Goal: Task Accomplishment & Management: Complete application form

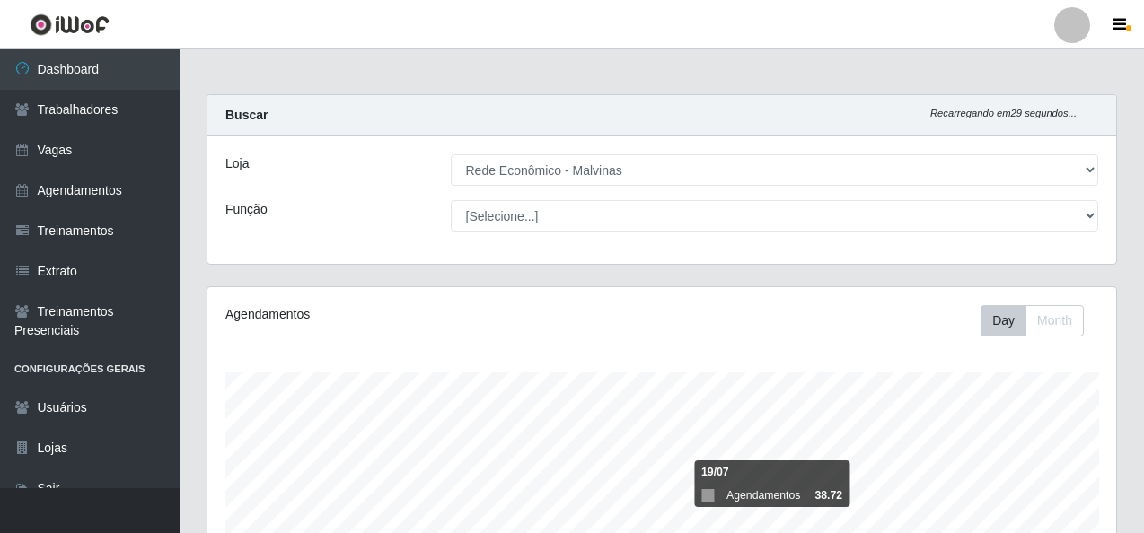
select select "194"
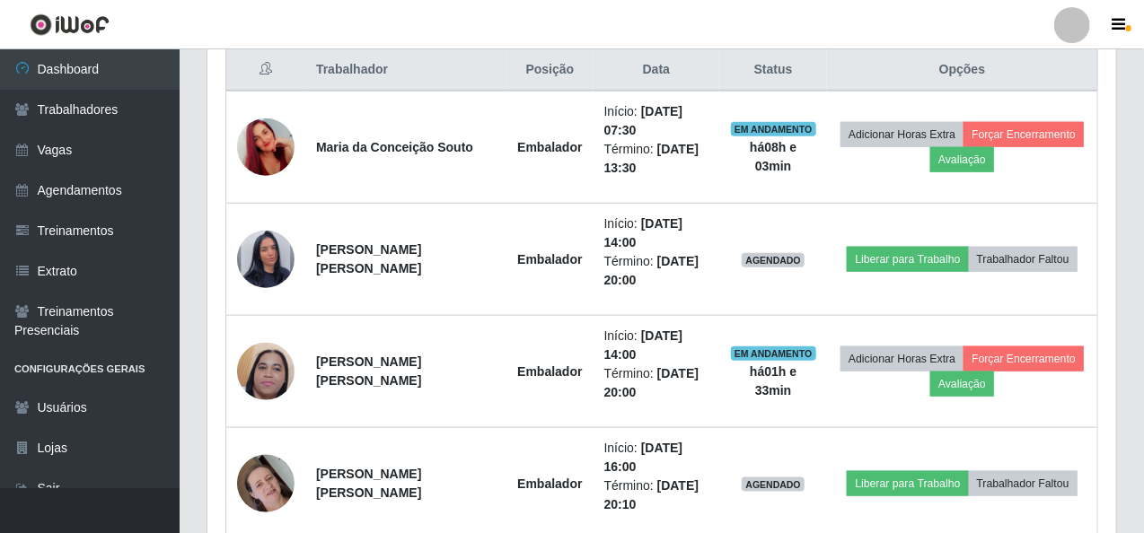
scroll to position [373, 909]
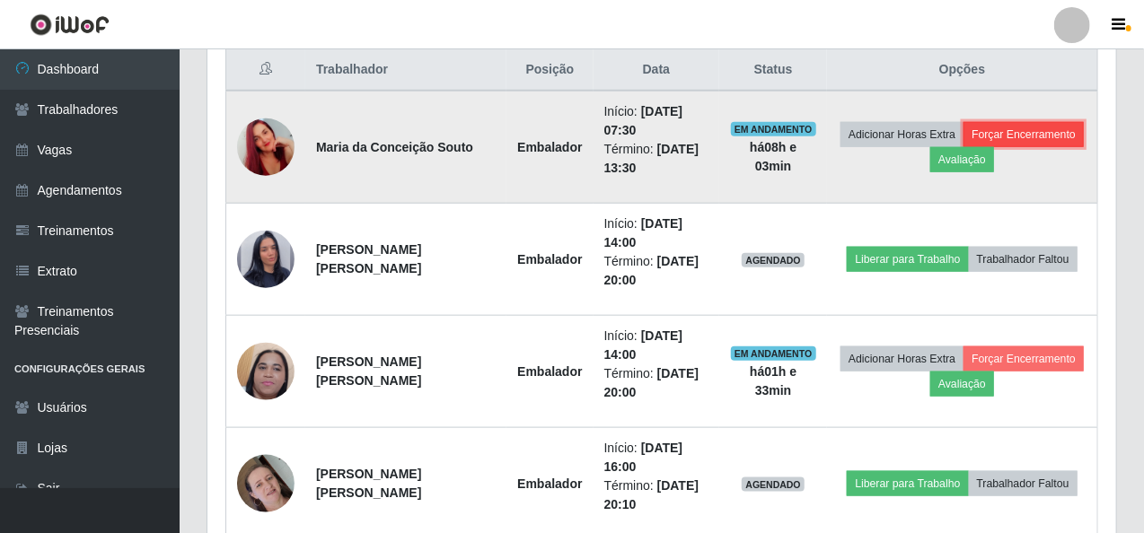
click at [1003, 134] on button "Forçar Encerramento" at bounding box center [1024, 134] width 120 height 25
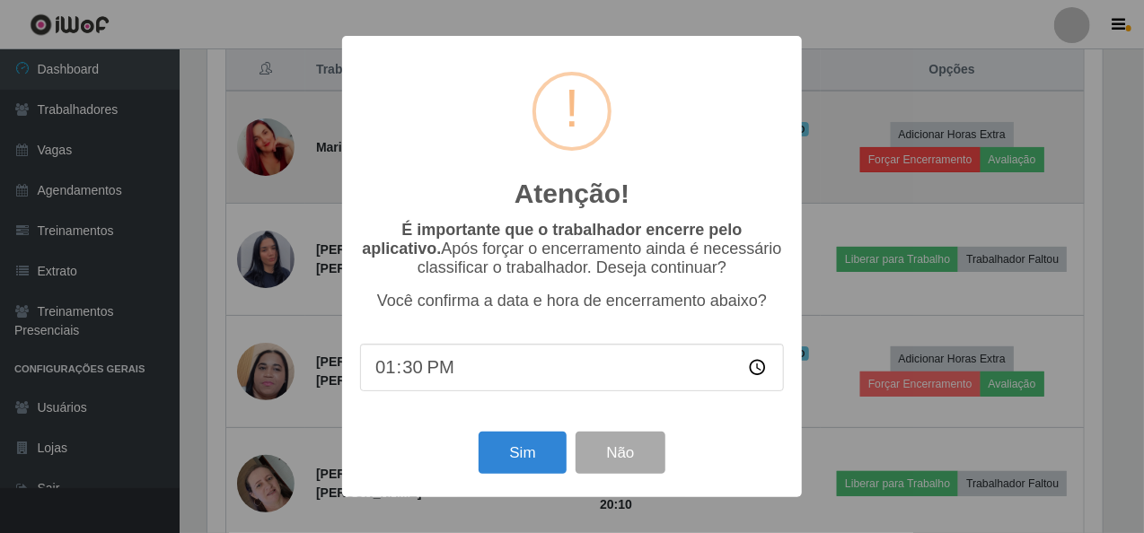
scroll to position [373, 902]
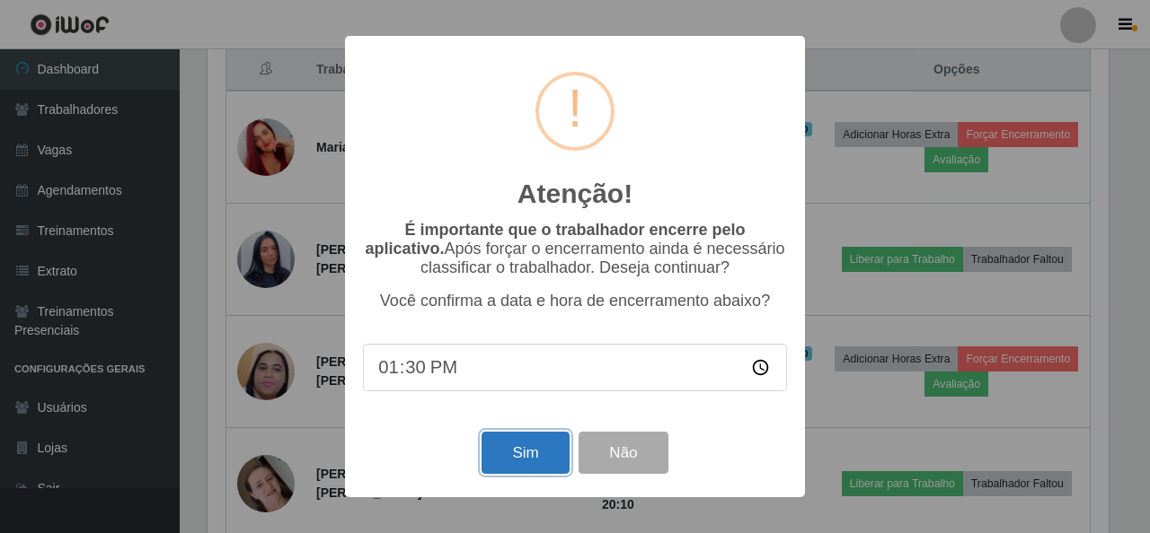
click at [558, 458] on button "Sim" at bounding box center [524, 453] width 87 height 42
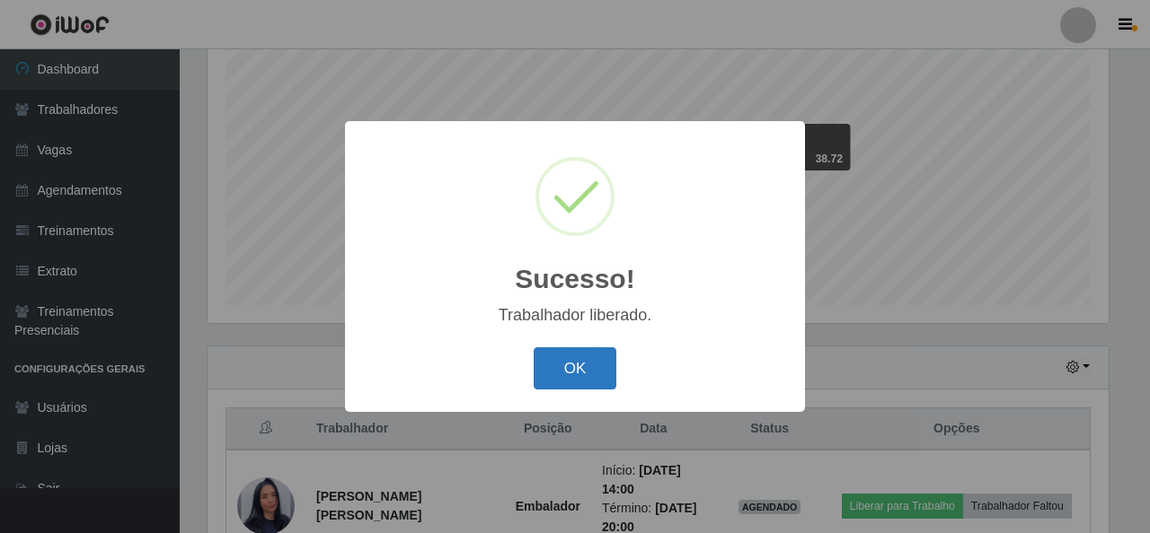
click at [602, 376] on button "OK" at bounding box center [575, 369] width 84 height 42
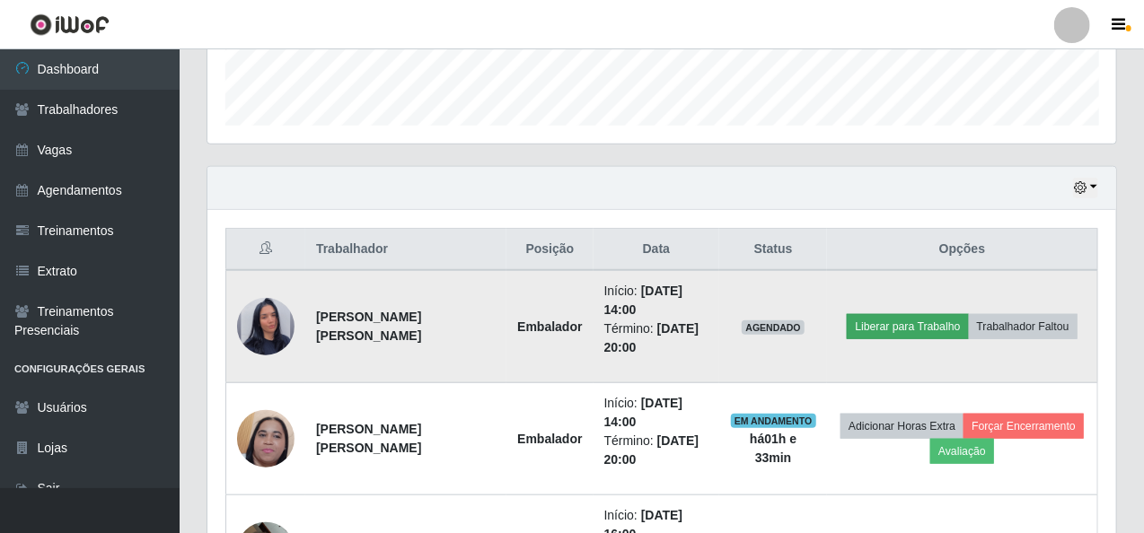
scroll to position [673, 0]
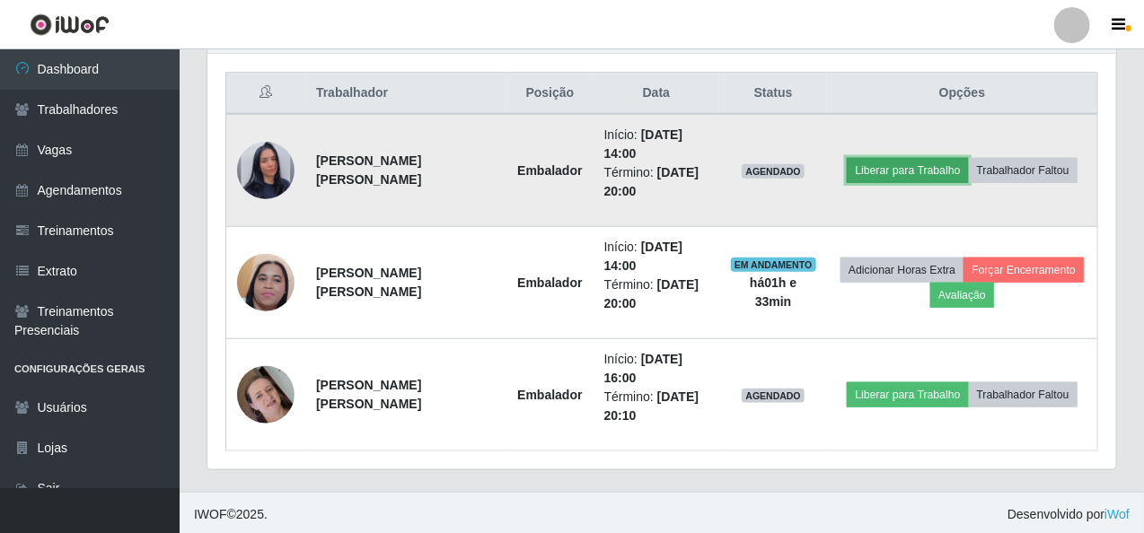
click at [940, 167] on button "Liberar para Trabalho" at bounding box center [907, 170] width 121 height 25
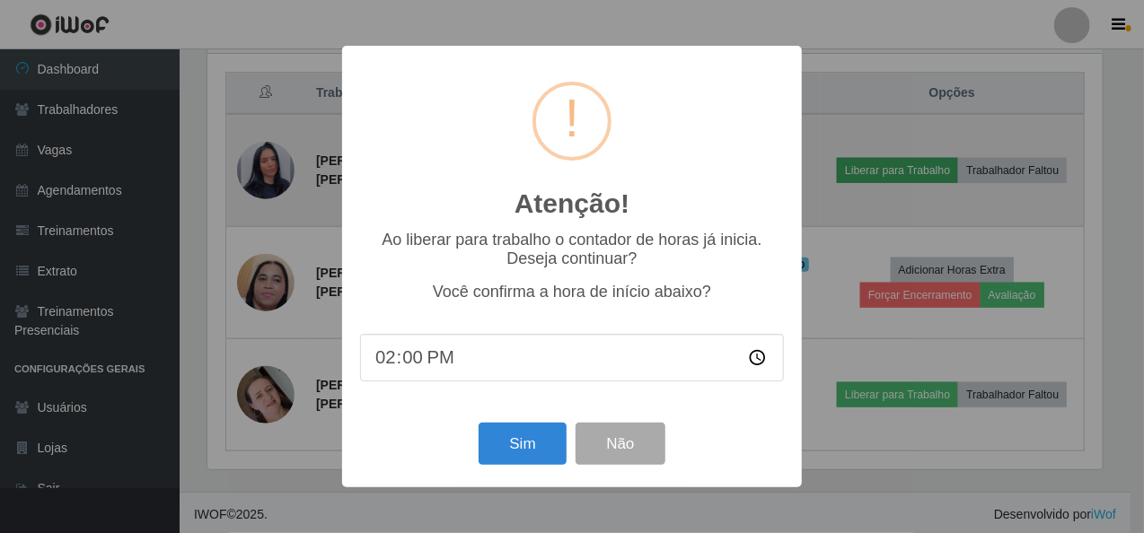
scroll to position [373, 902]
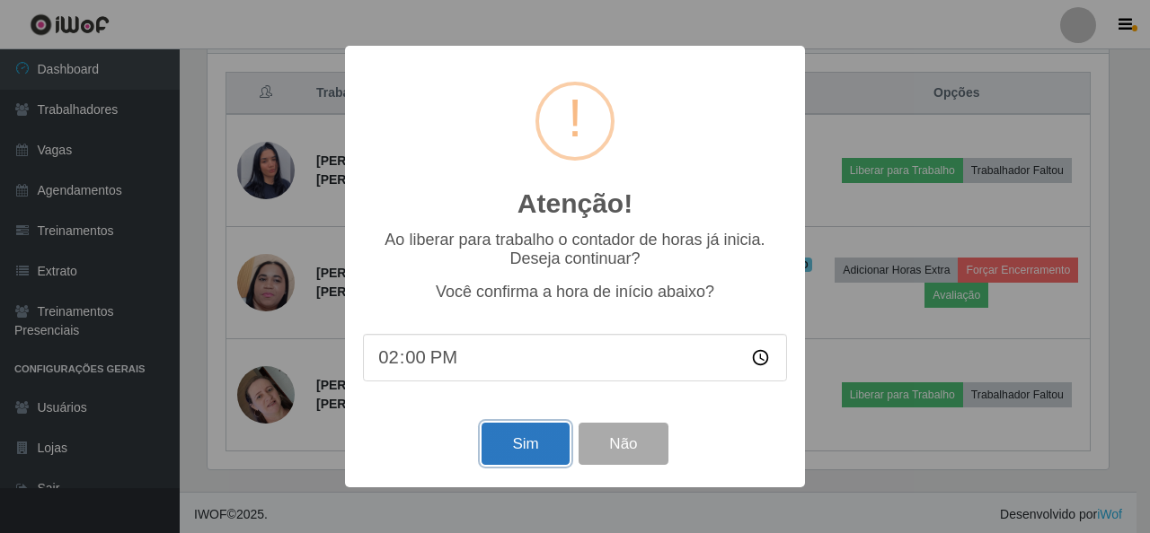
click at [535, 446] on button "Sim" at bounding box center [524, 444] width 87 height 42
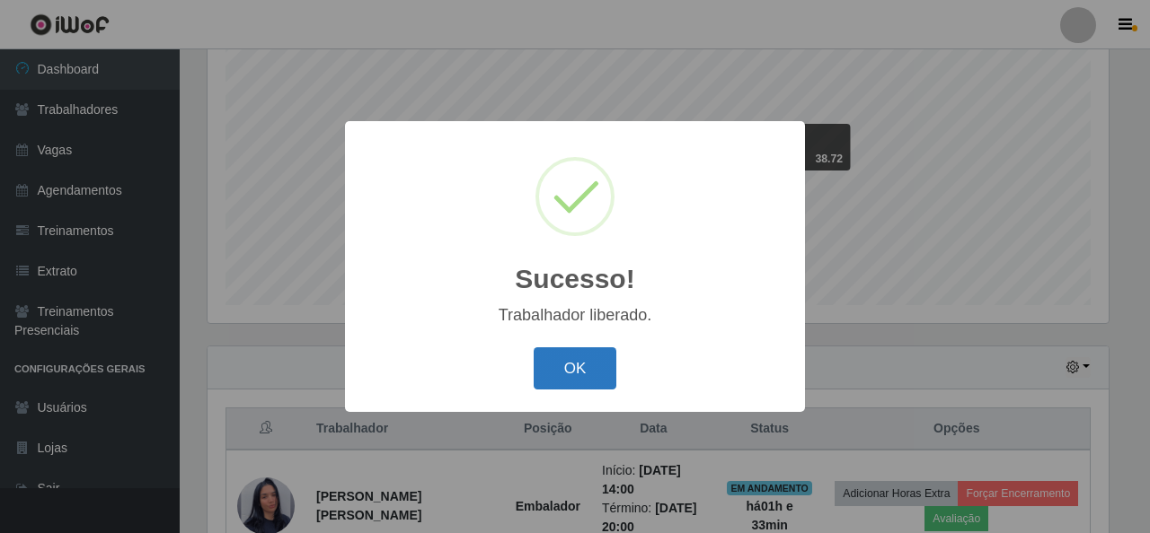
click at [573, 362] on button "OK" at bounding box center [575, 369] width 84 height 42
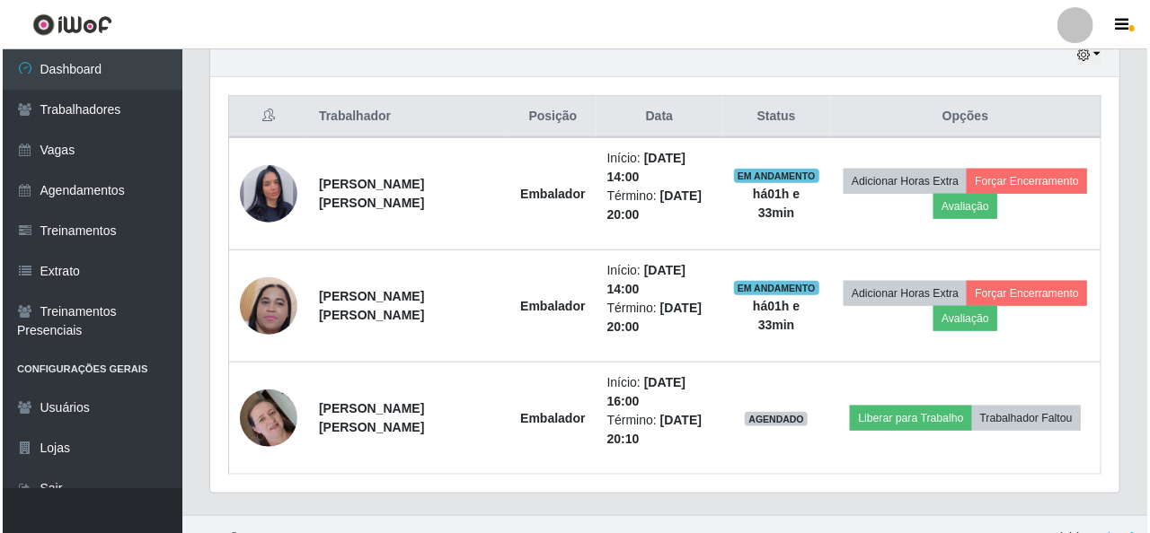
scroll to position [673, 0]
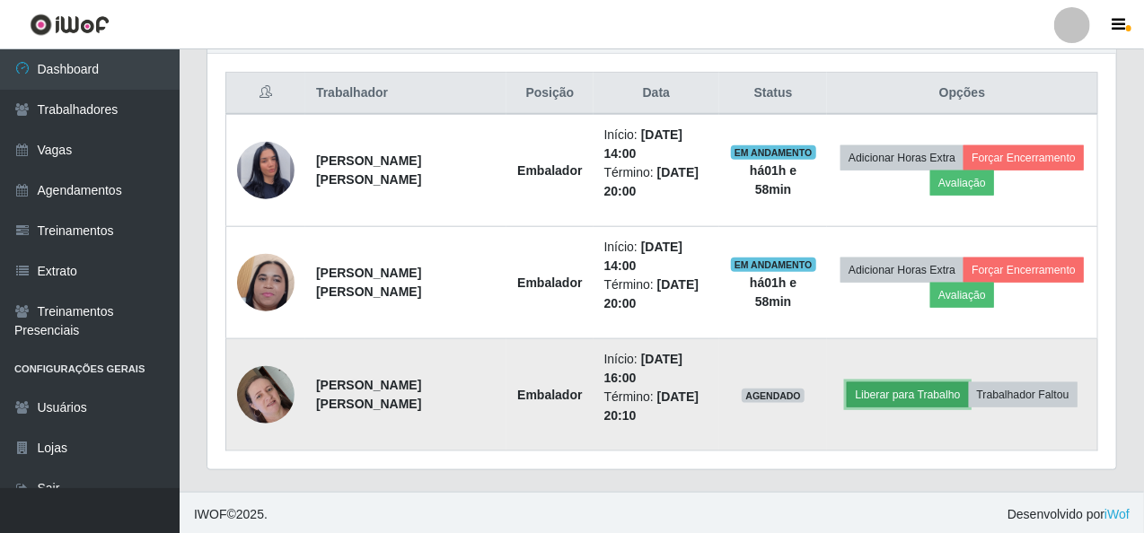
click at [881, 395] on button "Liberar para Trabalho" at bounding box center [907, 395] width 121 height 25
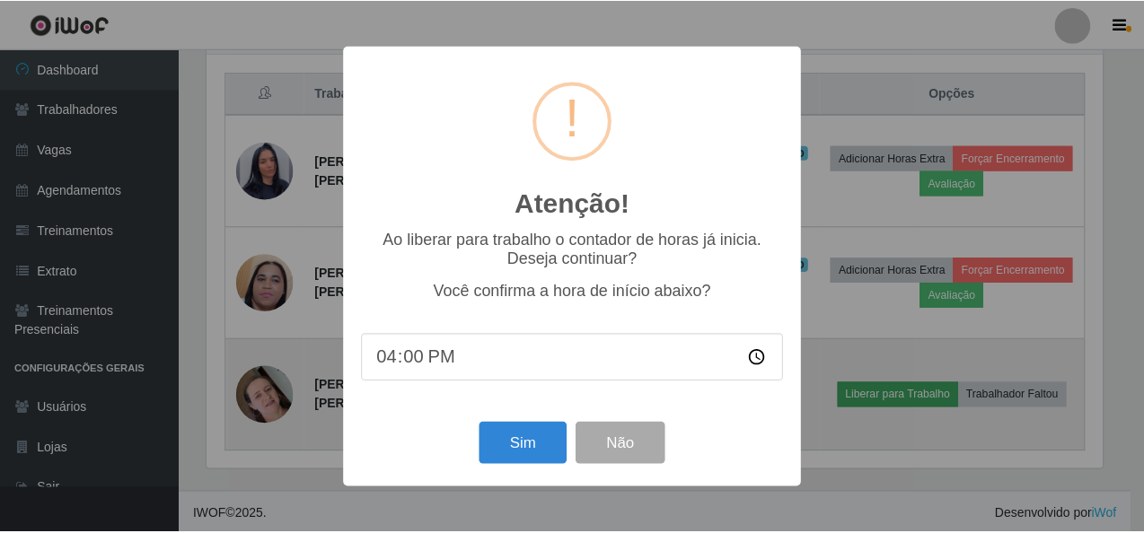
scroll to position [373, 902]
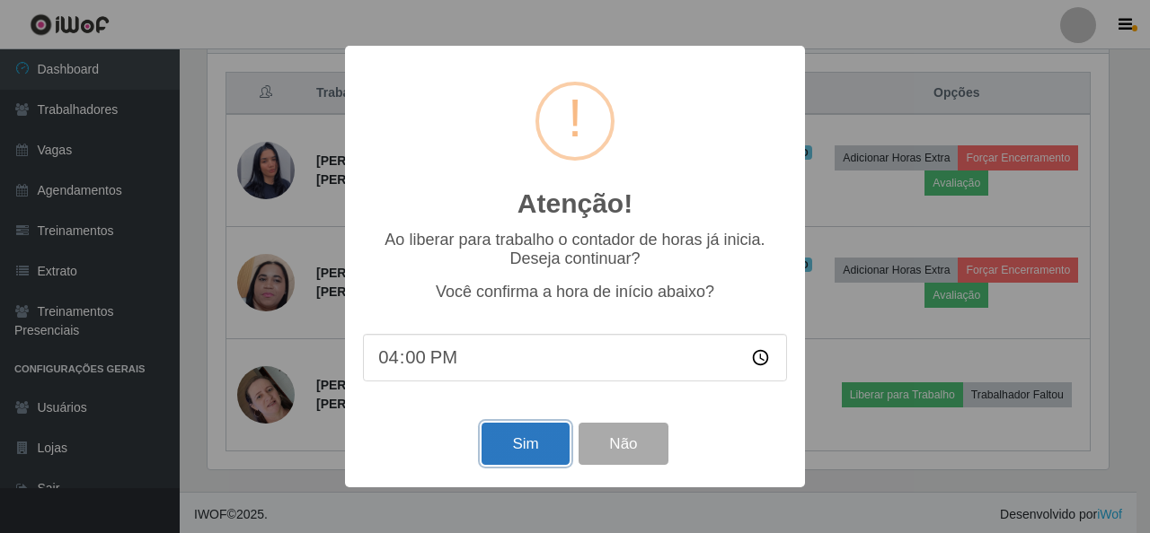
click at [508, 450] on button "Sim" at bounding box center [524, 444] width 87 height 42
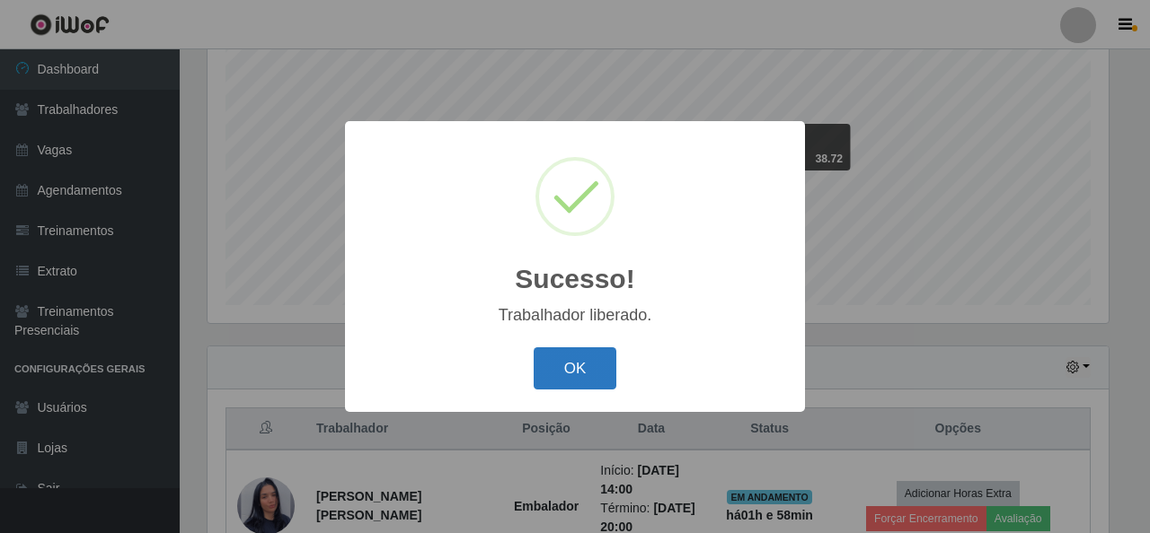
click at [588, 381] on button "OK" at bounding box center [575, 369] width 84 height 42
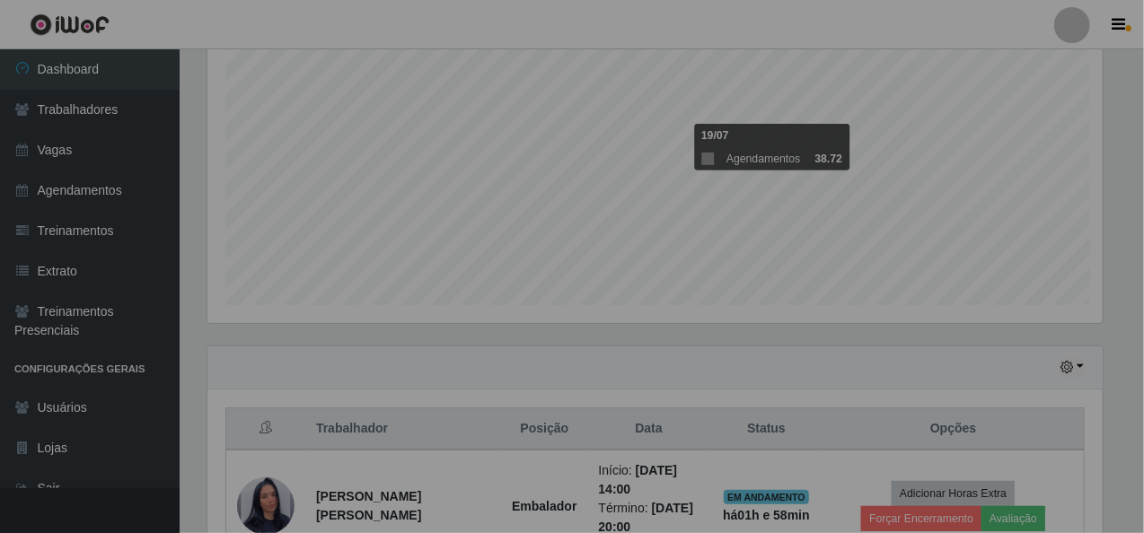
scroll to position [373, 909]
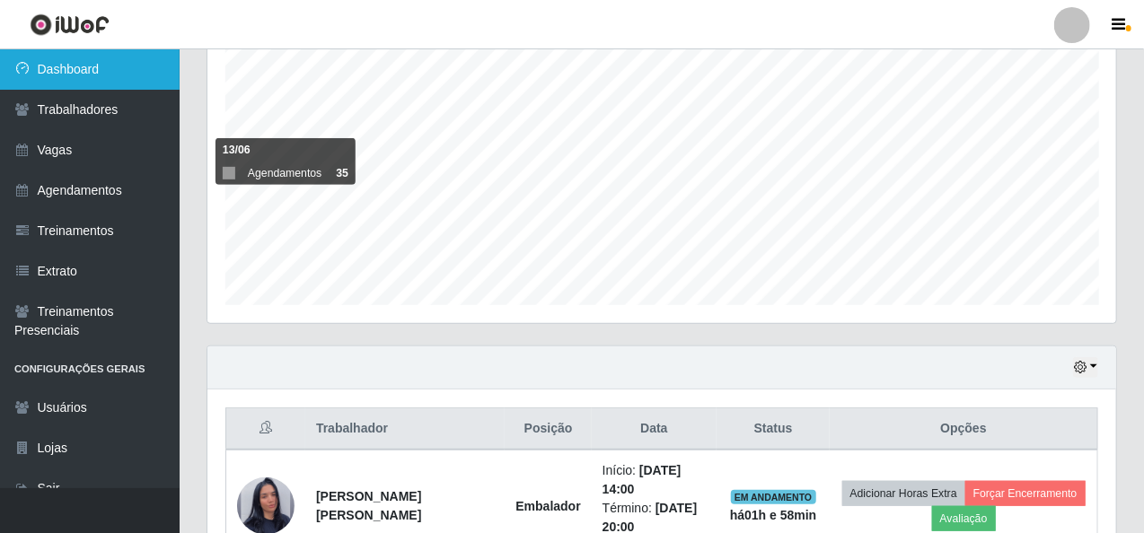
click at [110, 68] on link "Dashboard" at bounding box center [90, 69] width 180 height 40
click at [109, 71] on link "Dashboard" at bounding box center [90, 69] width 180 height 40
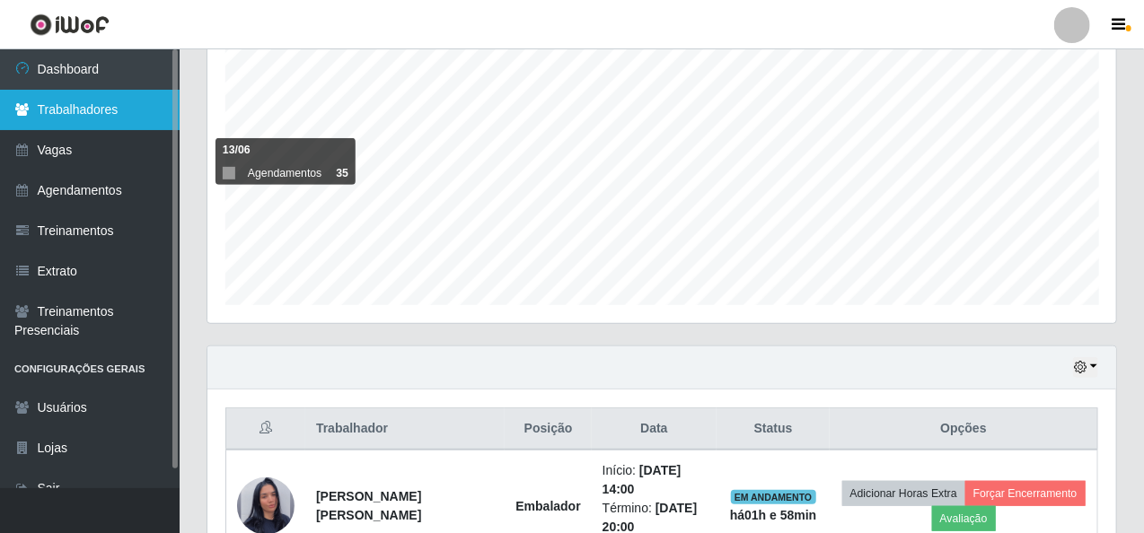
click at [90, 112] on link "Trabalhadores" at bounding box center [90, 110] width 180 height 40
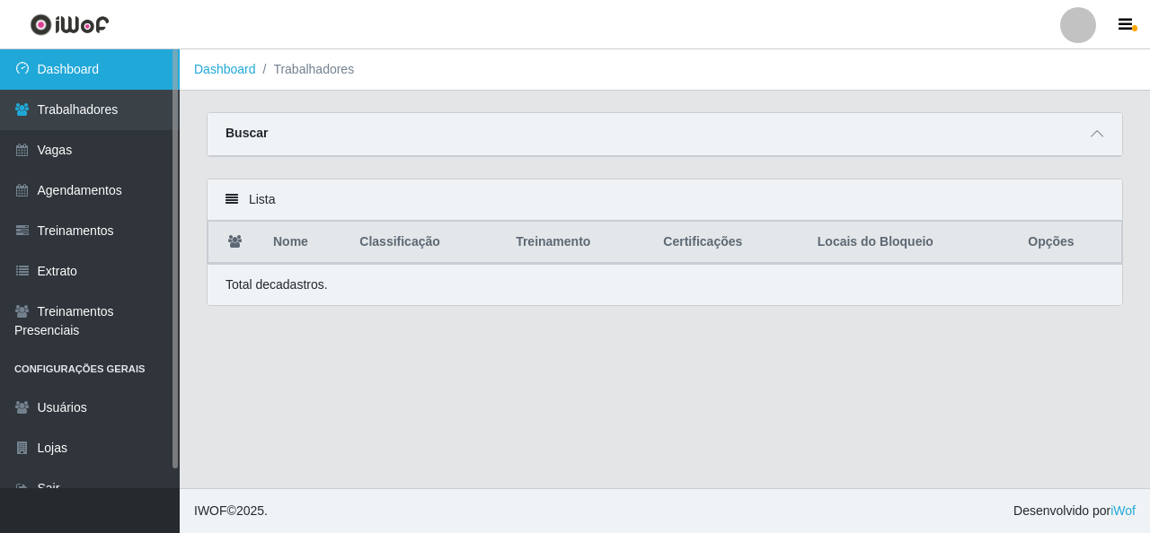
click at [86, 65] on link "Dashboard" at bounding box center [90, 69] width 180 height 40
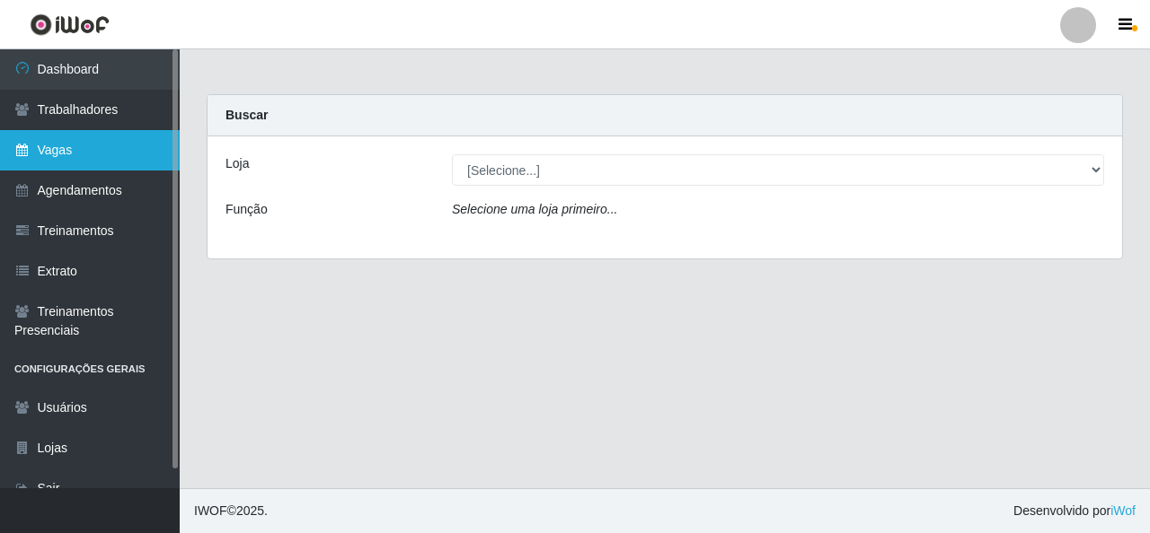
click at [72, 154] on link "Vagas" at bounding box center [90, 150] width 180 height 40
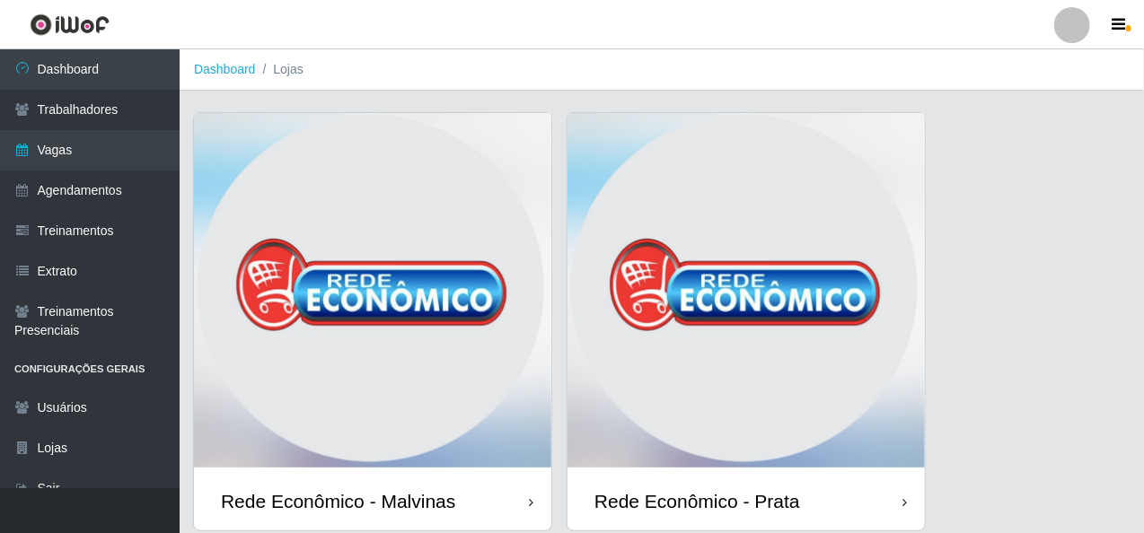
click at [401, 253] on img at bounding box center [372, 292] width 357 height 359
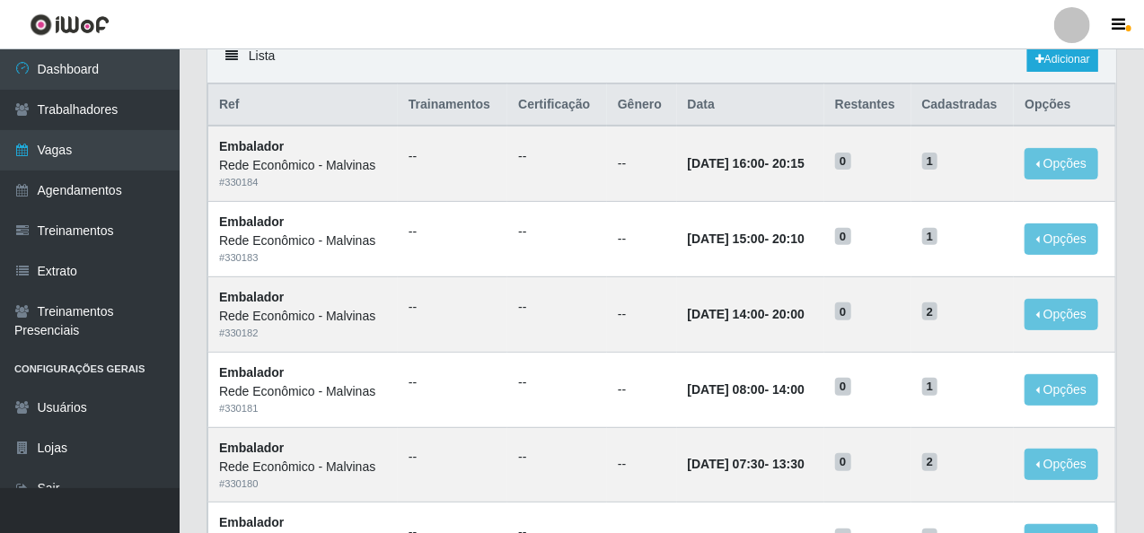
scroll to position [90, 0]
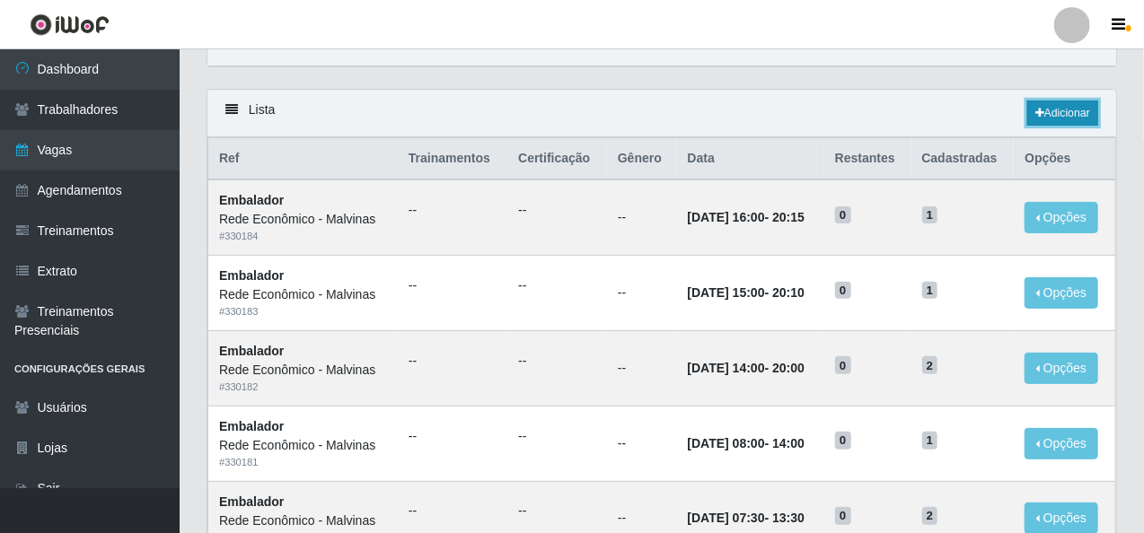
click at [1036, 109] on icon at bounding box center [1039, 113] width 9 height 11
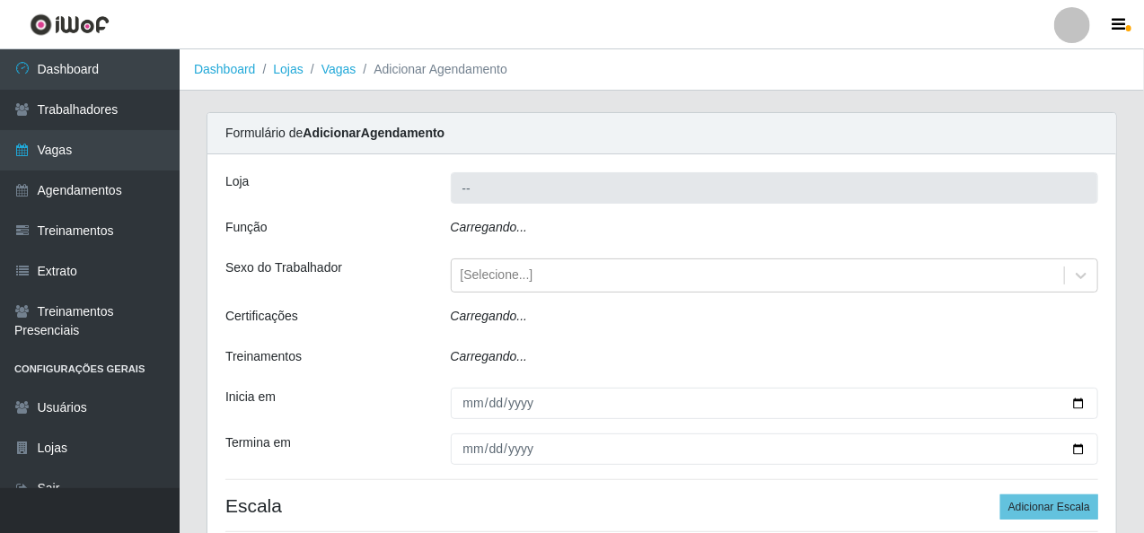
type input "Rede Econômico - Malvinas"
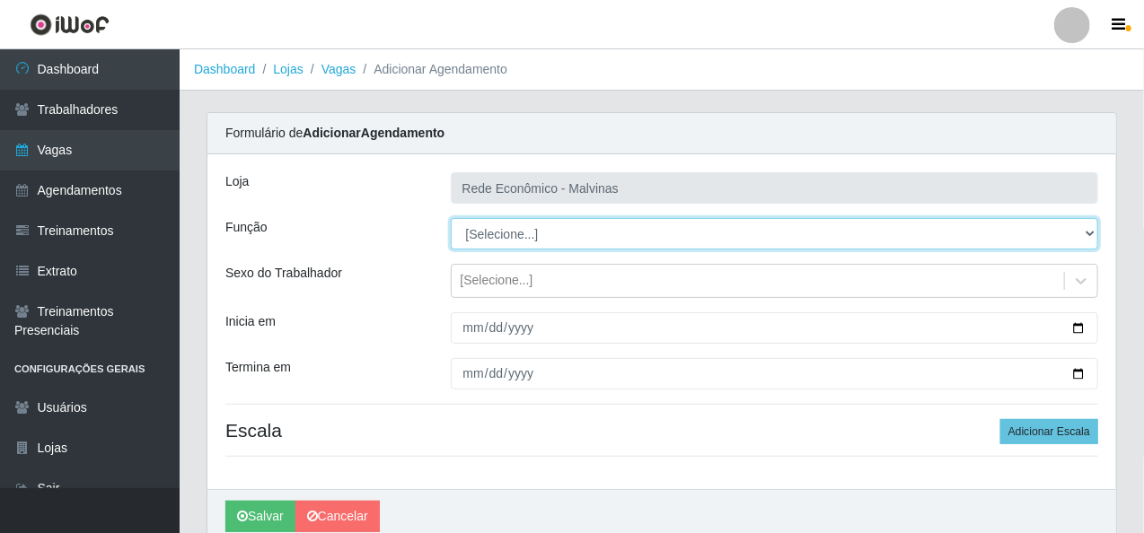
click at [535, 233] on select "[Selecione...] Embalador Embalador + Embalador ++ Operador de Caixa Operador de…" at bounding box center [775, 233] width 648 height 31
select select "1"
click at [451, 218] on select "[Selecione...] Embalador Embalador + Embalador ++ Operador de Caixa Operador de…" at bounding box center [775, 233] width 648 height 31
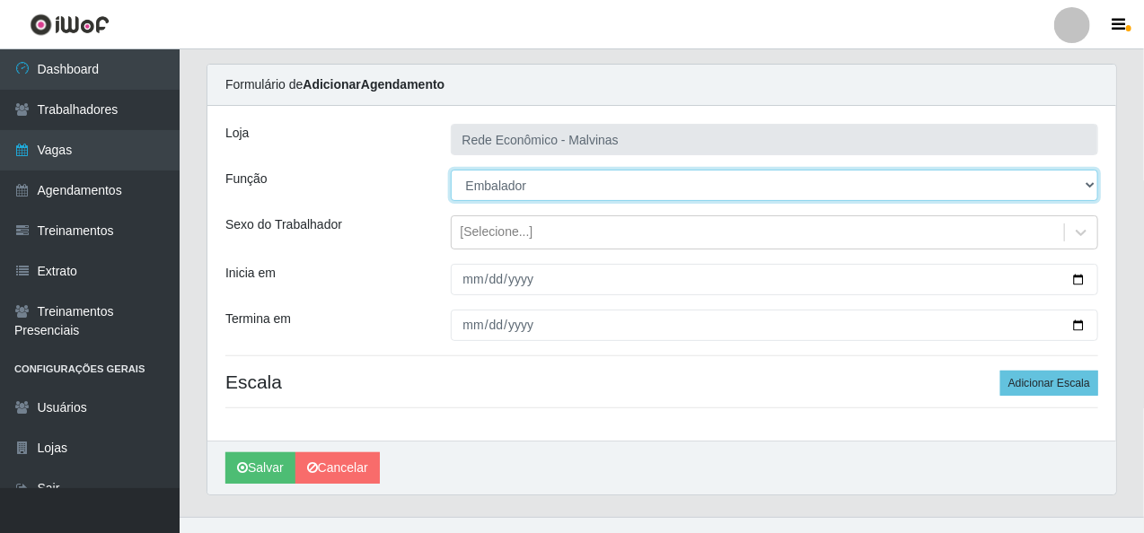
scroll to position [75, 0]
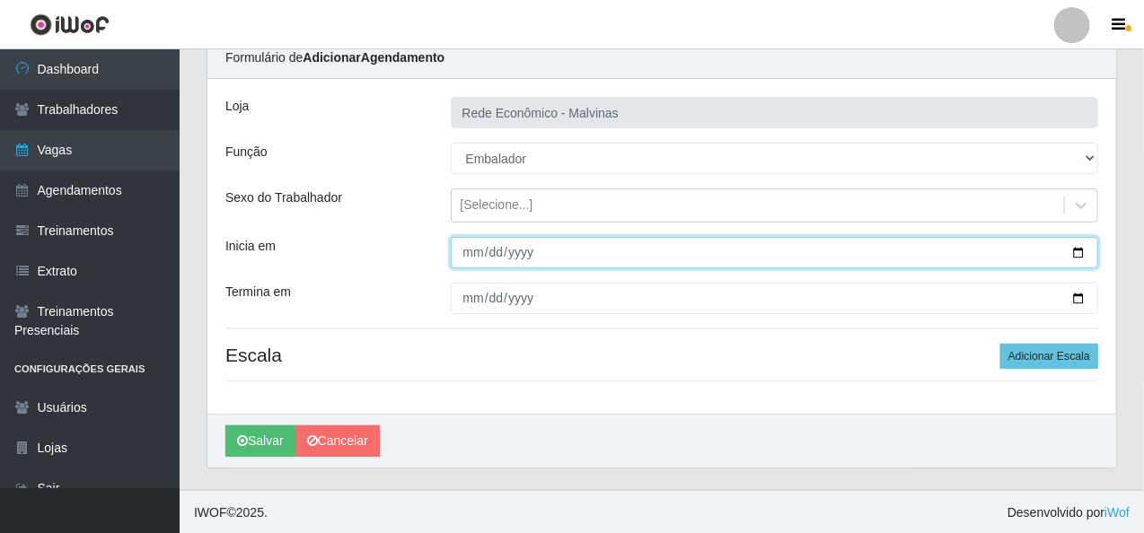
click at [463, 254] on input "Inicia em" at bounding box center [775, 252] width 648 height 31
type input "[DATE]"
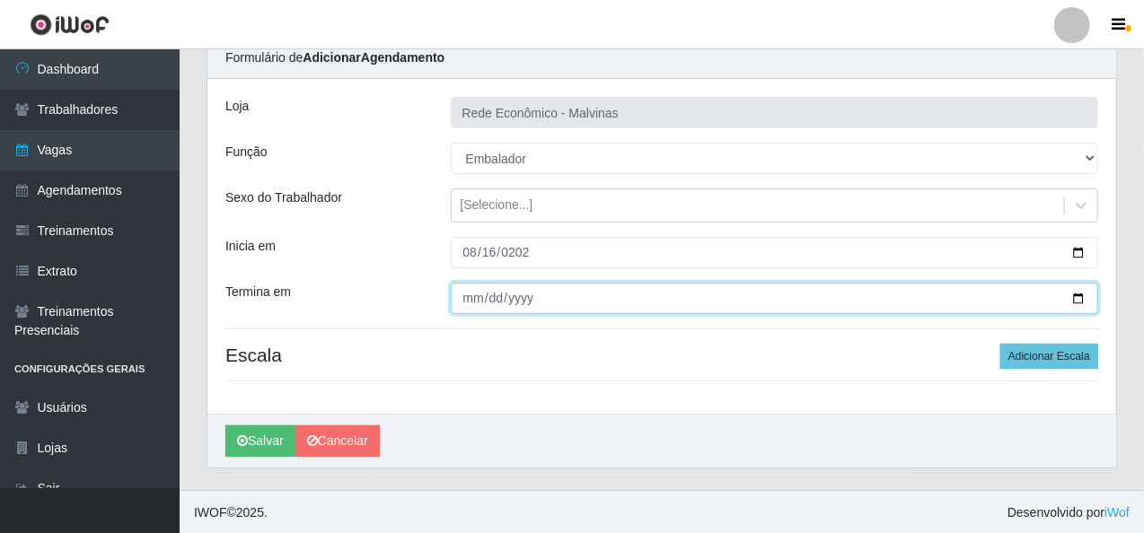
click at [465, 301] on input "Termina em" at bounding box center [775, 298] width 648 height 31
type input "[DATE]"
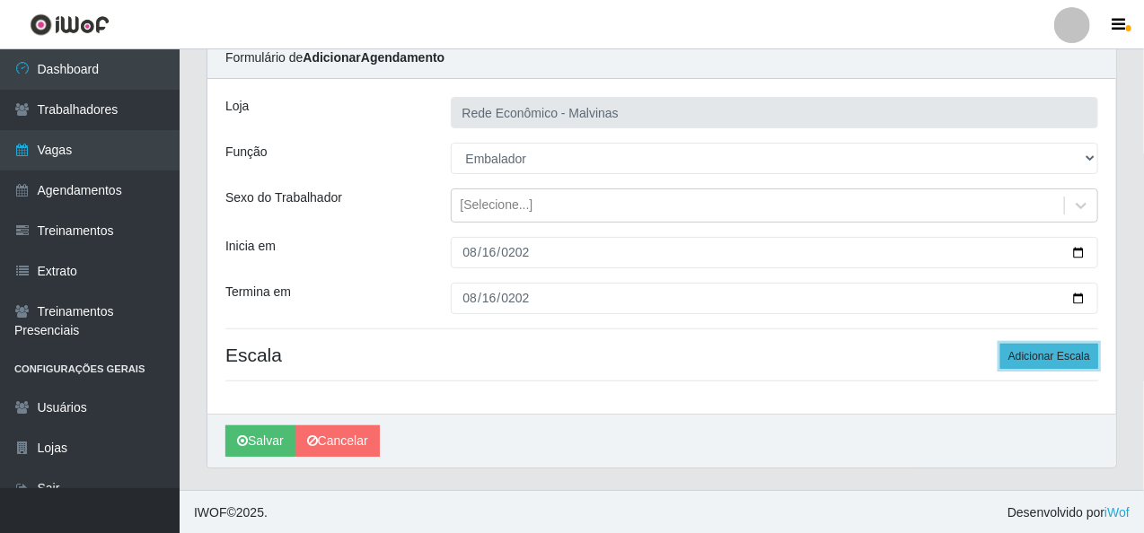
click at [1028, 359] on button "Adicionar Escala" at bounding box center [1049, 356] width 98 height 25
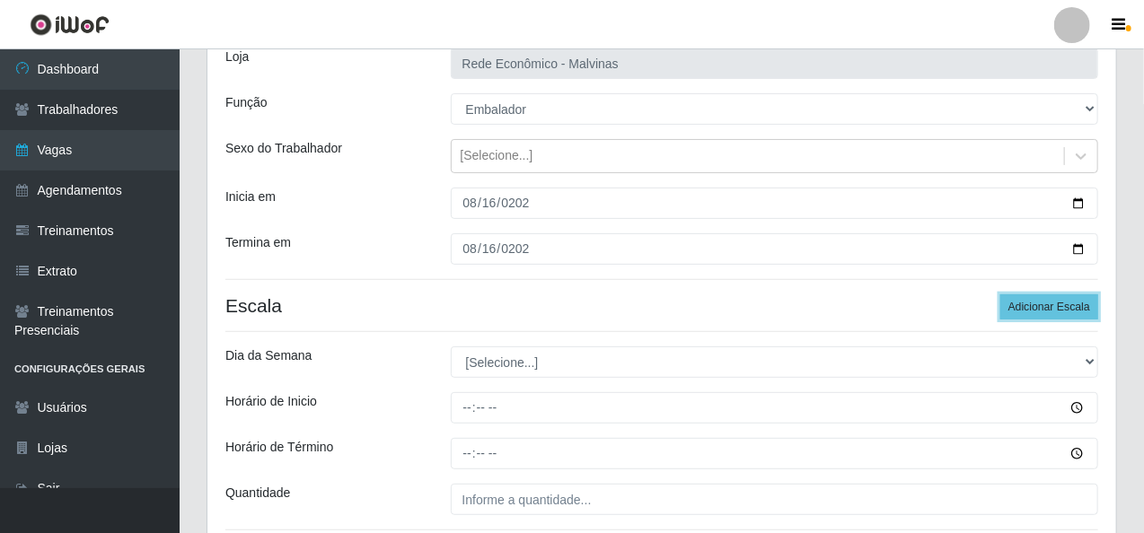
scroll to position [165, 0]
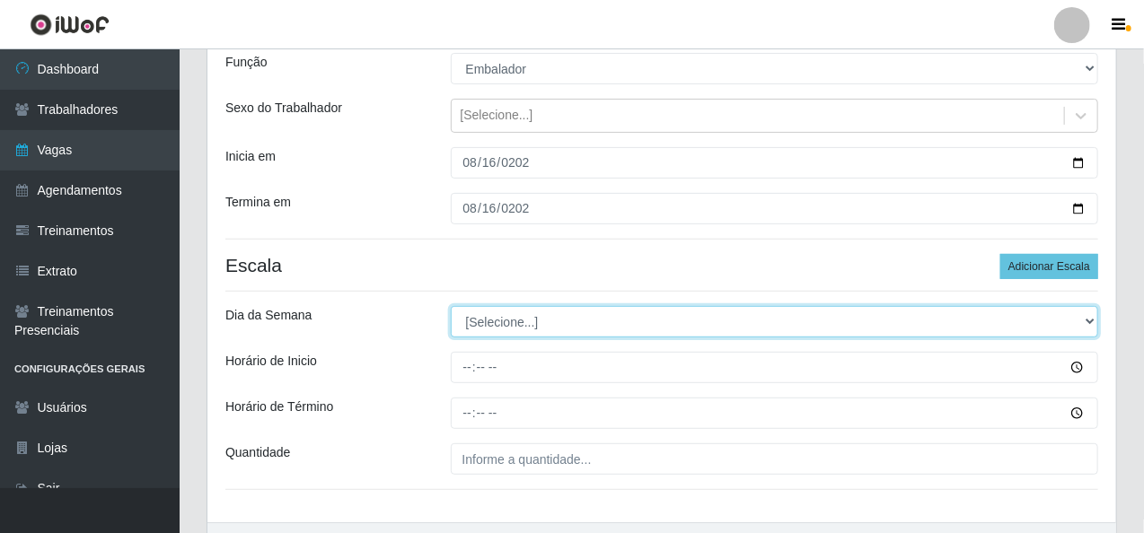
click at [499, 325] on select "[Selecione...] Segunda Terça Quarta Quinta Sexta Sábado Domingo" at bounding box center [775, 321] width 648 height 31
select select "6"
click at [451, 306] on select "[Selecione...] Segunda Terça Quarta Quinta Sexta Sábado Domingo" at bounding box center [775, 321] width 648 height 31
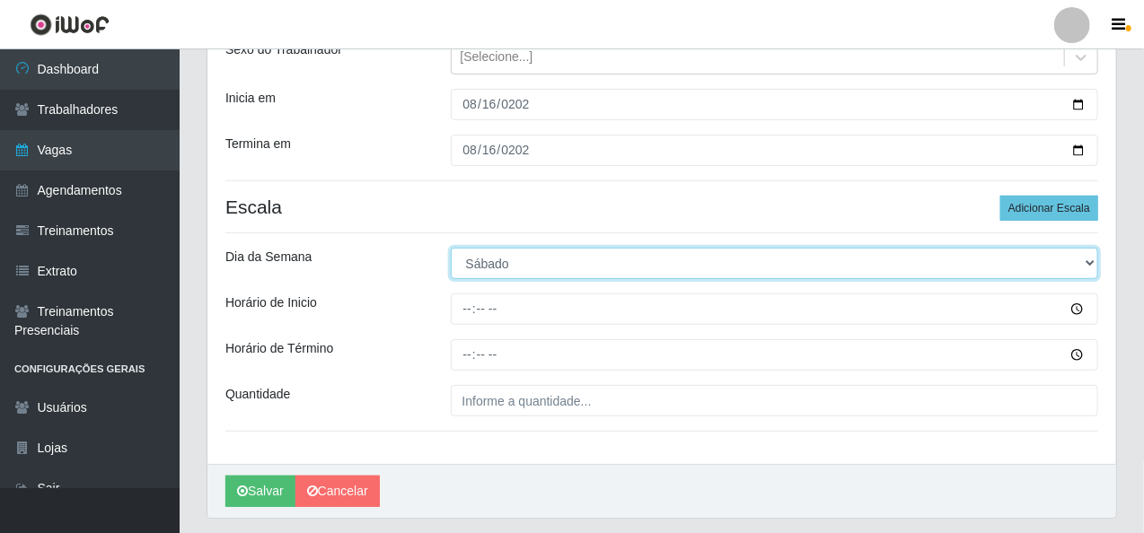
scroll to position [255, 0]
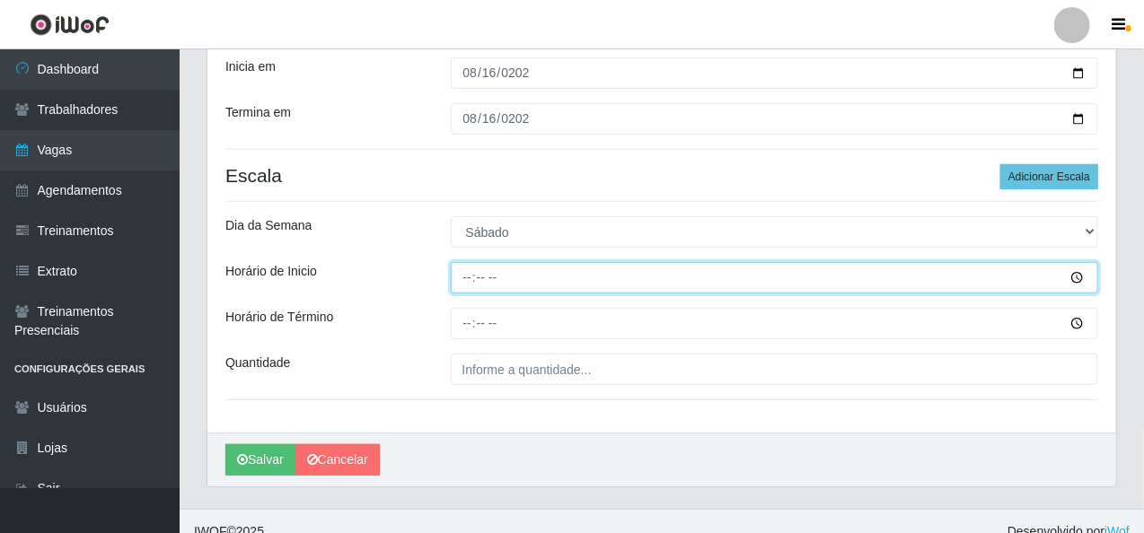
click at [470, 283] on input "Horário de Inicio" at bounding box center [775, 277] width 648 height 31
type input "07:30"
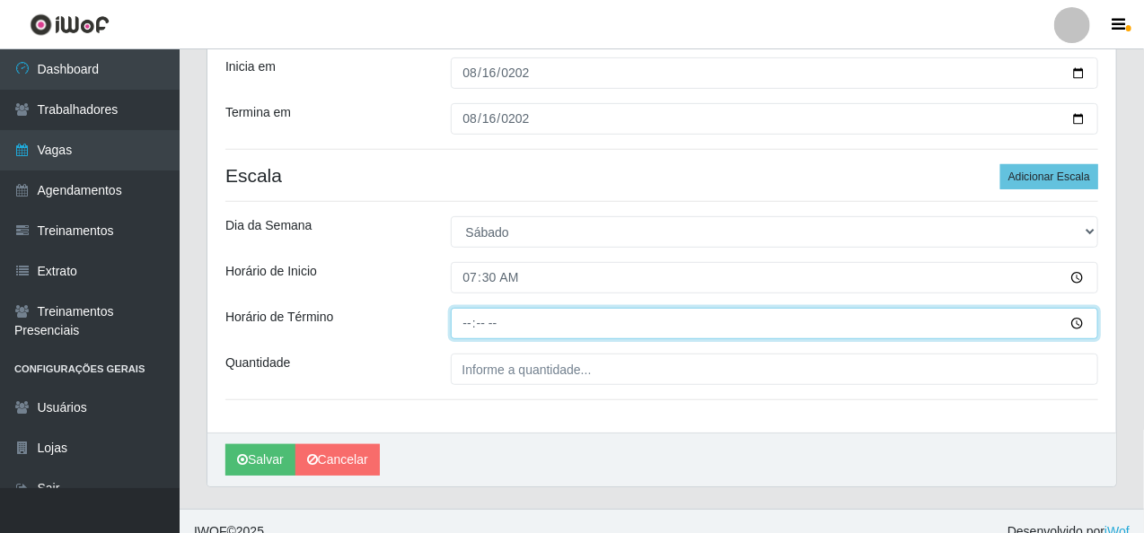
click at [477, 330] on input "Horário de Término" at bounding box center [775, 323] width 648 height 31
click at [460, 329] on input "Horário de Término" at bounding box center [775, 323] width 648 height 31
click at [469, 318] on input "Horário de Término" at bounding box center [775, 323] width 648 height 31
type input "13:30"
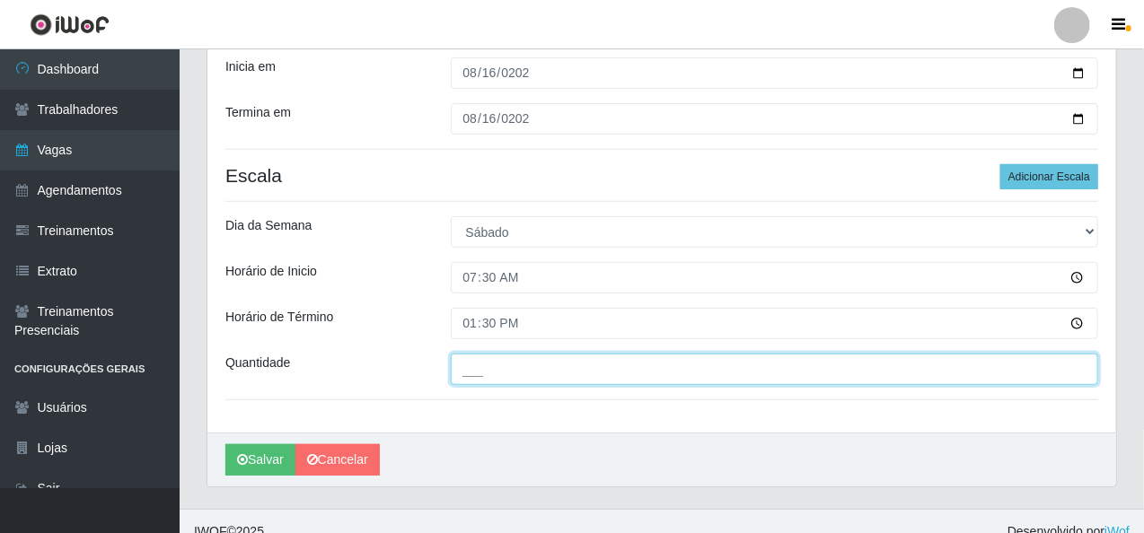
click at [463, 378] on input "___" at bounding box center [775, 369] width 648 height 31
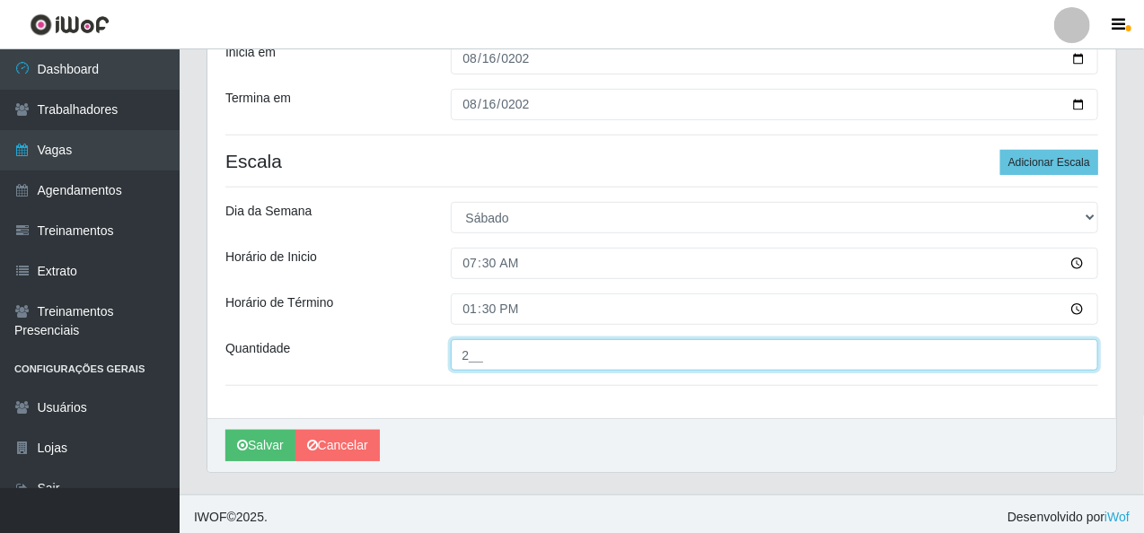
scroll to position [274, 0]
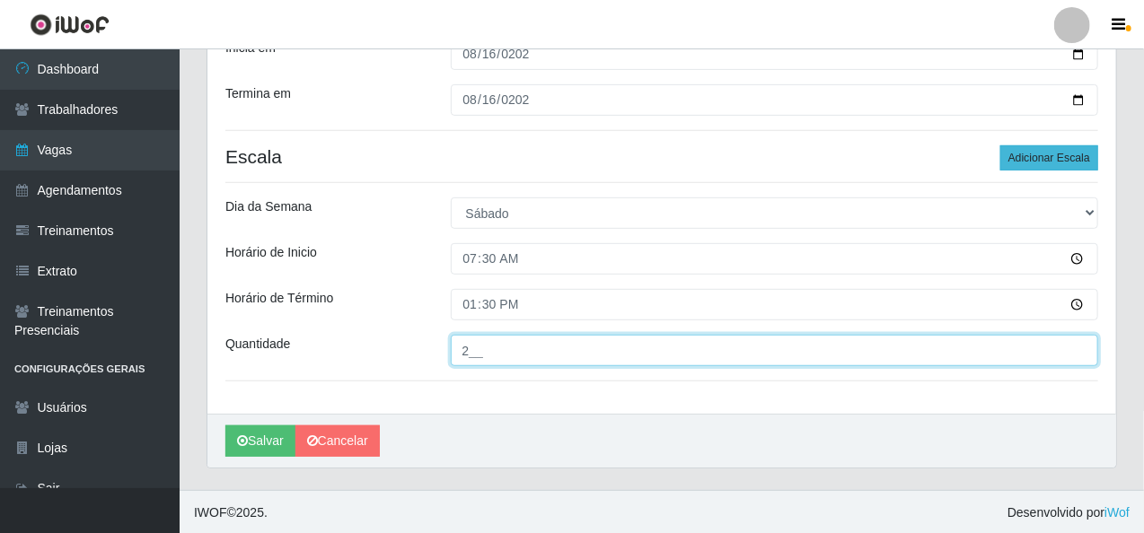
type input "2__"
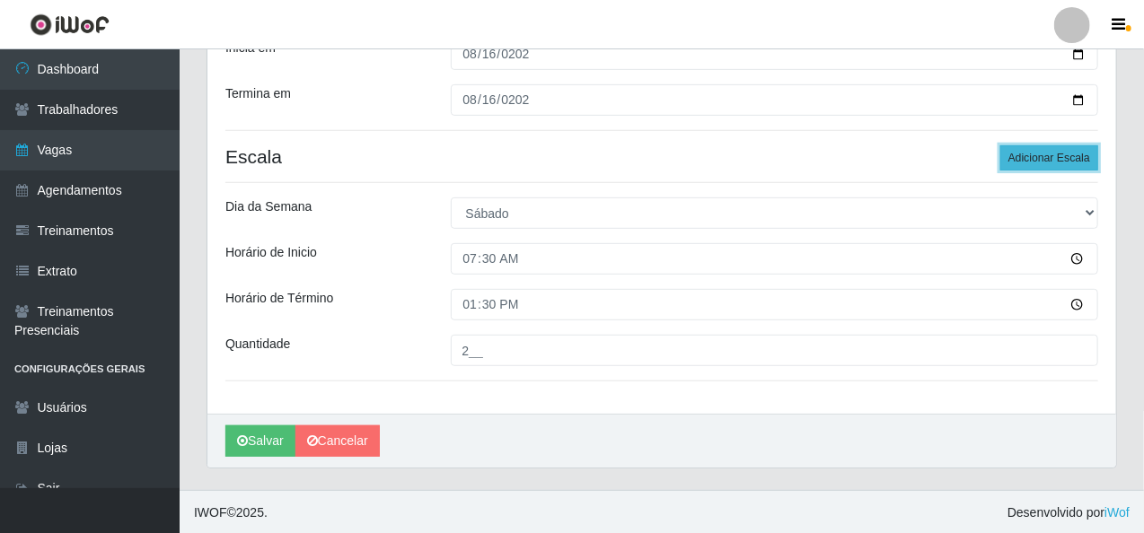
click at [1033, 154] on button "Adicionar Escala" at bounding box center [1049, 157] width 98 height 25
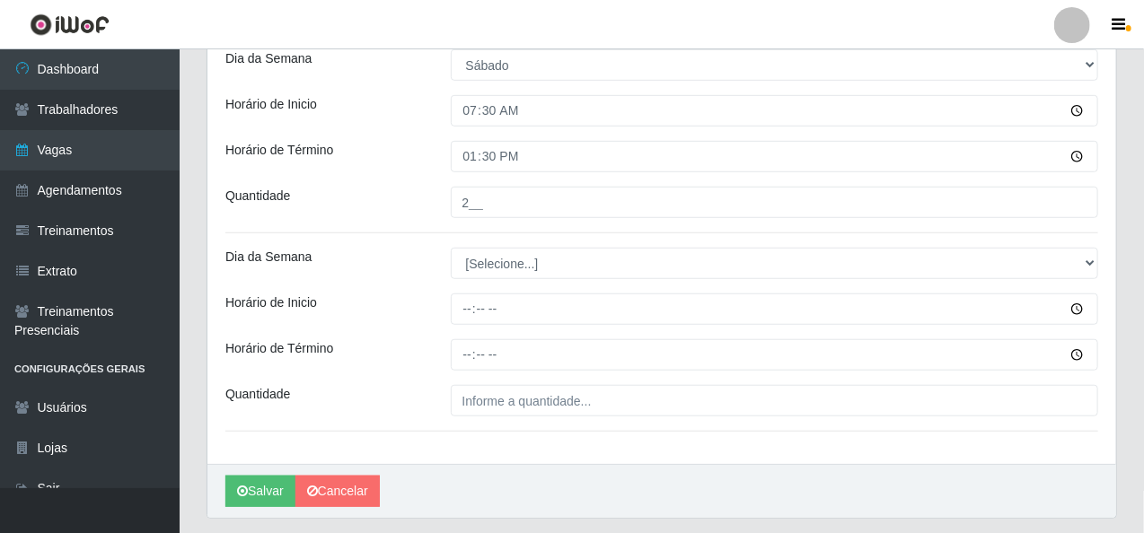
scroll to position [454, 0]
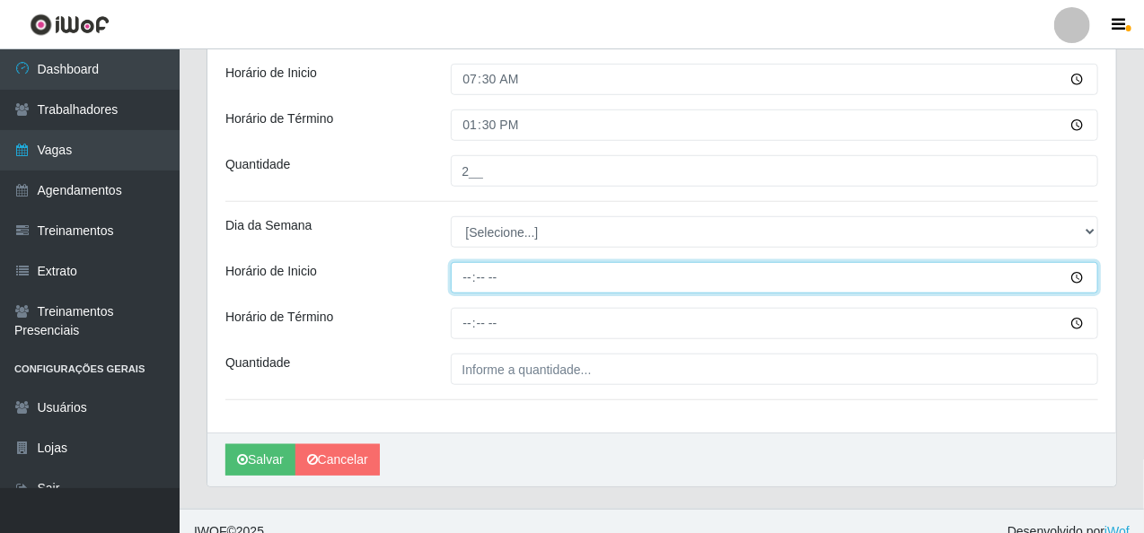
click at [468, 277] on input "Horário de Inicio" at bounding box center [775, 277] width 648 height 31
type input "08:14"
type input "08:00"
click at [225, 445] on button "Salvar" at bounding box center [260, 460] width 70 height 31
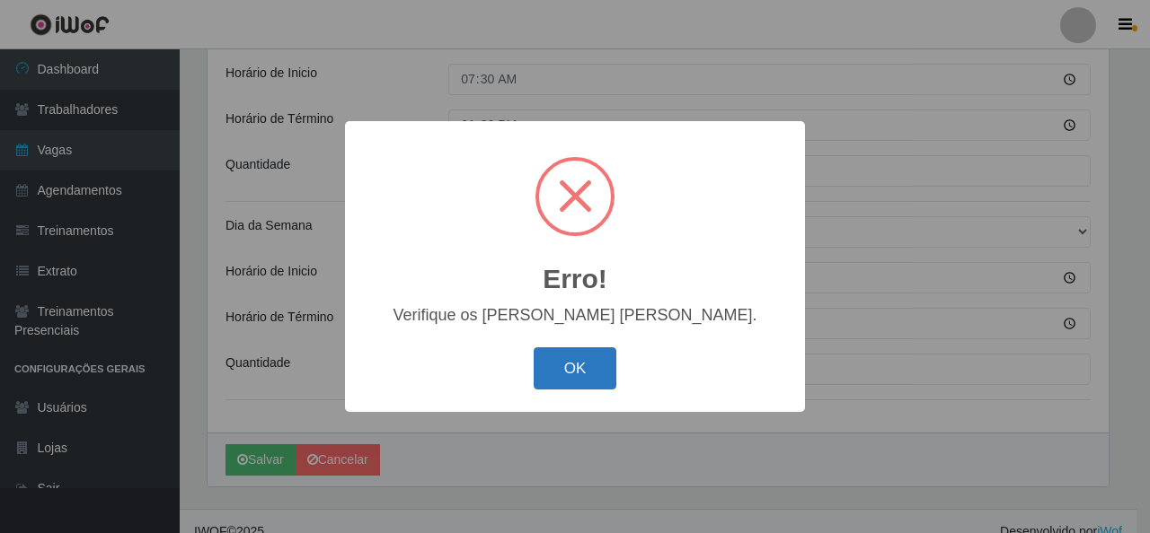
click at [575, 369] on button "OK" at bounding box center [575, 369] width 84 height 42
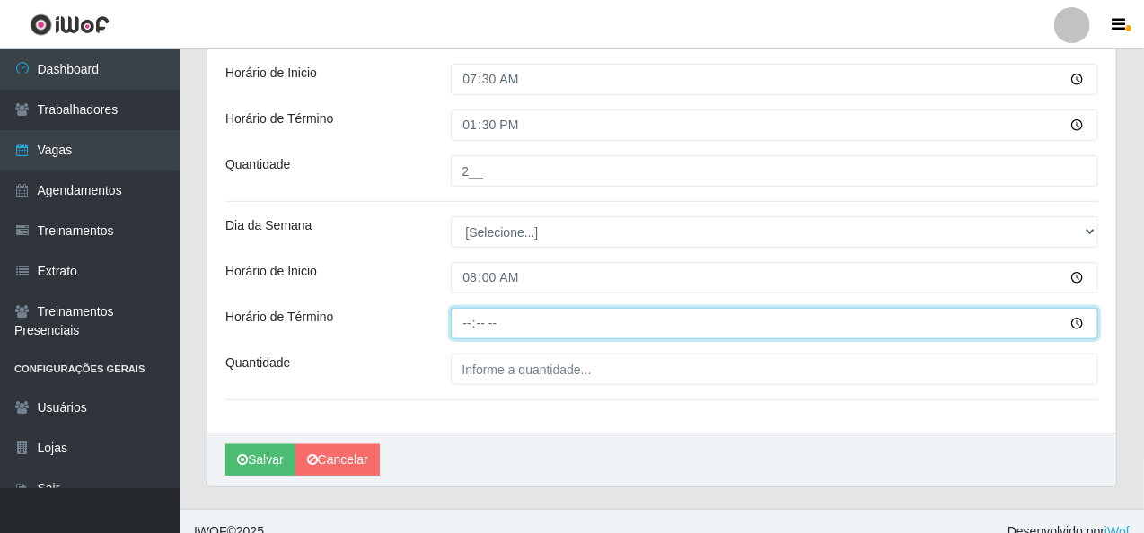
click at [465, 324] on input "Horário de Término" at bounding box center [775, 323] width 648 height 31
type input "14:00"
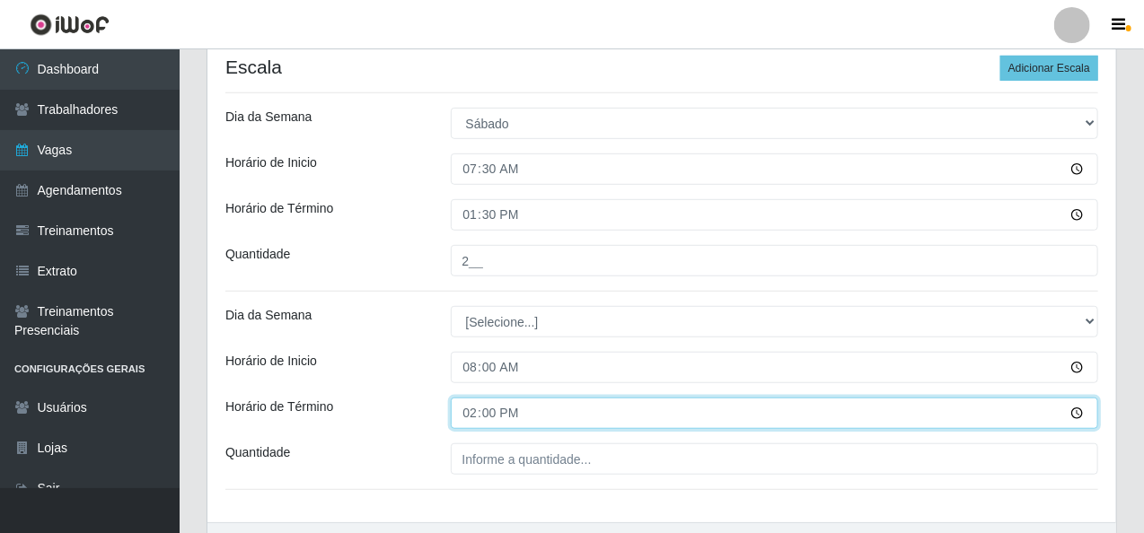
scroll to position [274, 0]
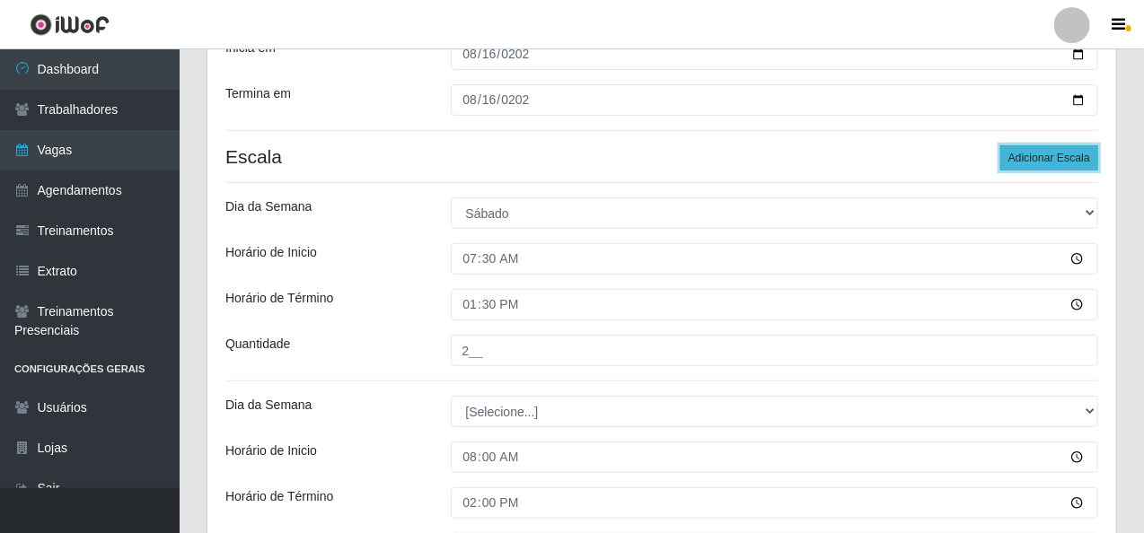
click at [1062, 156] on button "Adicionar Escala" at bounding box center [1049, 157] width 98 height 25
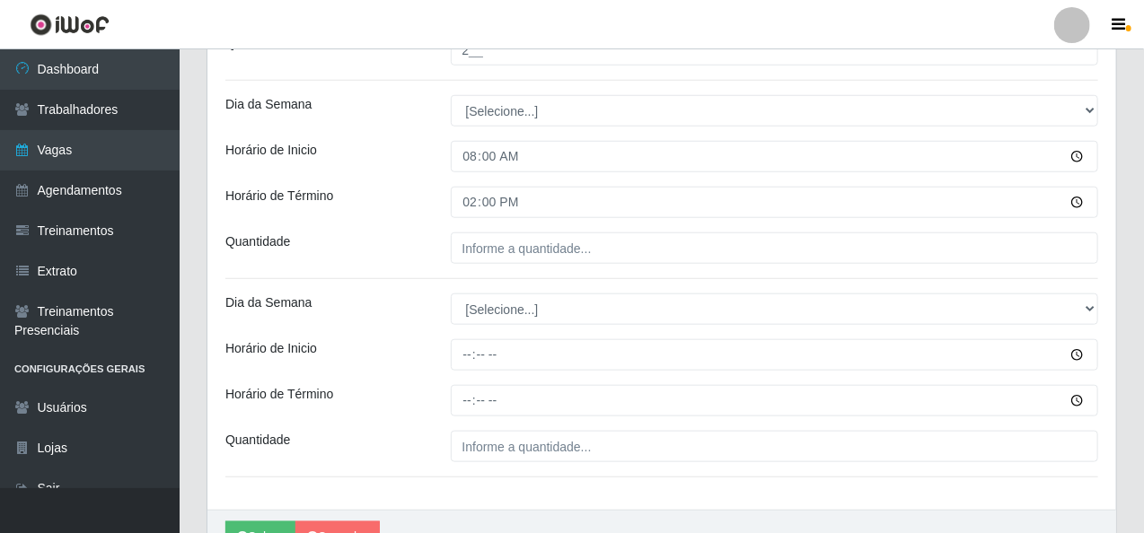
scroll to position [543, 0]
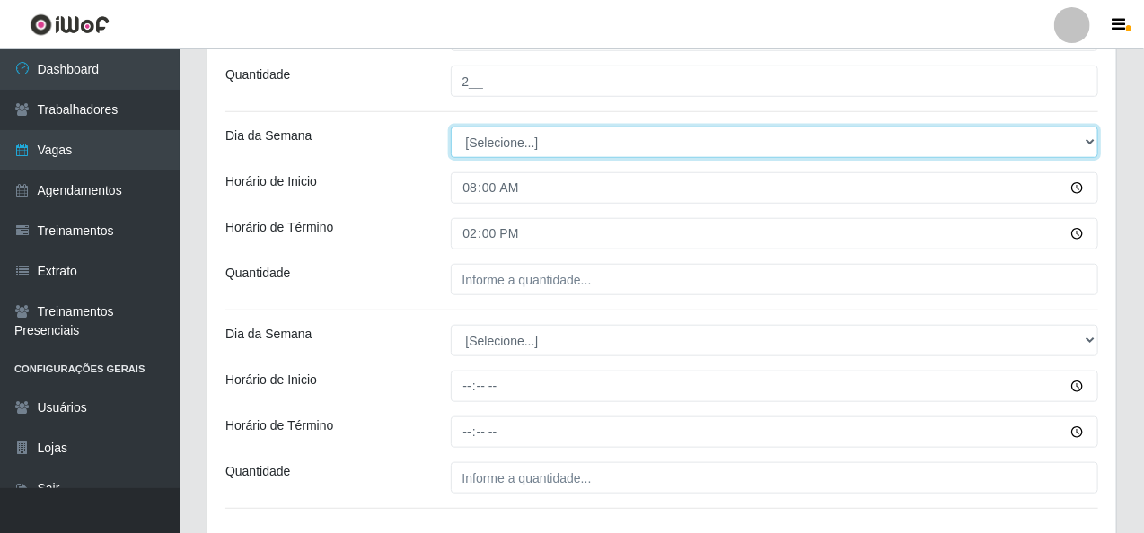
click at [489, 152] on select "[Selecione...] Segunda Terça Quarta Quinta Sexta Sábado Domingo" at bounding box center [775, 142] width 648 height 31
select select "6"
click at [451, 127] on select "[Selecione...] Segunda Terça Quarta Quinta Sexta Sábado Domingo" at bounding box center [775, 142] width 648 height 31
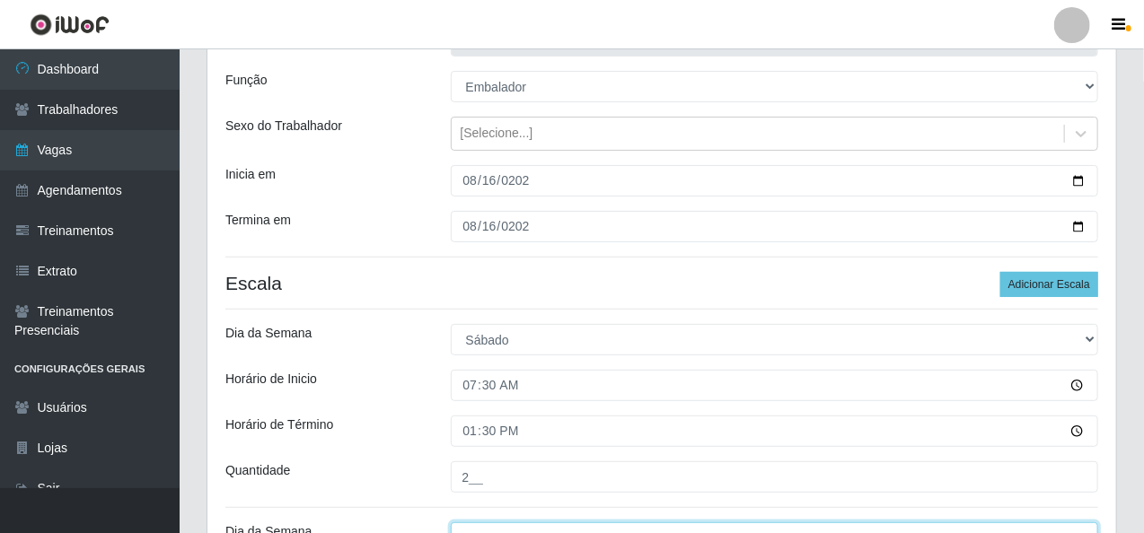
scroll to position [42, 0]
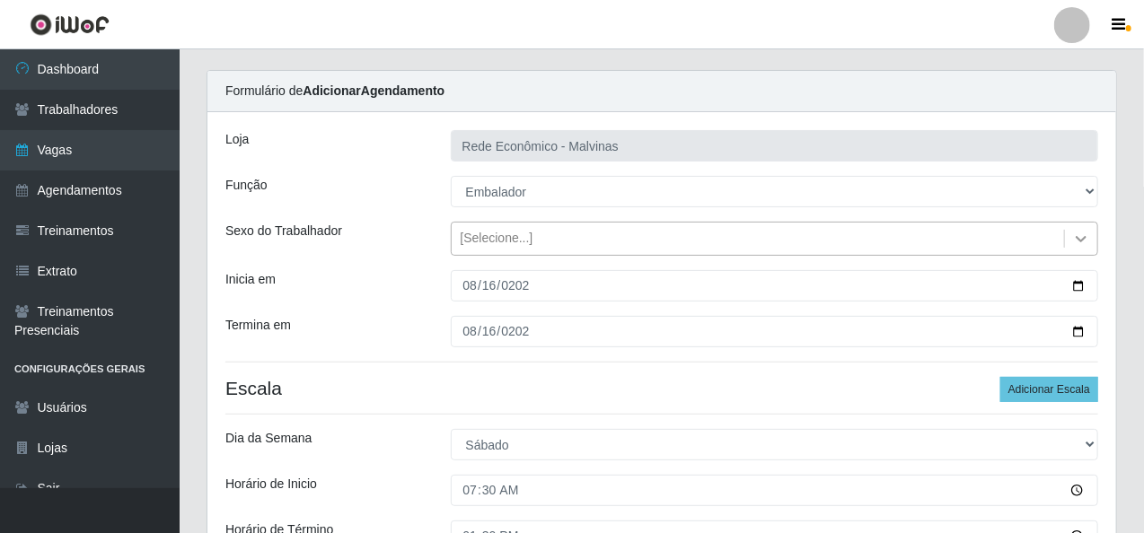
click at [1071, 239] on div at bounding box center [1081, 239] width 32 height 32
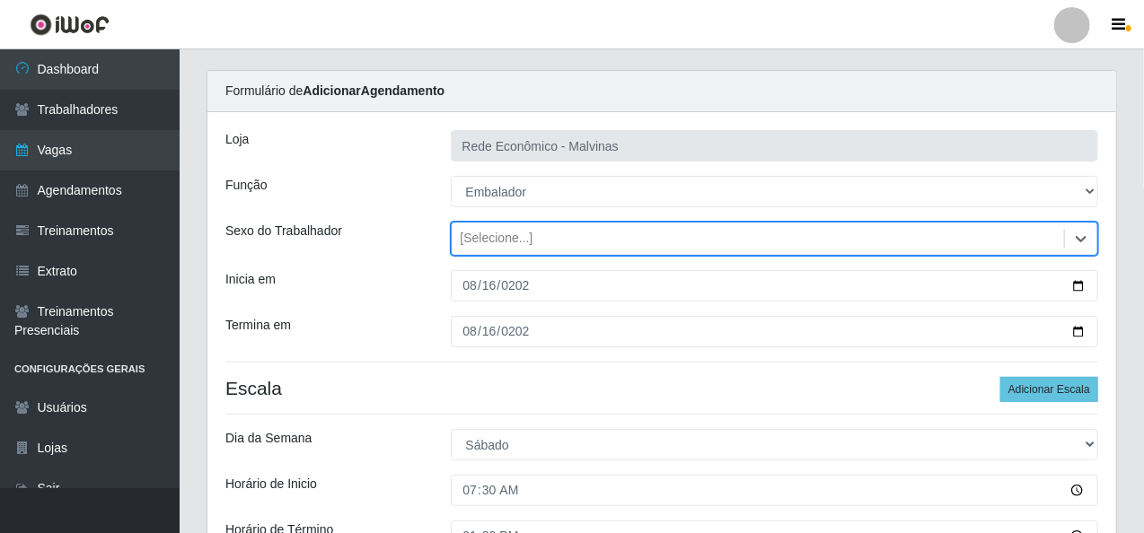
click at [540, 233] on div "[Selecione...]" at bounding box center [758, 240] width 613 height 30
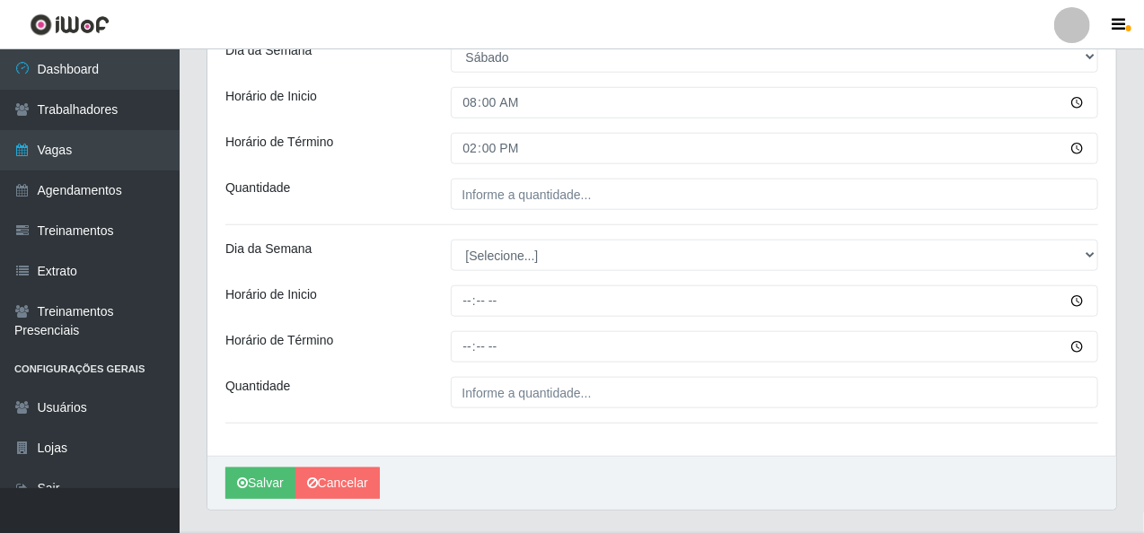
scroll to position [671, 0]
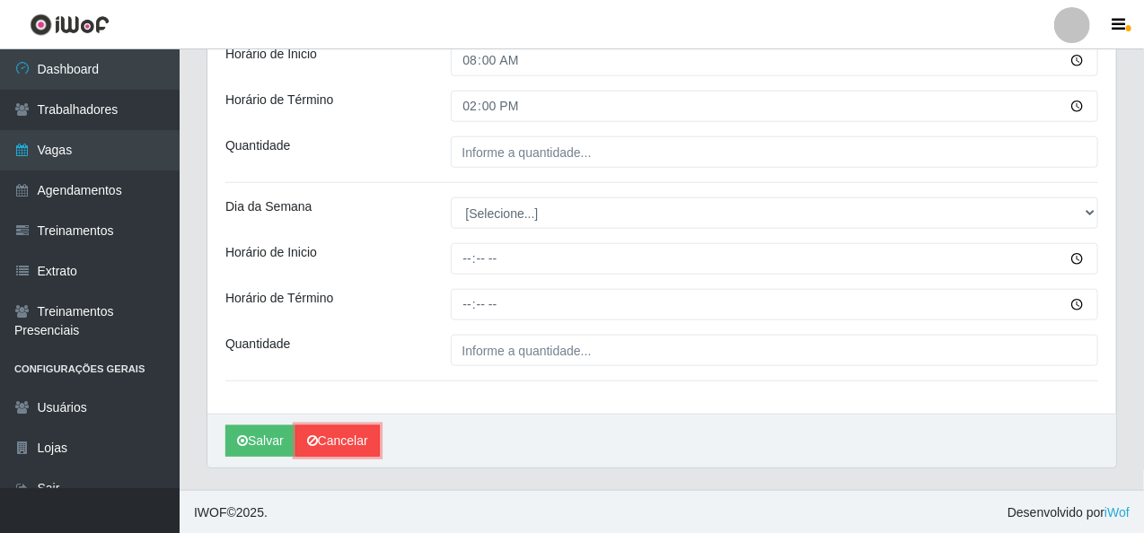
click at [351, 444] on link "Cancelar" at bounding box center [337, 441] width 84 height 31
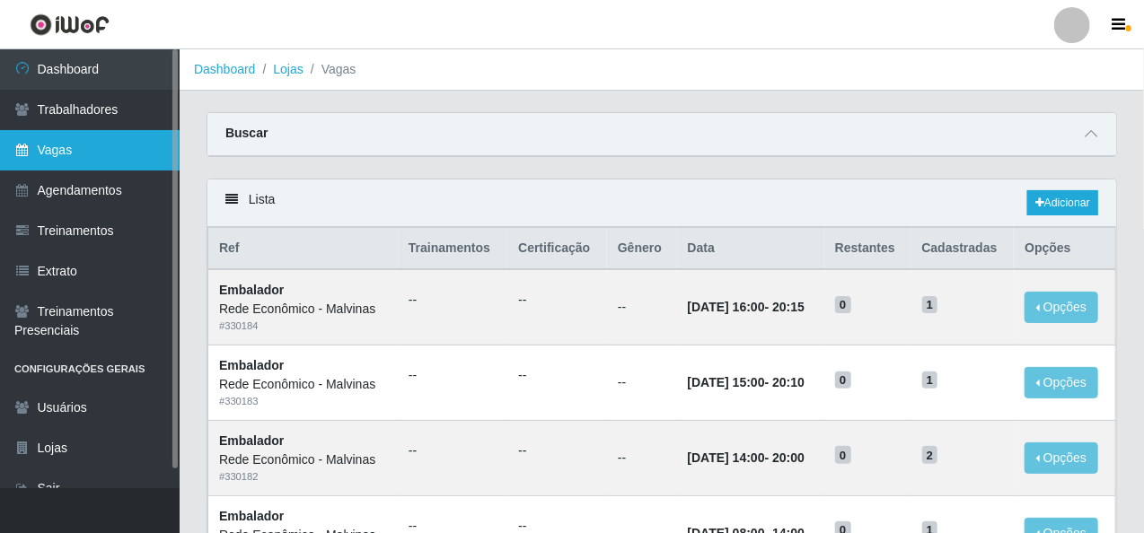
click at [94, 148] on link "Vagas" at bounding box center [90, 150] width 180 height 40
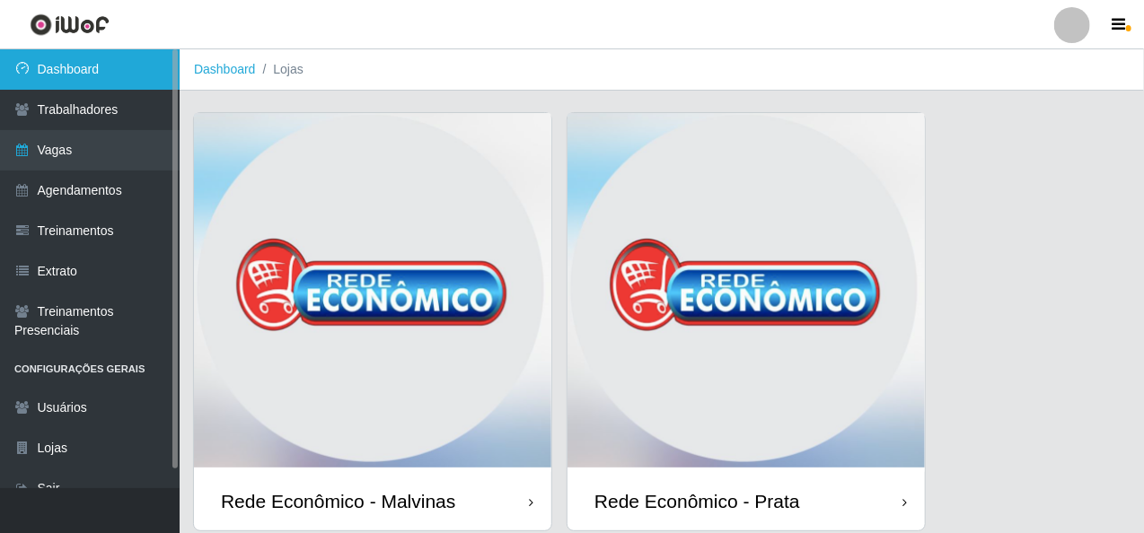
click at [91, 69] on link "Dashboard" at bounding box center [90, 69] width 180 height 40
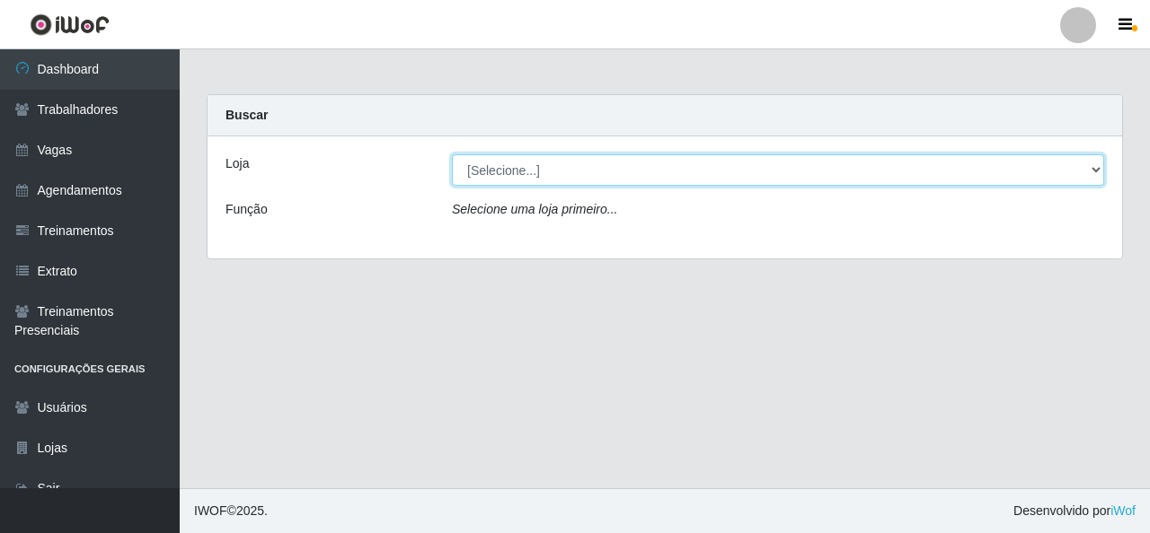
click at [1092, 166] on select "[Selecione...] Rede Econômico - Malvinas Rede Econômico - Prata" at bounding box center [778, 169] width 652 height 31
select select "194"
click at [452, 154] on select "[Selecione...] Rede Econômico - Malvinas Rede Econômico - Prata" at bounding box center [778, 169] width 652 height 31
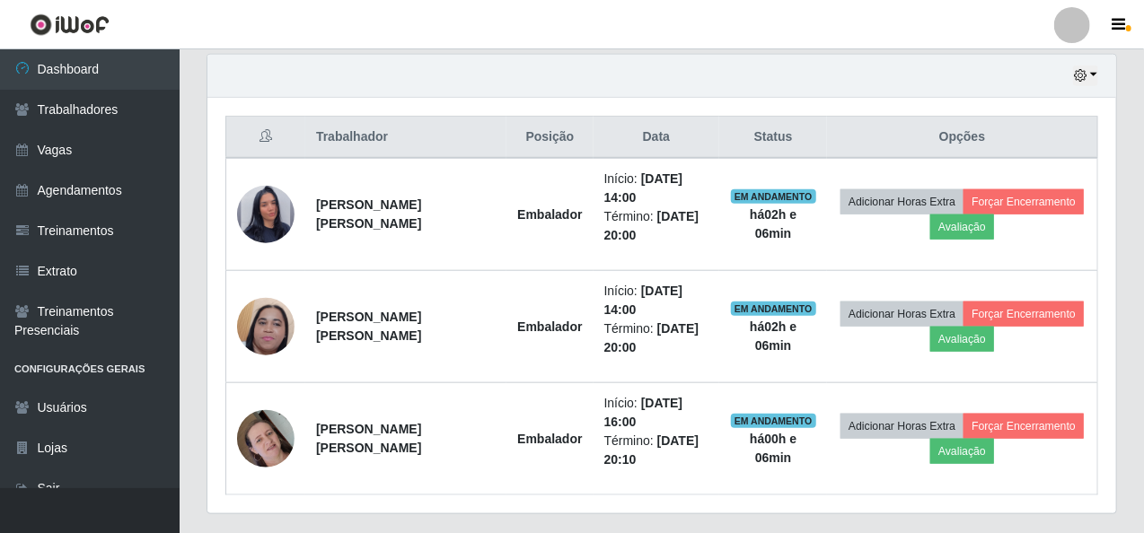
scroll to position [673, 0]
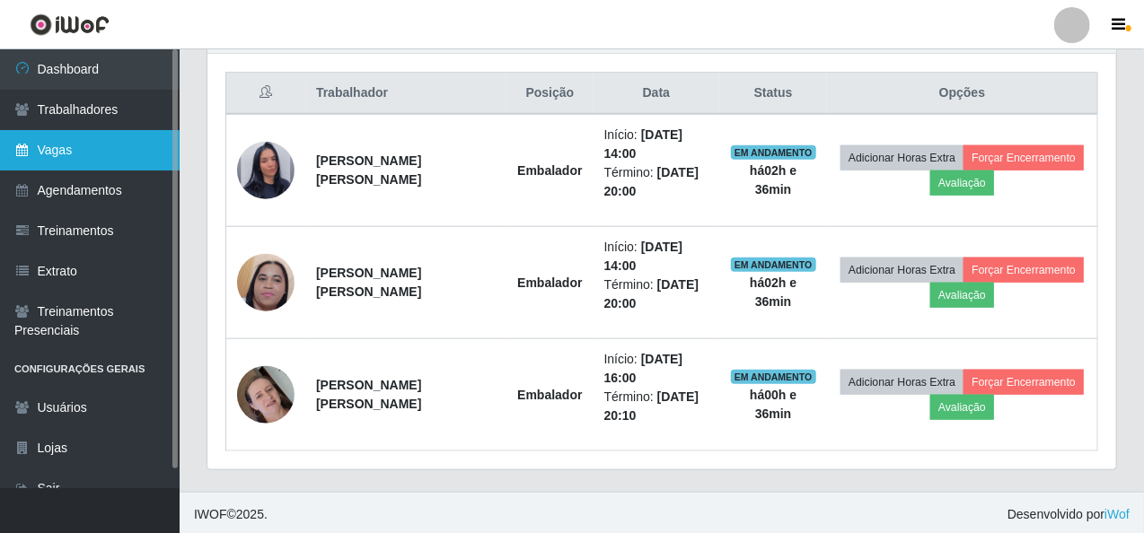
click at [72, 148] on link "Vagas" at bounding box center [90, 150] width 180 height 40
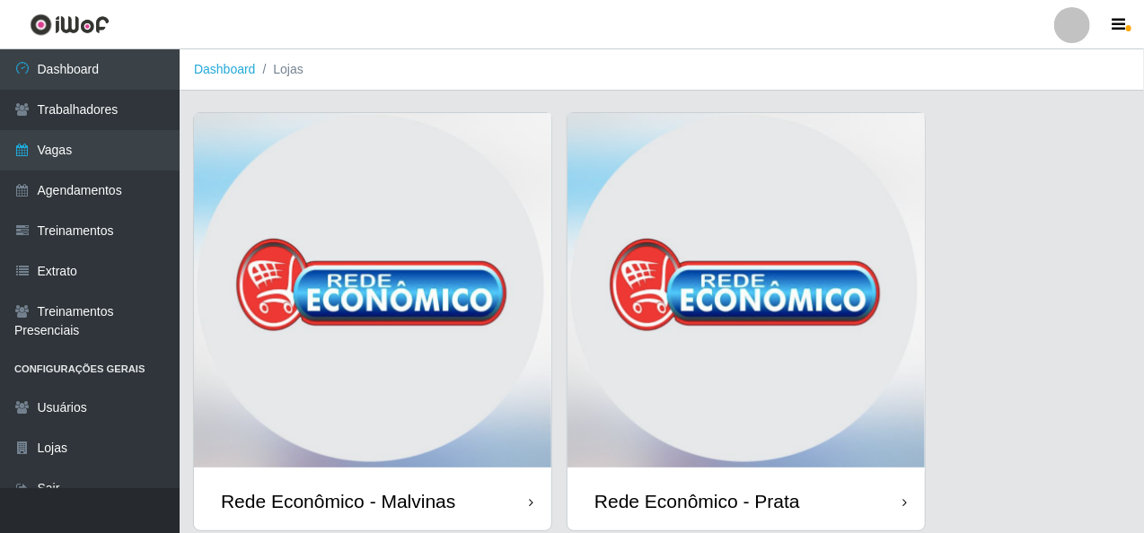
click at [312, 263] on img at bounding box center [372, 292] width 357 height 359
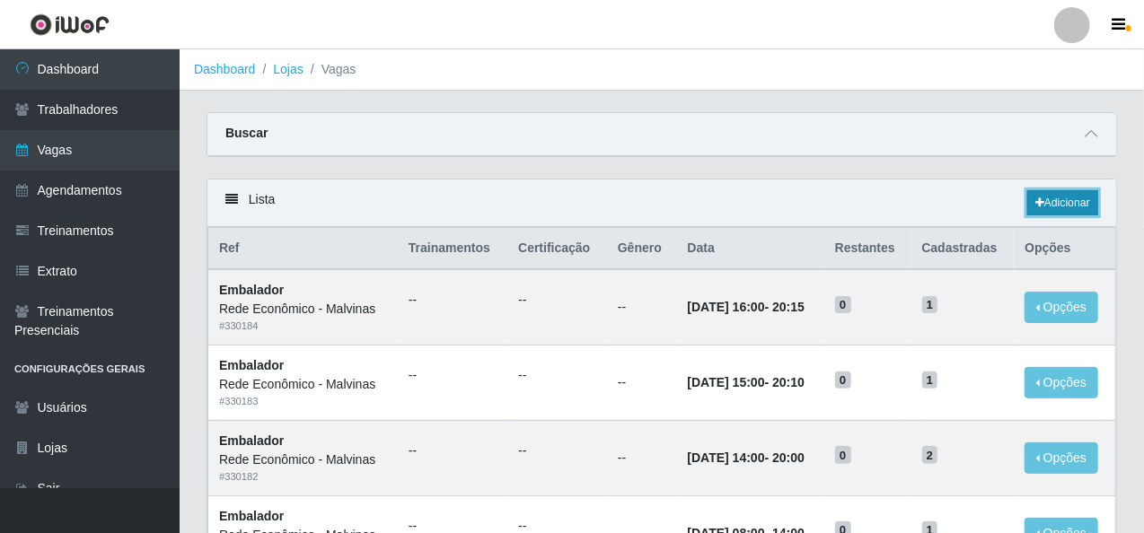
click at [1069, 206] on link "Adicionar" at bounding box center [1062, 202] width 71 height 25
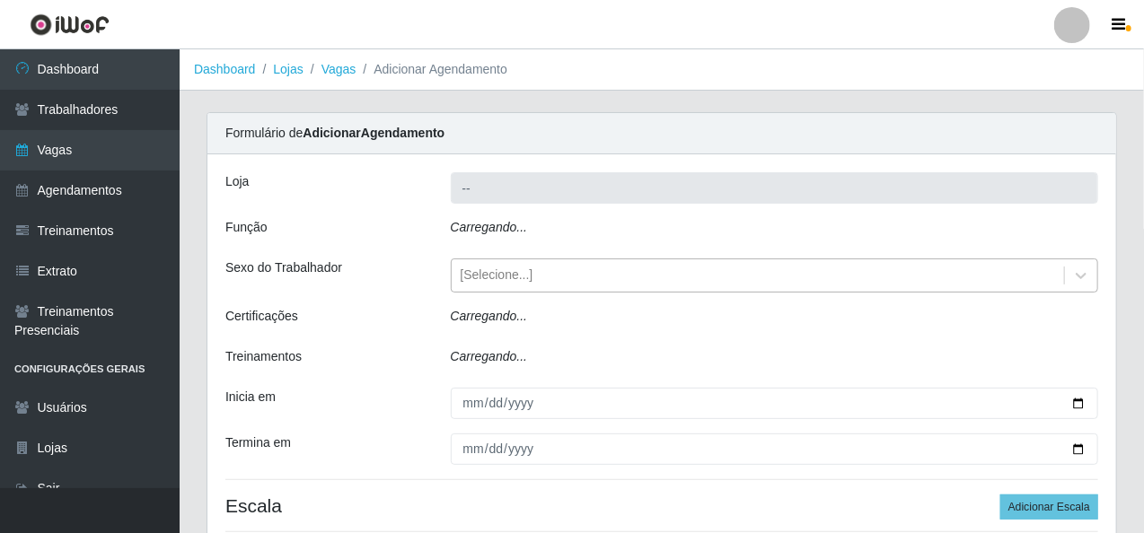
type input "Rede Econômico - Malvinas"
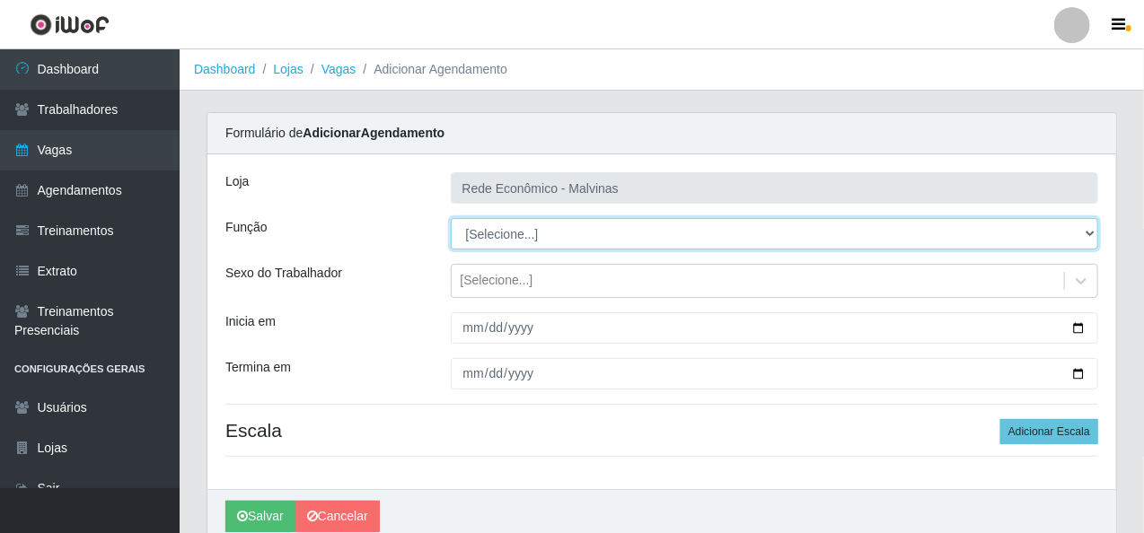
click at [1089, 233] on select "[Selecione...] Embalador Embalador + Embalador ++ Operador de Caixa Operador de…" at bounding box center [775, 233] width 648 height 31
select select "1"
click at [451, 218] on select "[Selecione...] Embalador Embalador + Embalador ++ Operador de Caixa Operador de…" at bounding box center [775, 233] width 648 height 31
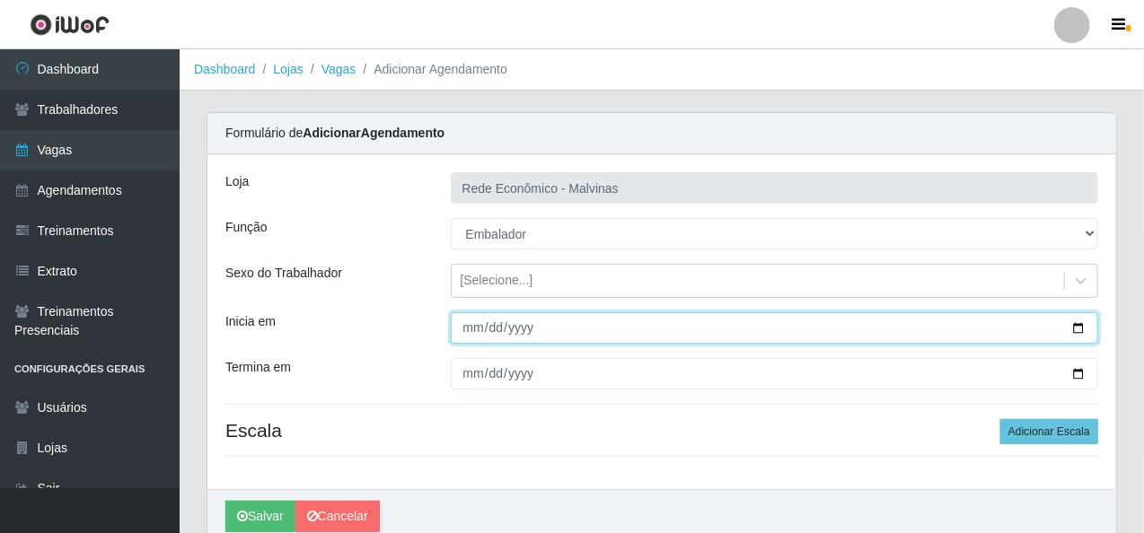
click at [484, 330] on input "Inicia em" at bounding box center [775, 328] width 648 height 31
click at [455, 330] on input "Inicia em" at bounding box center [775, 328] width 648 height 31
click at [463, 330] on input "Inicia em" at bounding box center [775, 328] width 648 height 31
type input "[DATE]"
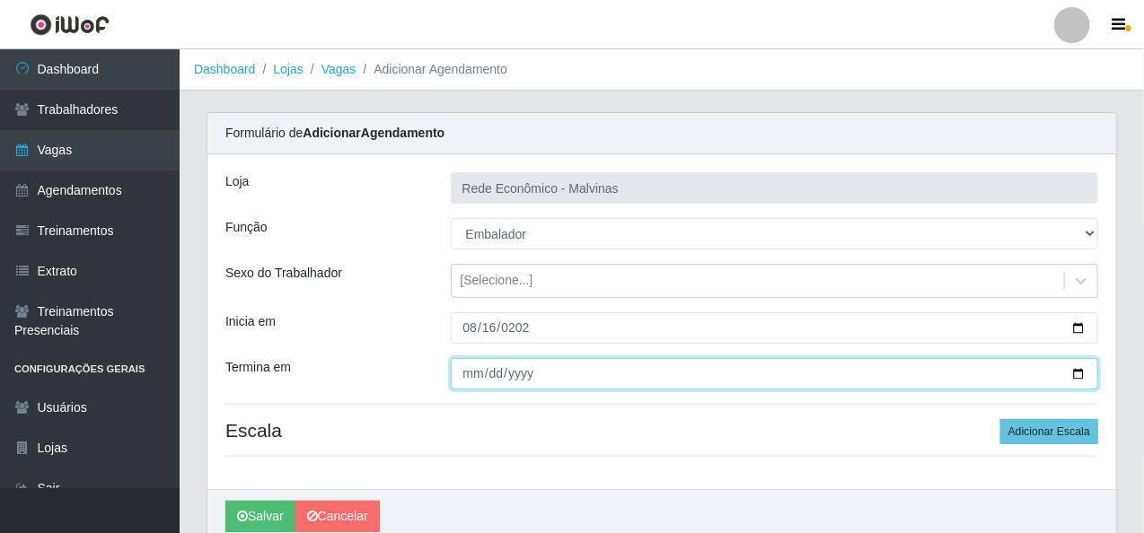
click at [471, 382] on input "Termina em" at bounding box center [775, 373] width 648 height 31
type input "[DATE]"
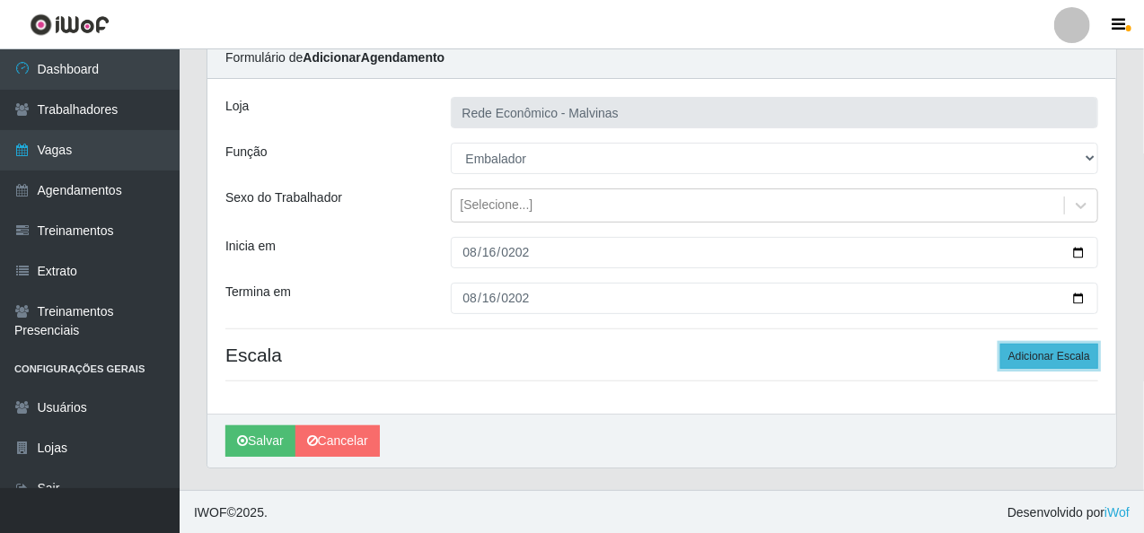
click at [1030, 353] on button "Adicionar Escala" at bounding box center [1049, 356] width 98 height 25
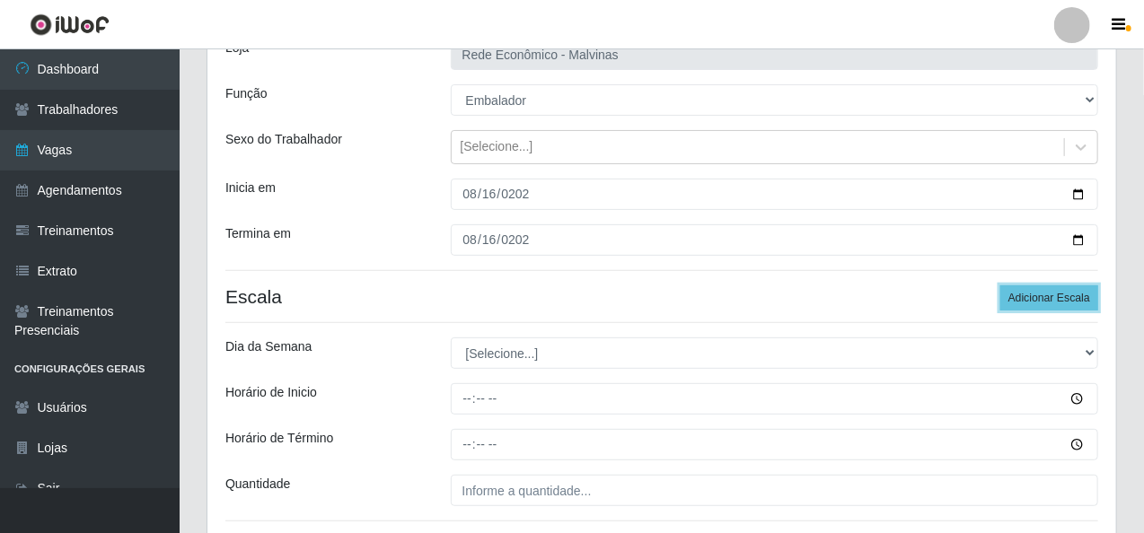
scroll to position [165, 0]
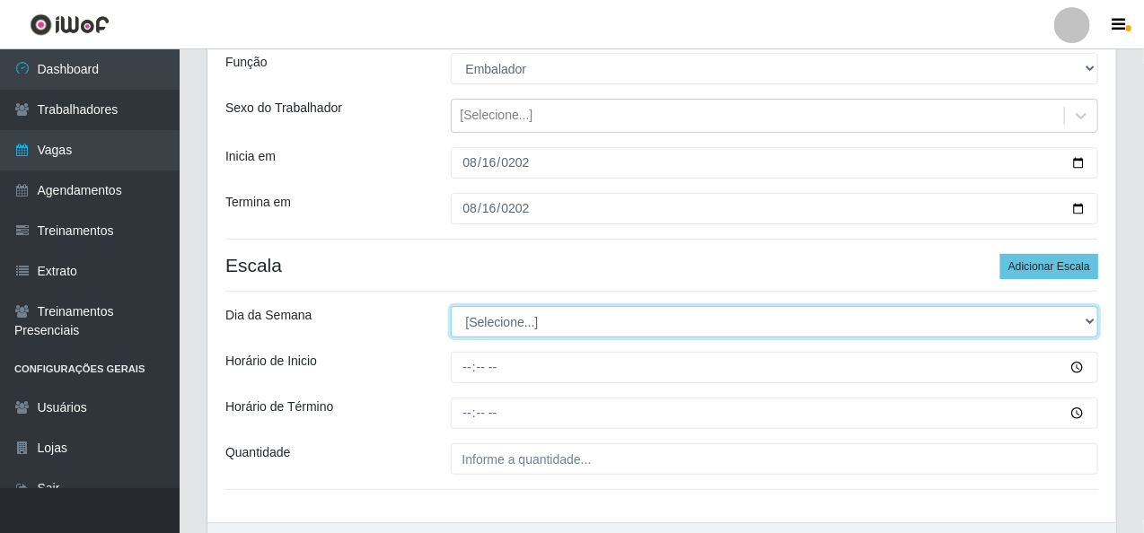
click at [1086, 324] on select "[Selecione...] Segunda Terça Quarta Quinta Sexta Sábado Domingo" at bounding box center [775, 321] width 648 height 31
select select "6"
click at [451, 306] on select "[Selecione...] Segunda Terça Quarta Quinta Sexta Sábado Domingo" at bounding box center [775, 321] width 648 height 31
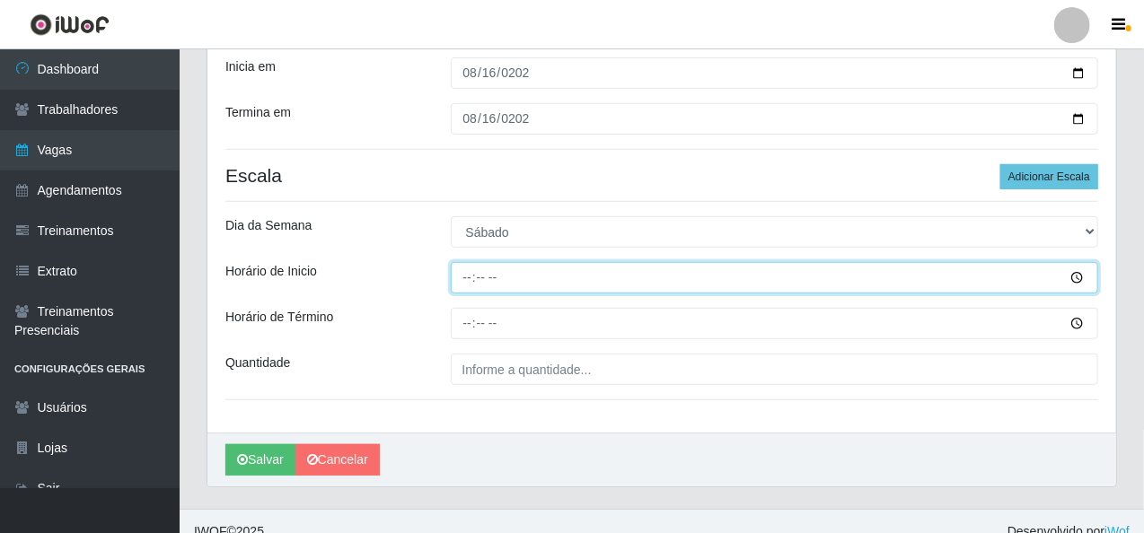
click at [464, 281] on input "Horário de Inicio" at bounding box center [775, 277] width 648 height 31
type input "07:30"
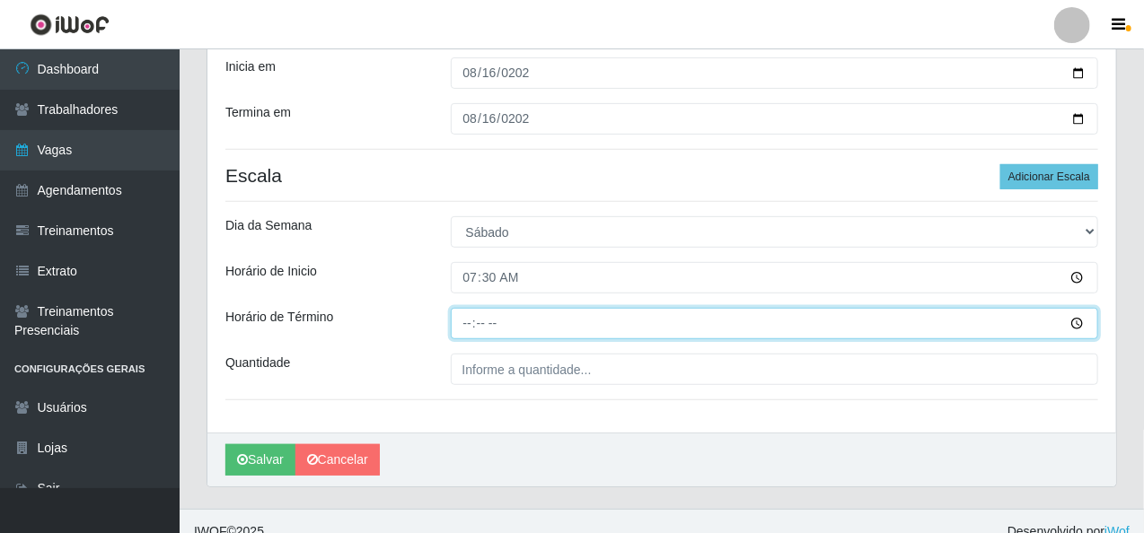
click at [463, 321] on input "Horário de Término" at bounding box center [775, 323] width 648 height 31
type input "13:30"
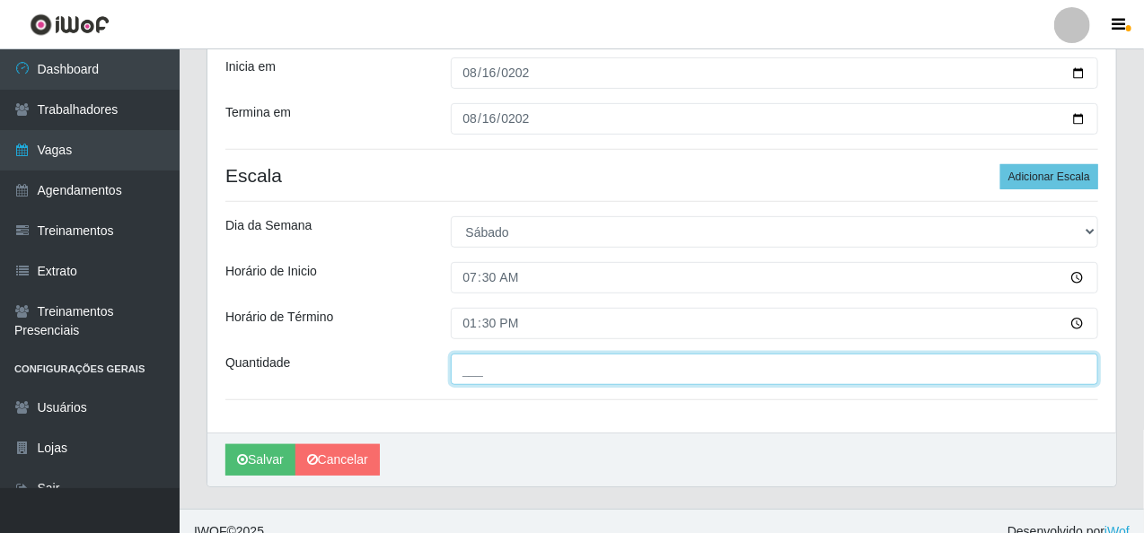
click at [502, 374] on input "___" at bounding box center [775, 369] width 648 height 31
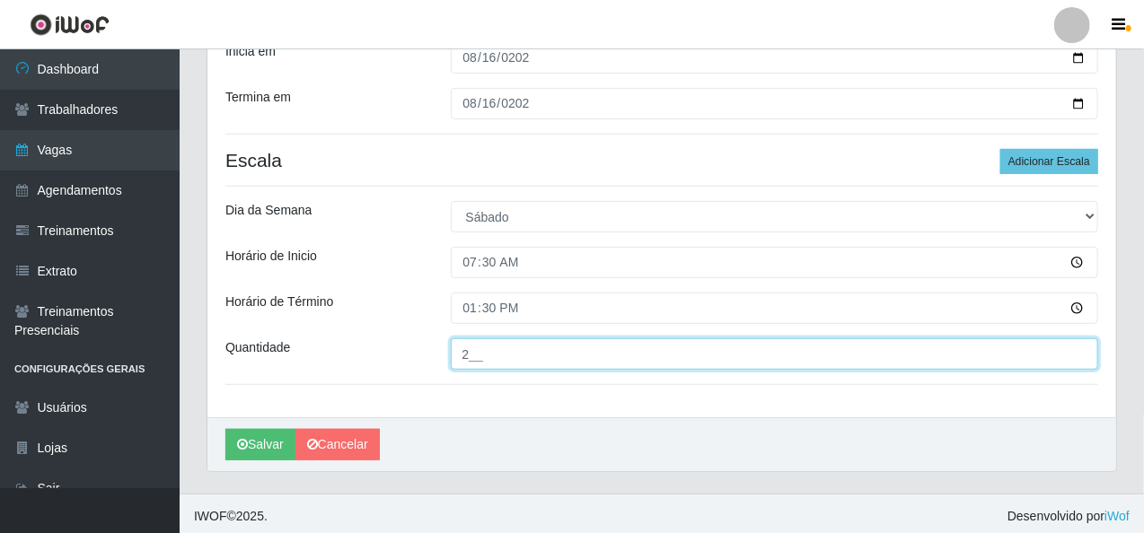
scroll to position [274, 0]
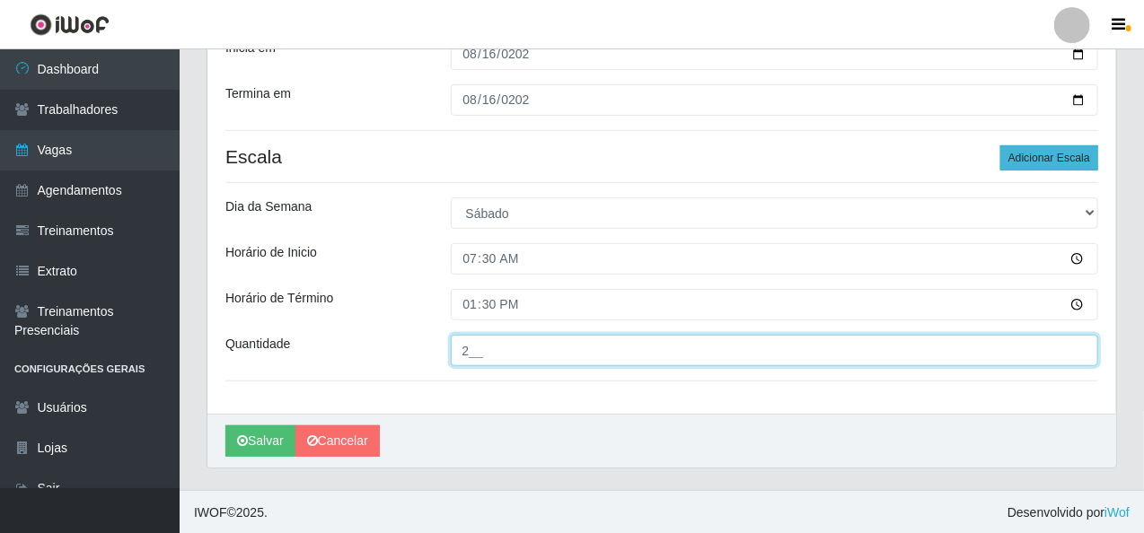
type input "2__"
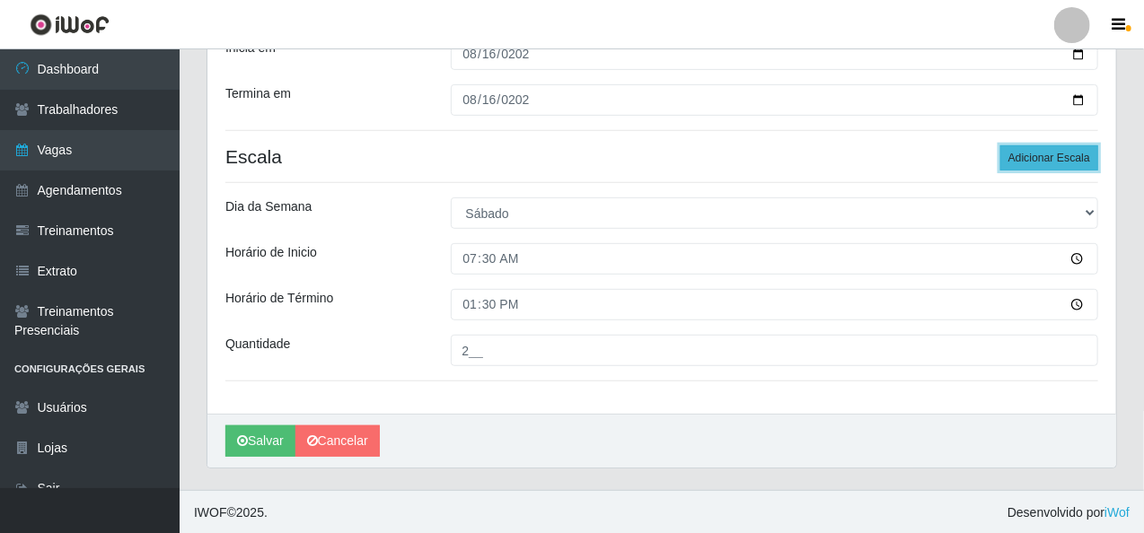
click at [1035, 156] on button "Adicionar Escala" at bounding box center [1049, 157] width 98 height 25
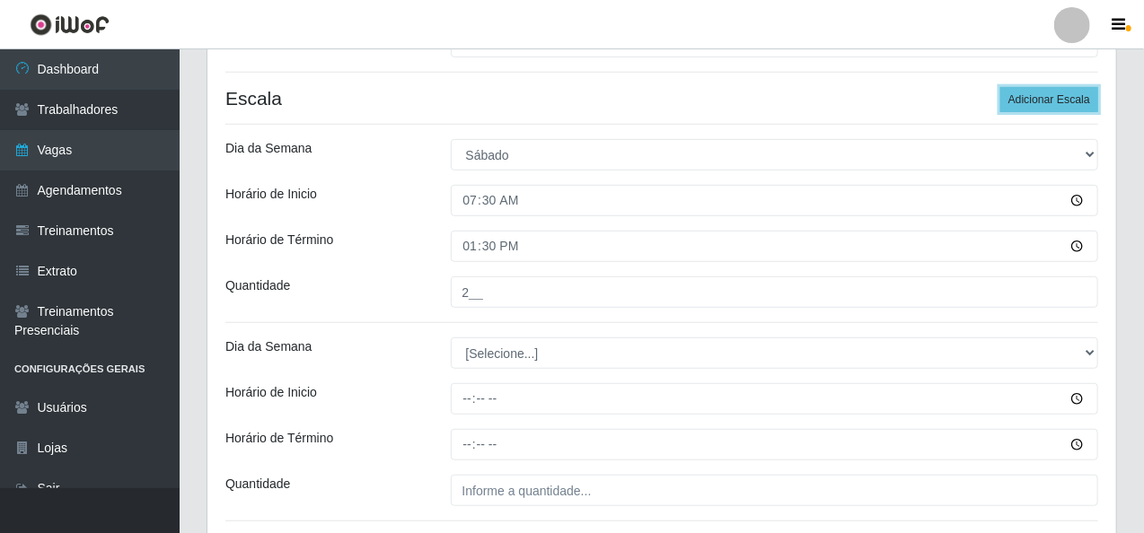
scroll to position [364, 0]
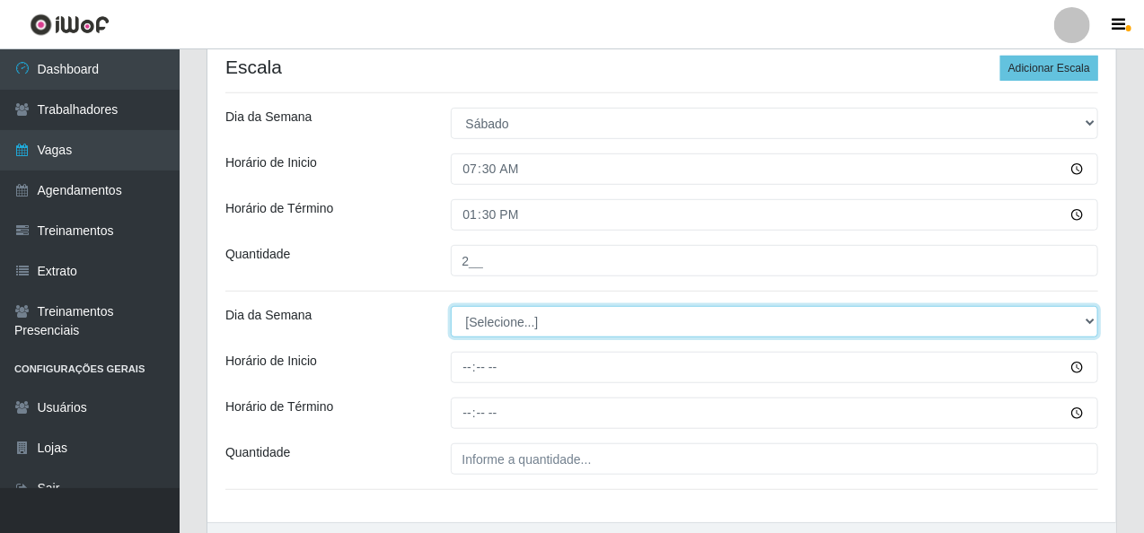
click at [1085, 321] on select "[Selecione...] Segunda Terça Quarta Quinta Sexta Sábado Domingo" at bounding box center [775, 321] width 648 height 31
select select "6"
click at [451, 306] on select "[Selecione...] Segunda Terça Quarta Quinta Sexta Sábado Domingo" at bounding box center [775, 321] width 648 height 31
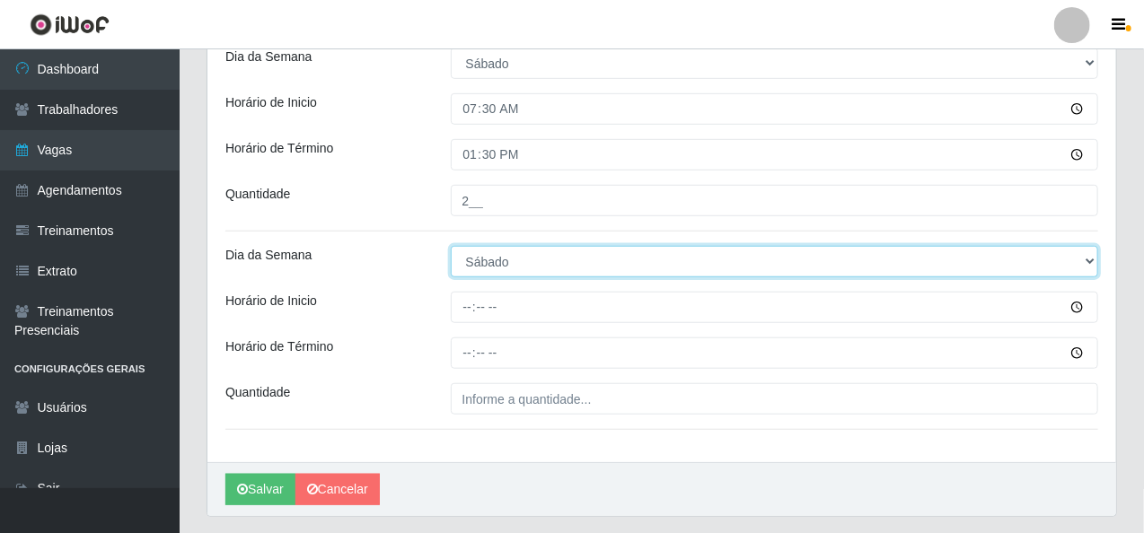
scroll to position [454, 0]
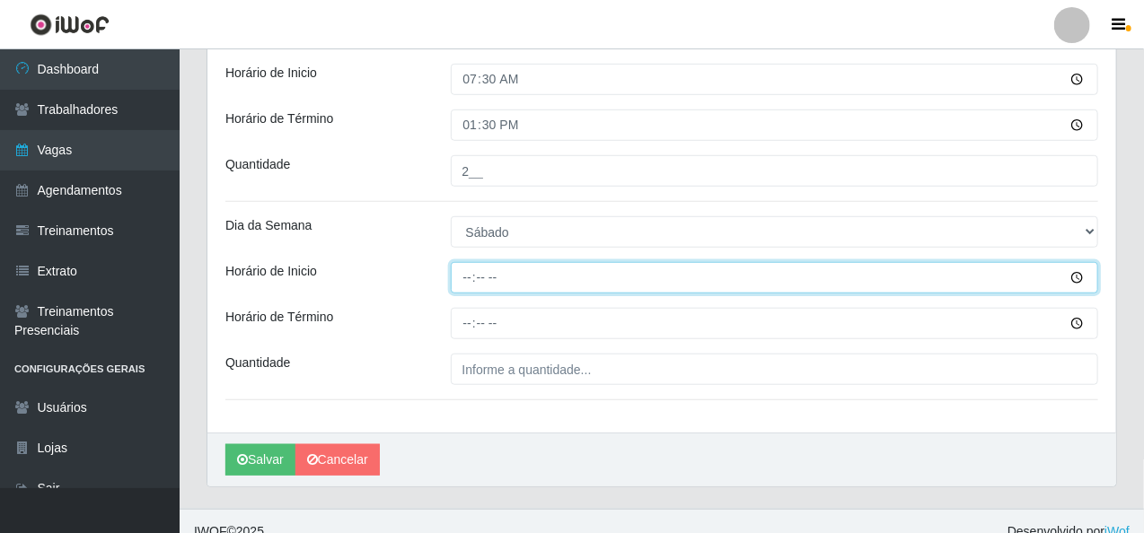
click at [458, 286] on input "Horário de Inicio" at bounding box center [775, 277] width 648 height 31
type input "08:00"
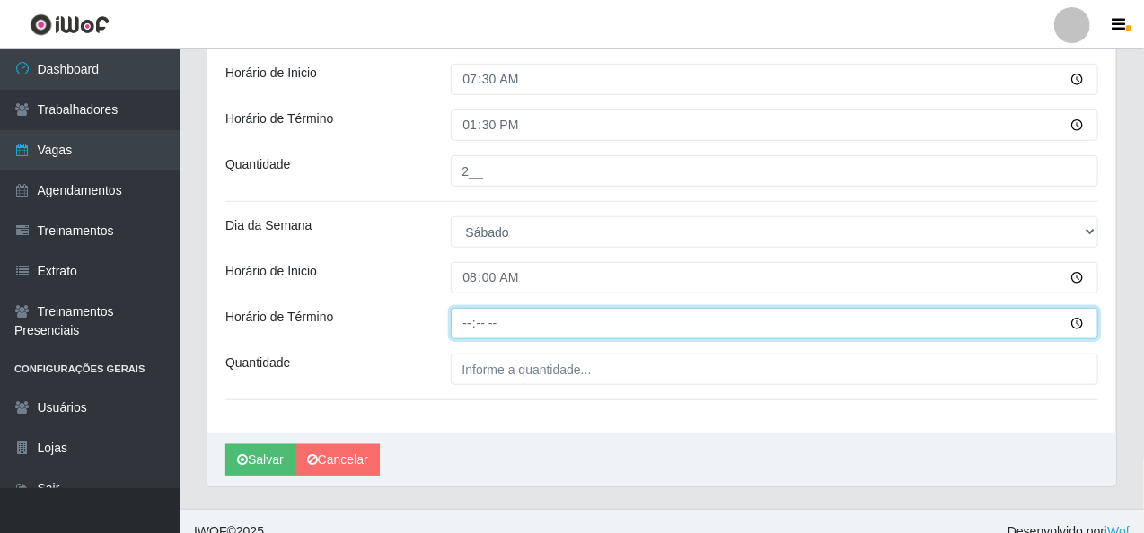
click at [464, 318] on input "Horário de Término" at bounding box center [775, 323] width 648 height 31
type input "14:00"
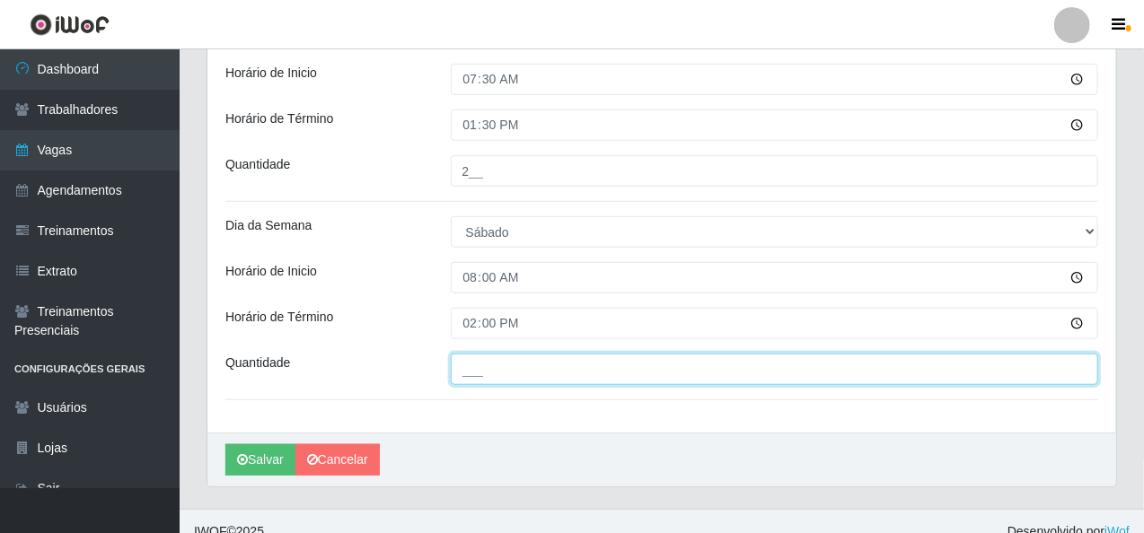
click at [481, 380] on input "___" at bounding box center [775, 369] width 648 height 31
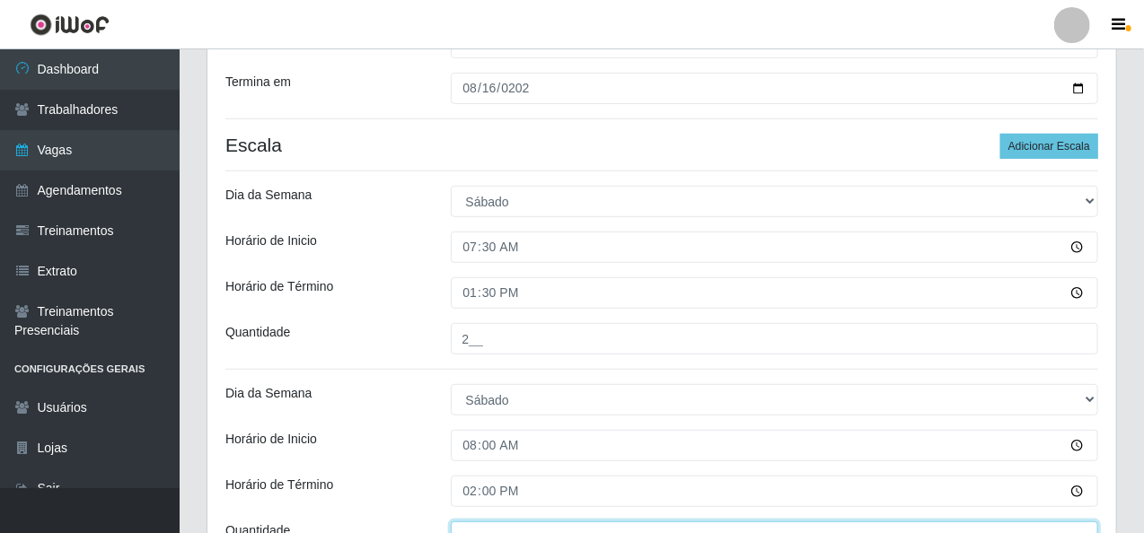
scroll to position [274, 0]
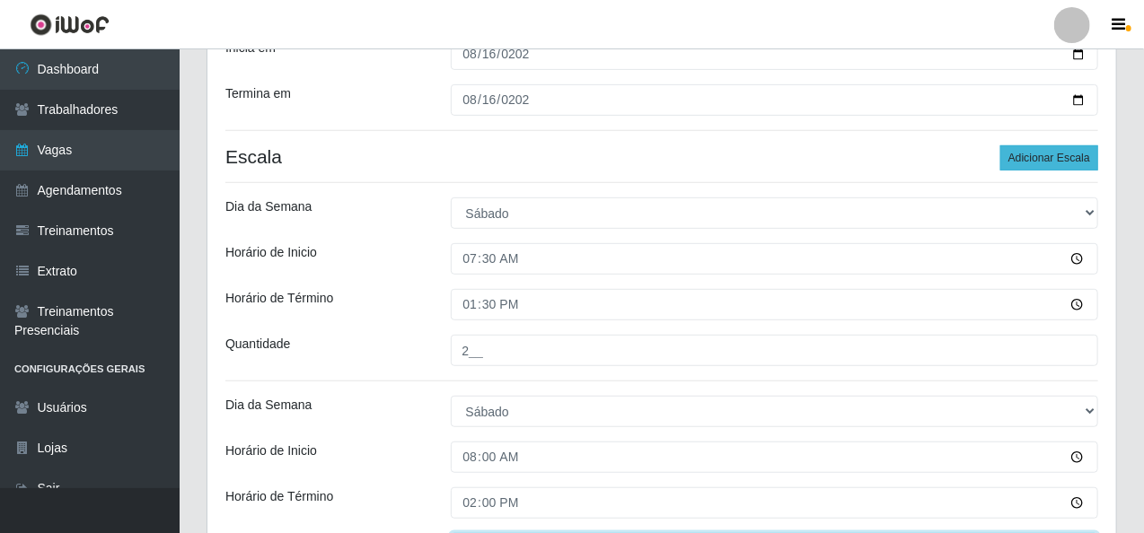
type input "1__"
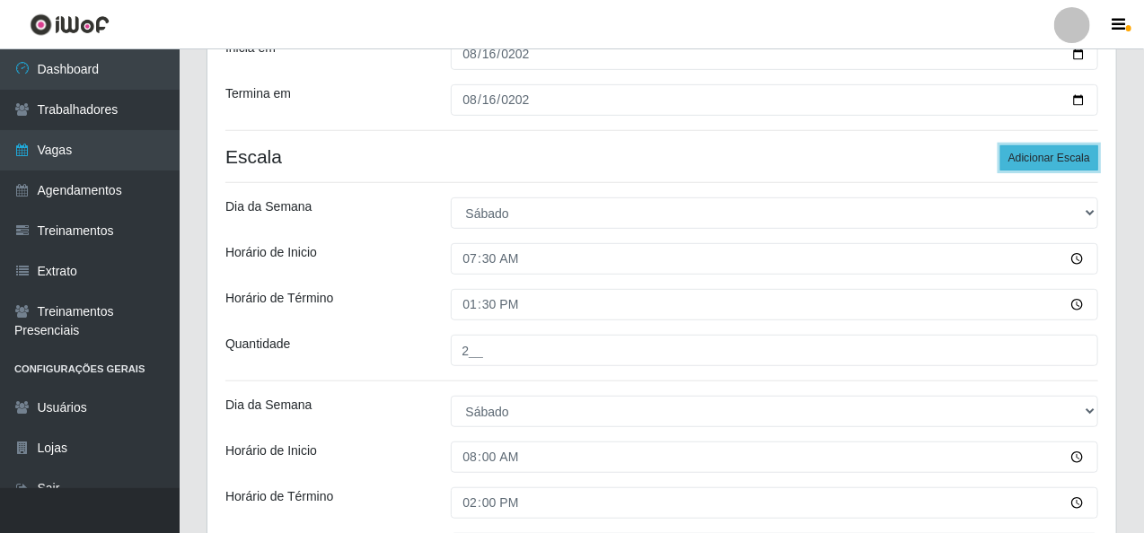
click at [1070, 150] on button "Adicionar Escala" at bounding box center [1049, 157] width 98 height 25
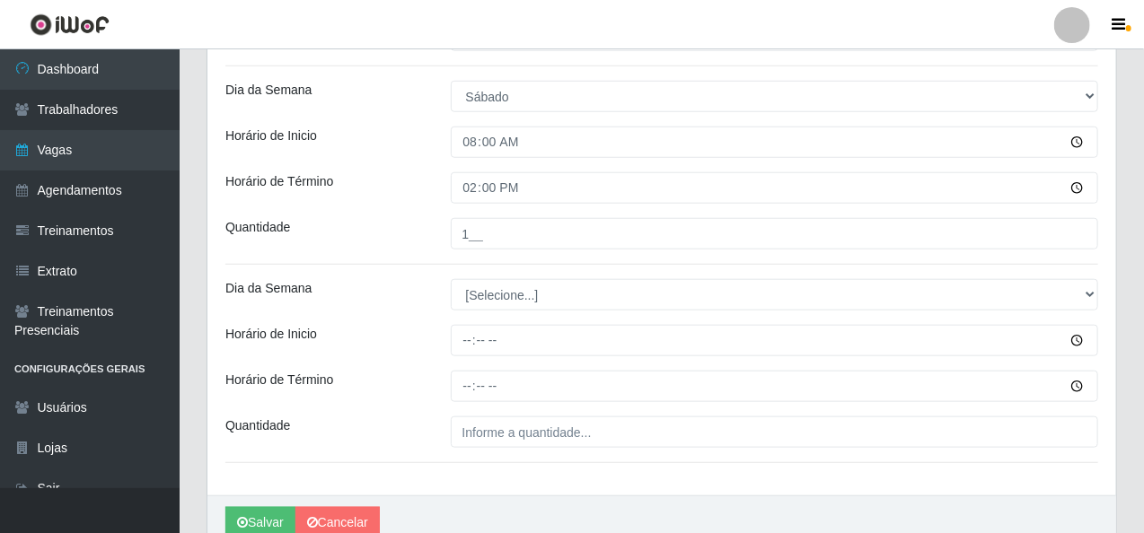
scroll to position [633, 0]
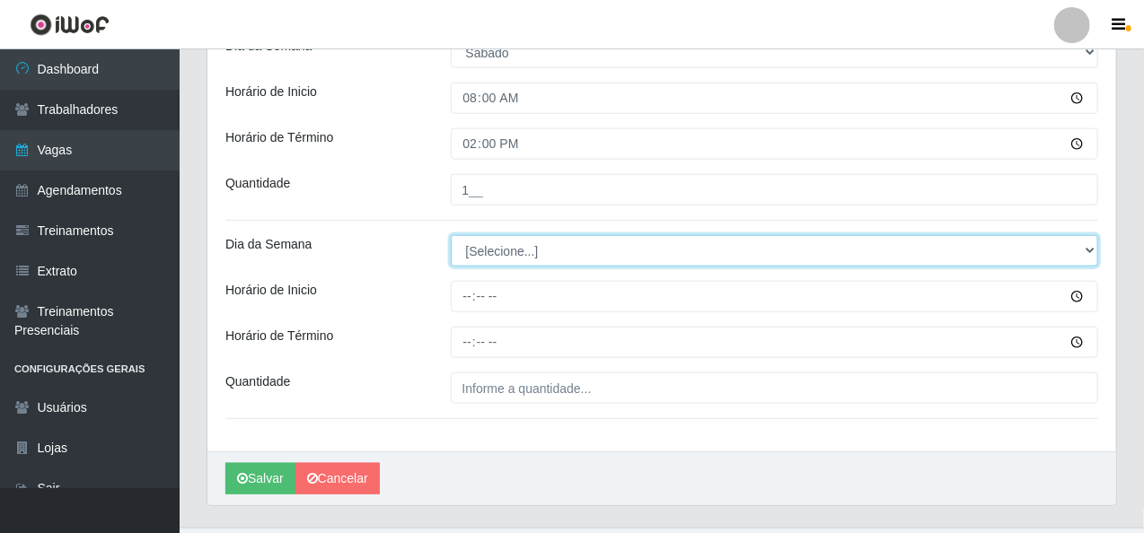
click at [1090, 255] on select "[Selecione...] Segunda Terça Quarta Quinta Sexta Sábado Domingo" at bounding box center [775, 250] width 648 height 31
select select "6"
click at [451, 235] on select "[Selecione...] Segunda Terça Quarta Quinta Sexta Sábado Domingo" at bounding box center [775, 250] width 648 height 31
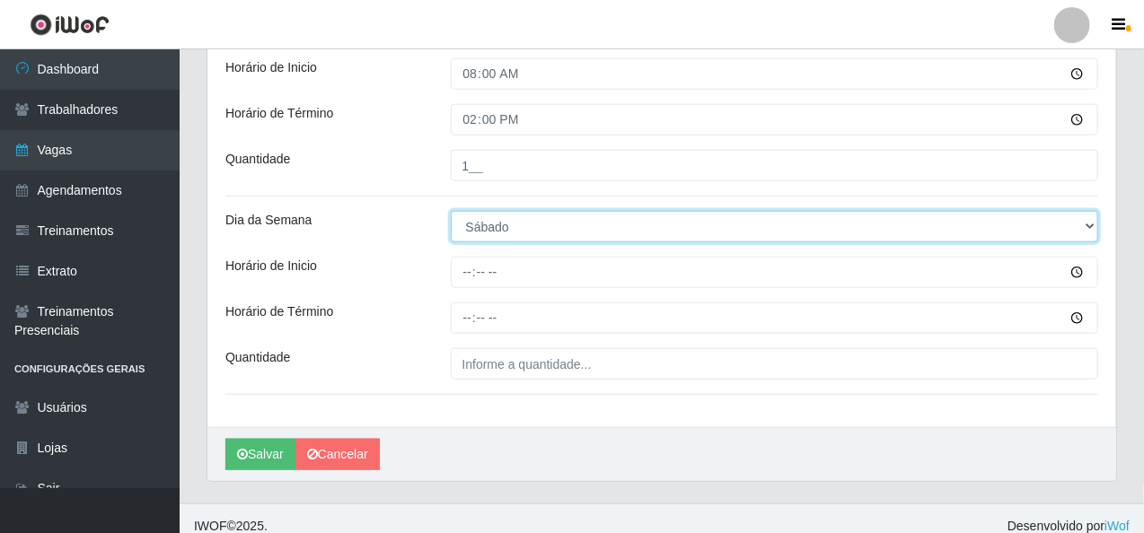
scroll to position [671, 0]
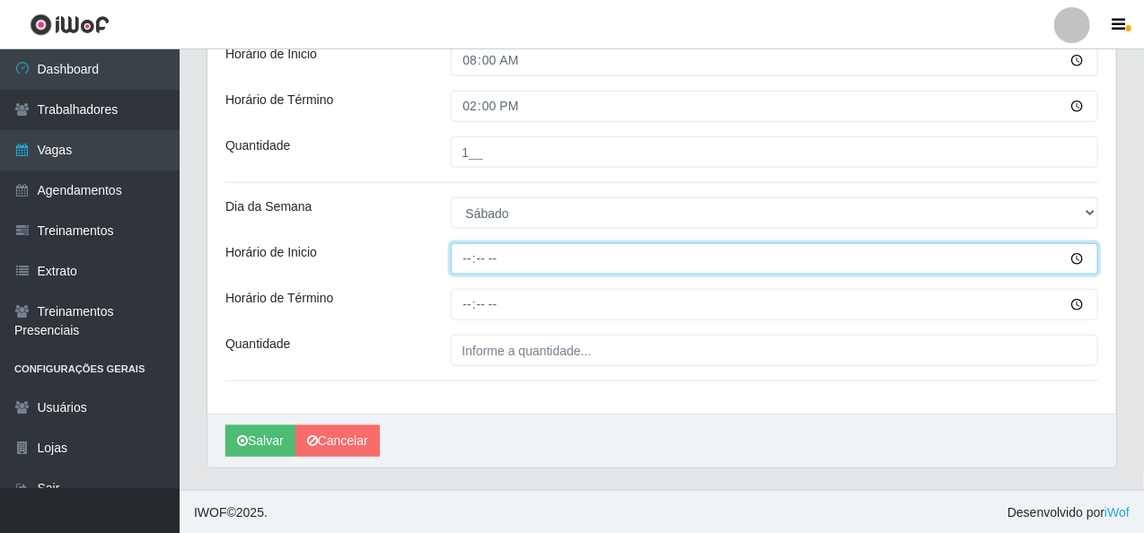
click at [463, 252] on input "Horário de Inicio" at bounding box center [775, 258] width 648 height 31
type input "09:00"
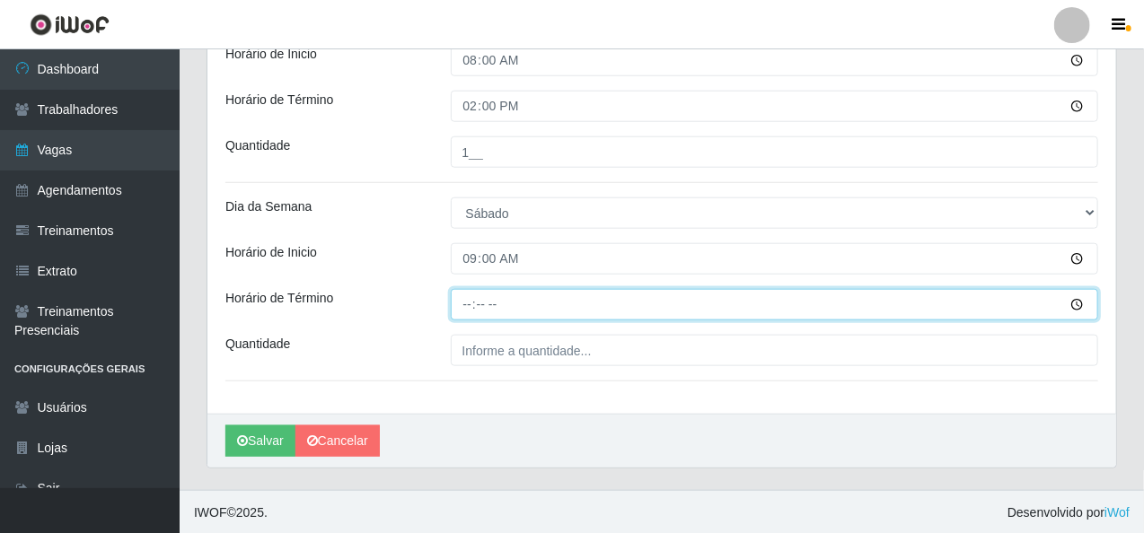
click at [456, 306] on input "Horário de Término" at bounding box center [775, 304] width 648 height 31
type input "15:00"
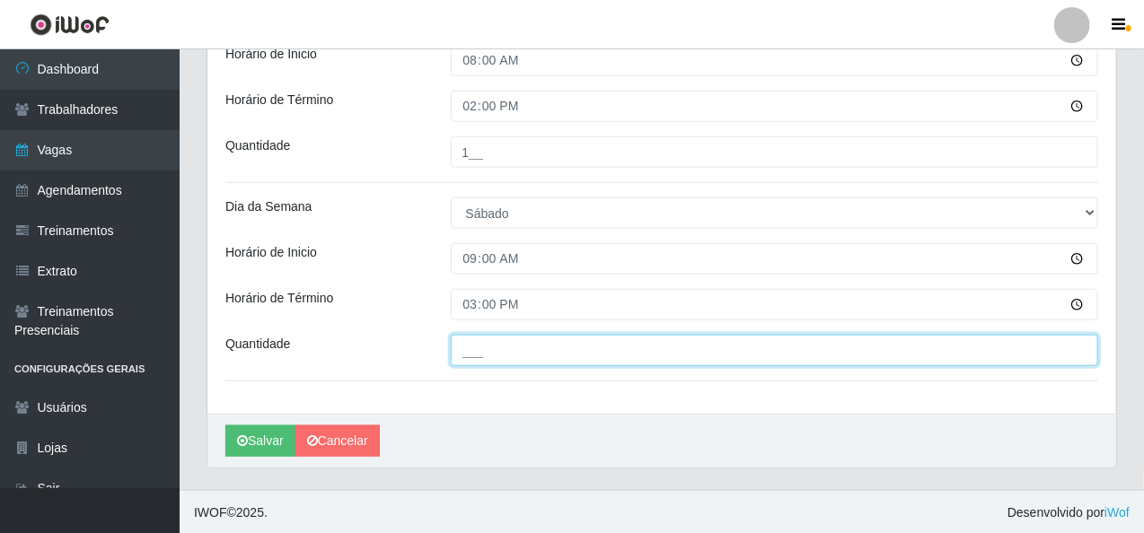
click at [471, 353] on input "___" at bounding box center [775, 350] width 648 height 31
type input "1__"
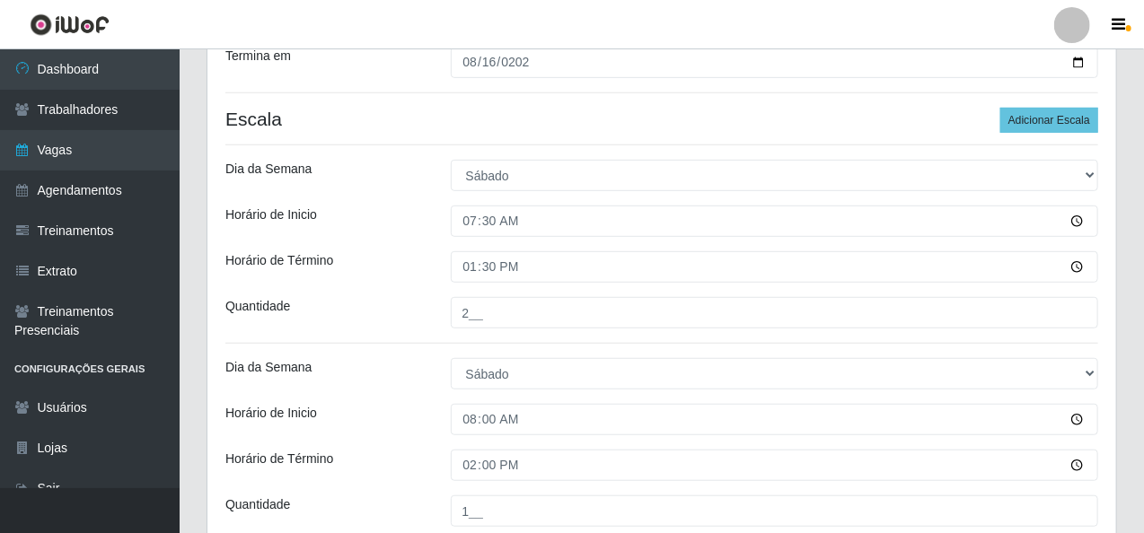
scroll to position [132, 0]
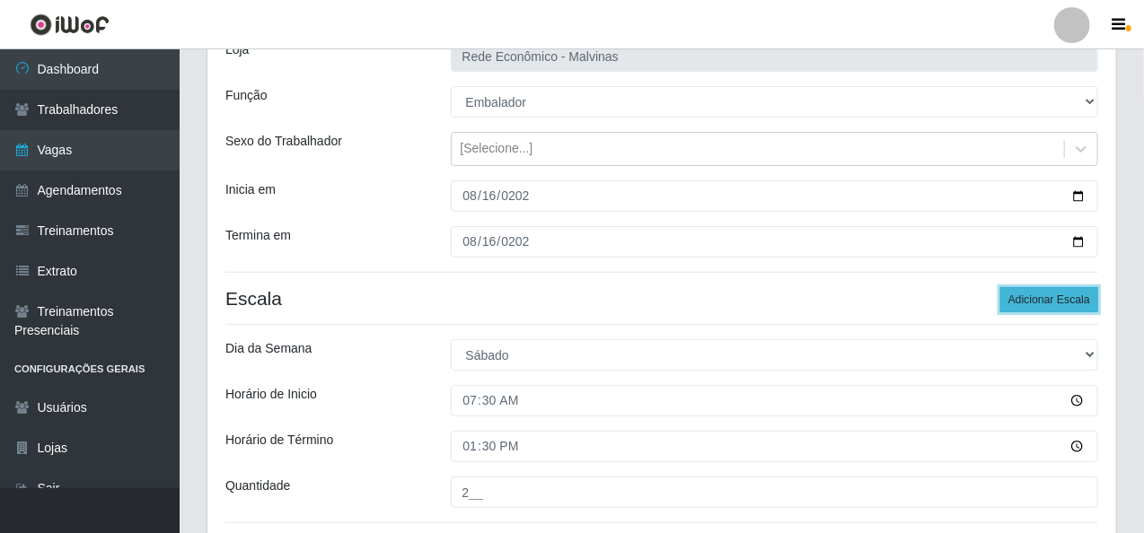
click at [1033, 295] on button "Adicionar Escala" at bounding box center [1049, 299] width 98 height 25
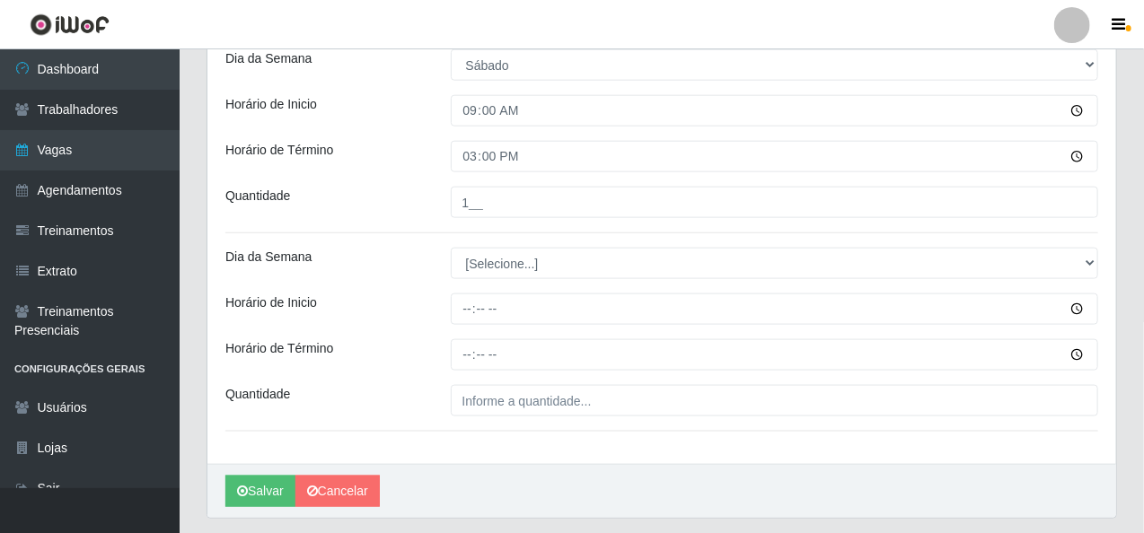
scroll to position [850, 0]
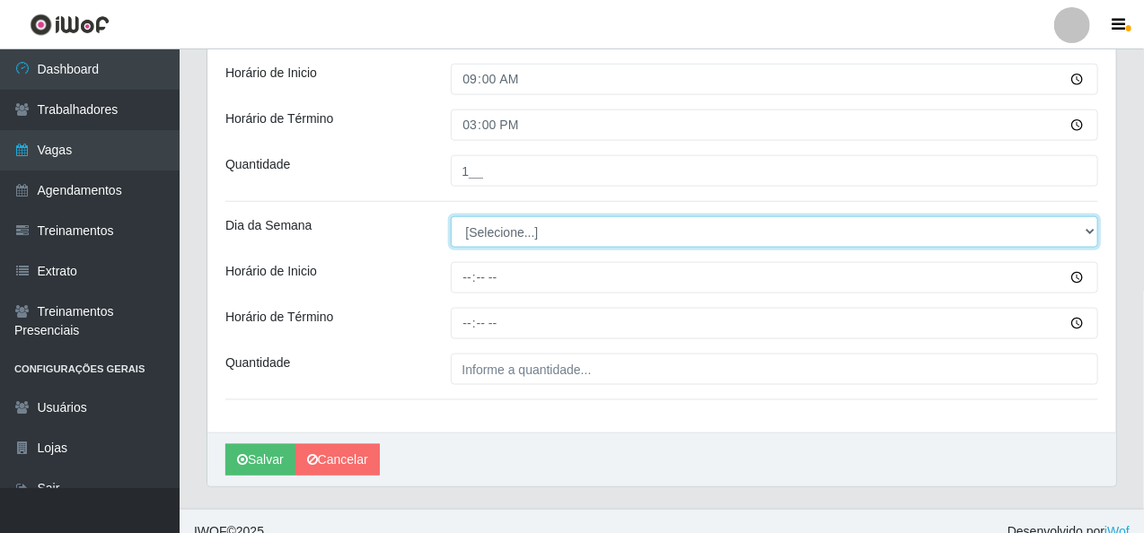
click at [1090, 230] on select "[Selecione...] Segunda Terça Quarta Quinta Sexta Sábado Domingo" at bounding box center [775, 231] width 648 height 31
select select "6"
click at [451, 216] on select "[Selecione...] Segunda Terça Quarta Quinta Sexta Sábado Domingo" at bounding box center [775, 231] width 648 height 31
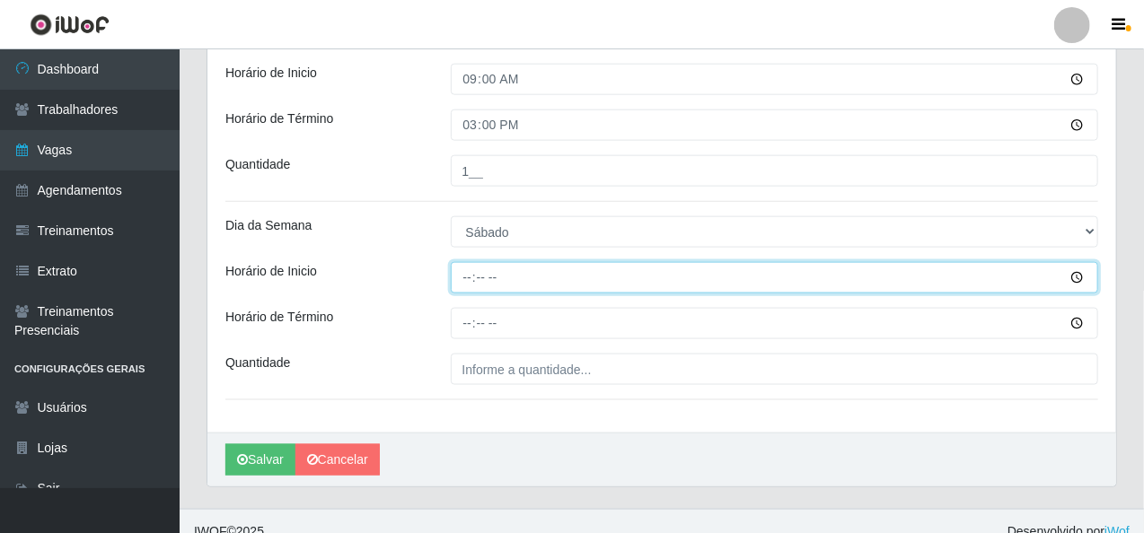
click at [473, 281] on input "Horário de Inicio" at bounding box center [775, 277] width 648 height 31
type input "14:00"
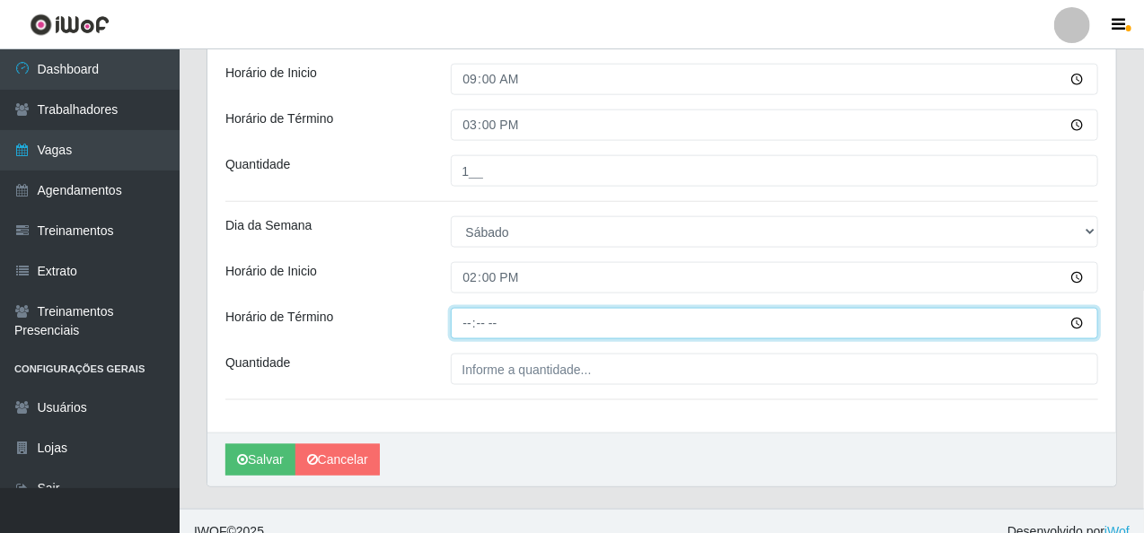
click at [463, 325] on input "Horário de Término" at bounding box center [775, 323] width 648 height 31
type input "20:00"
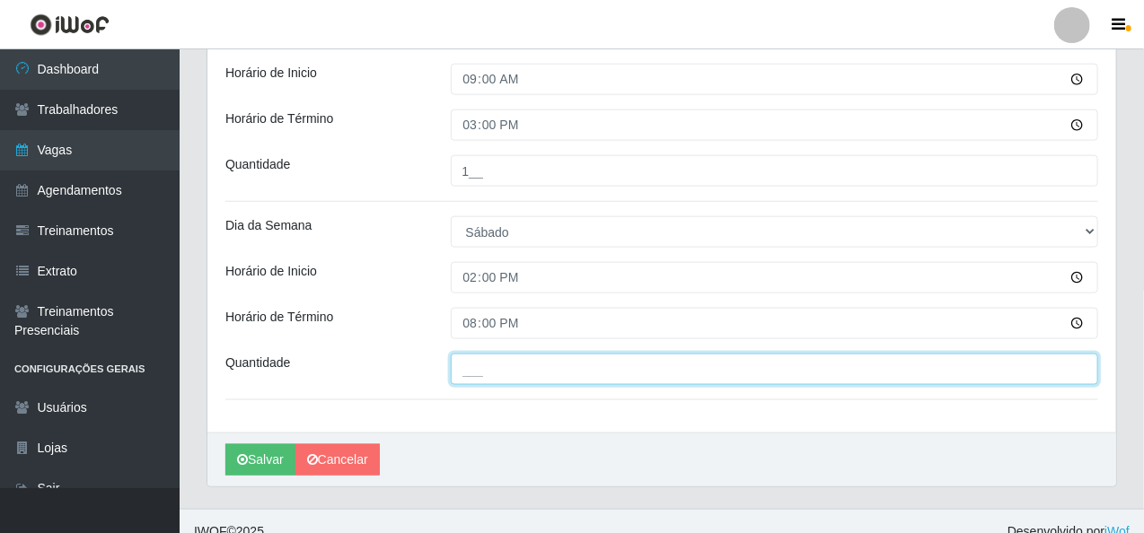
click at [467, 373] on input "___" at bounding box center [775, 369] width 648 height 31
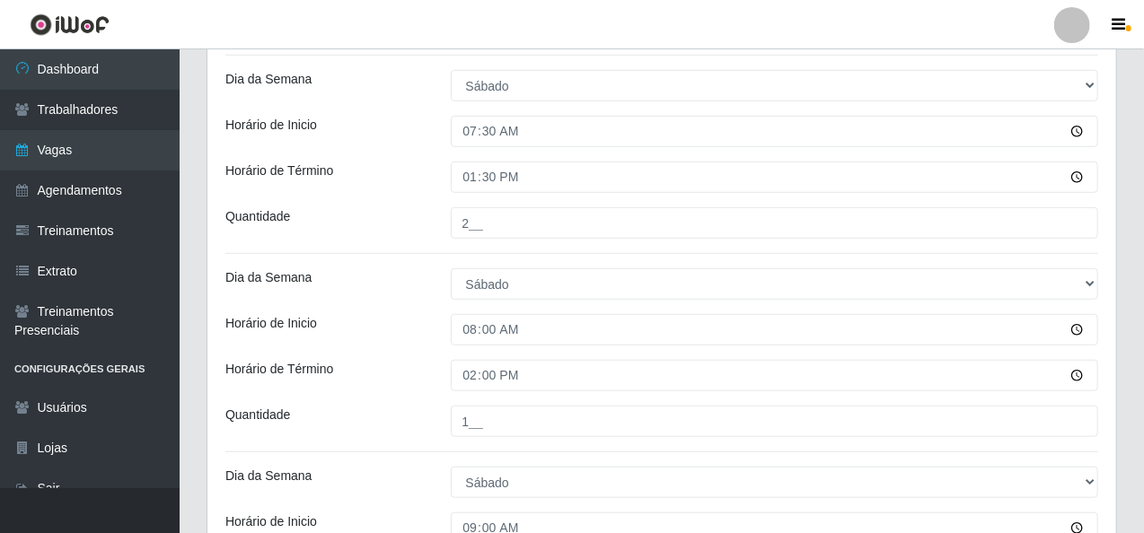
scroll to position [222, 0]
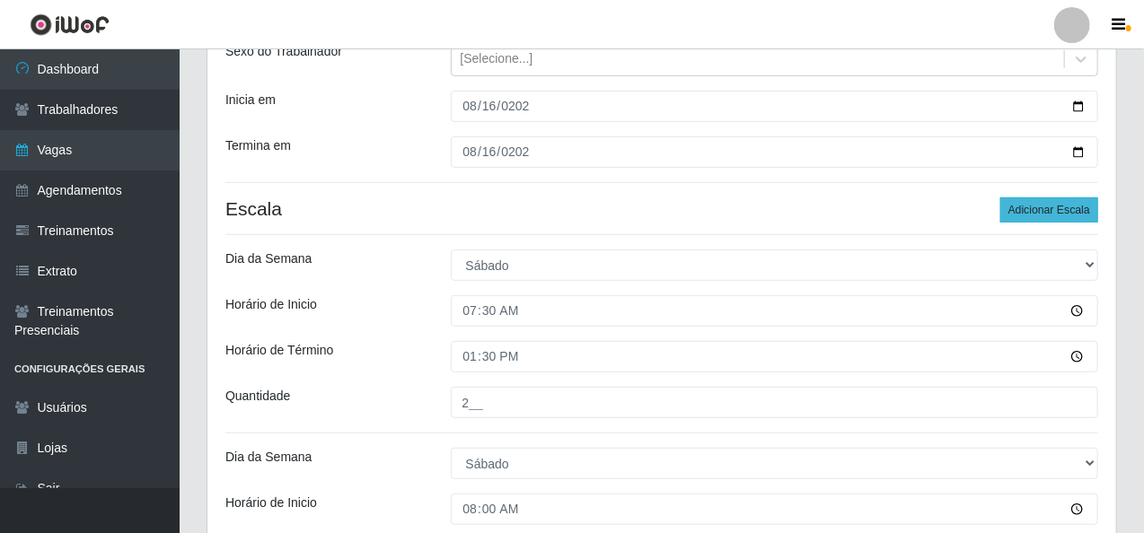
type input "2__"
click at [1030, 206] on button "Adicionar Escala" at bounding box center [1049, 210] width 98 height 25
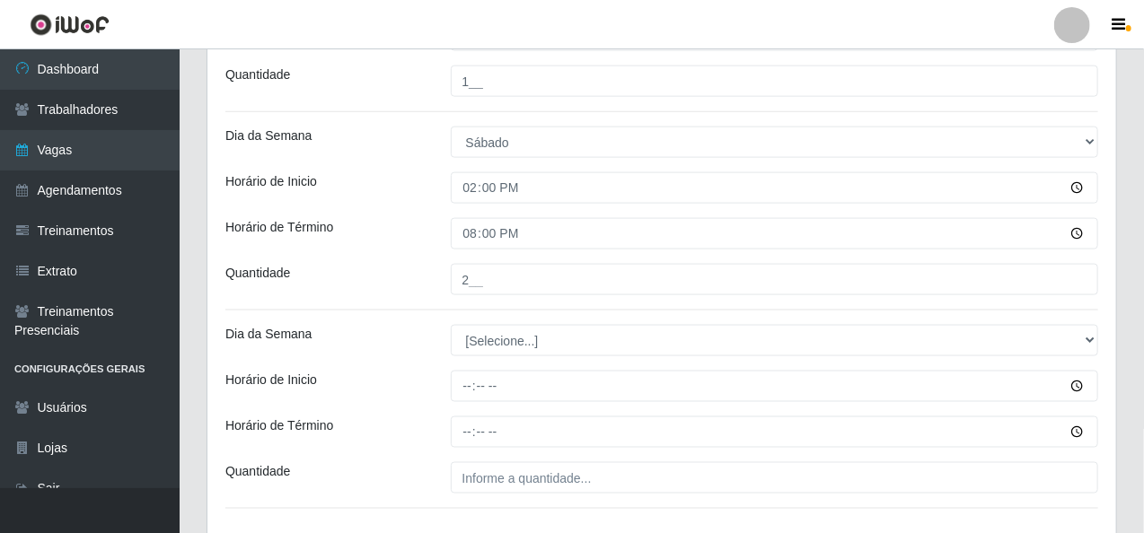
scroll to position [1030, 0]
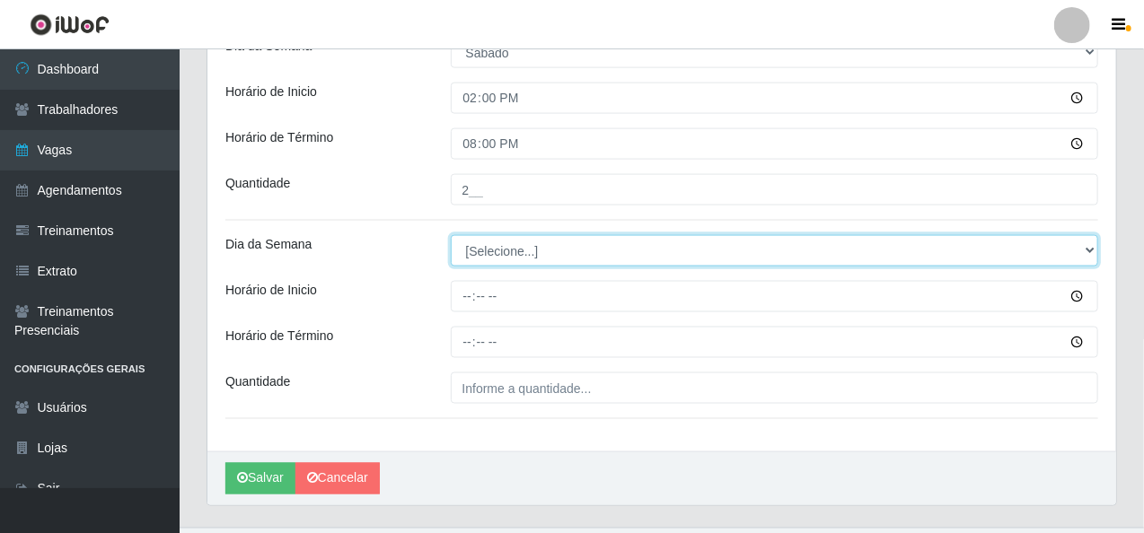
click at [1092, 254] on select "[Selecione...] Segunda Terça Quarta Quinta Sexta Sábado Domingo" at bounding box center [775, 250] width 648 height 31
select select "6"
click at [451, 235] on select "[Selecione...] Segunda Terça Quarta Quinta Sexta Sábado Domingo" at bounding box center [775, 250] width 648 height 31
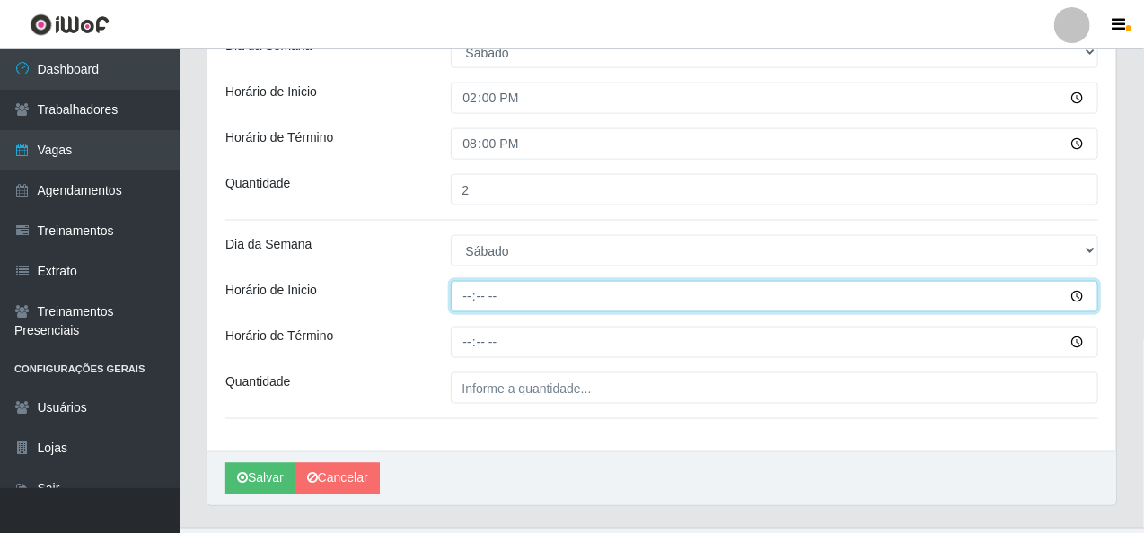
click at [467, 295] on input "Horário de Inicio" at bounding box center [775, 296] width 648 height 31
type input "15:00"
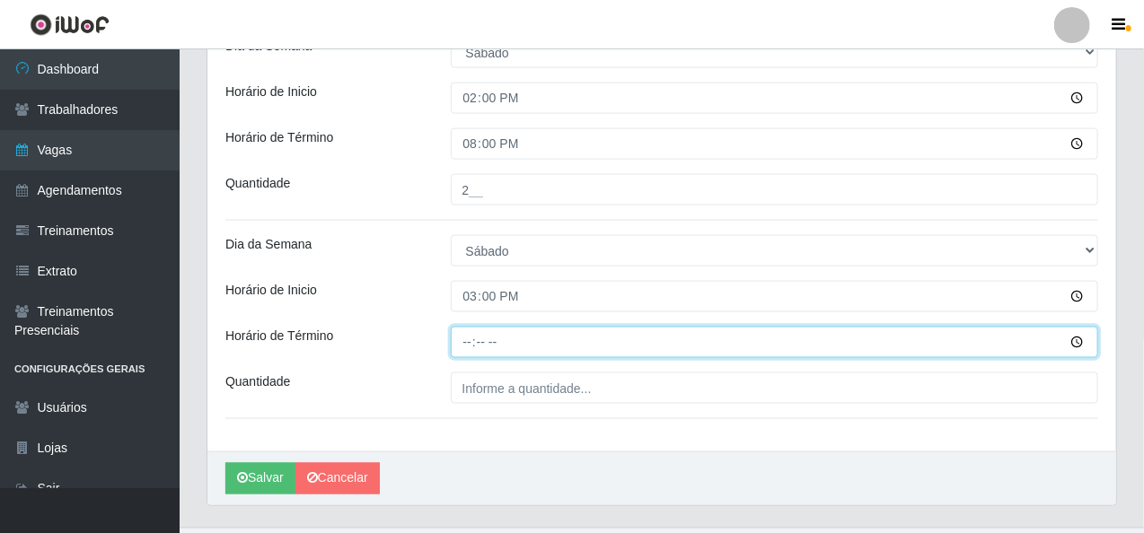
click at [463, 346] on input "Horário de Término" at bounding box center [775, 342] width 648 height 31
type input "20:10"
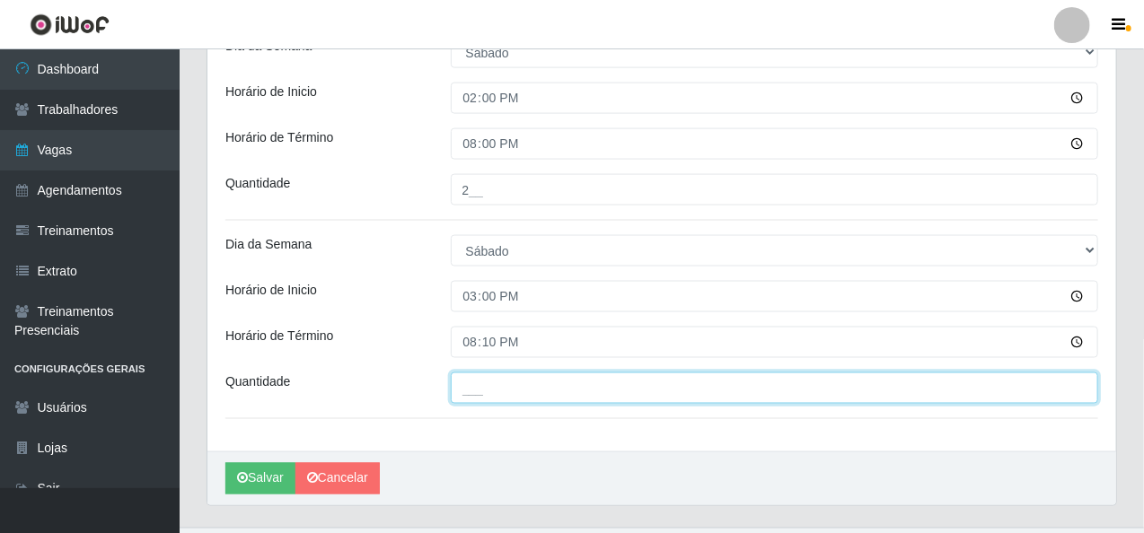
click at [456, 388] on input "___" at bounding box center [775, 388] width 648 height 31
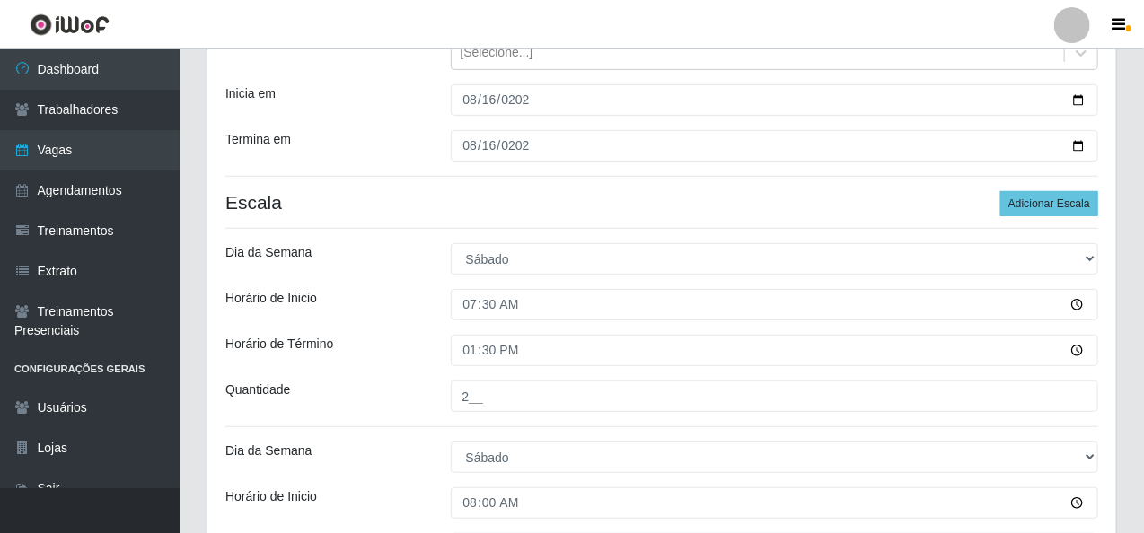
scroll to position [132, 0]
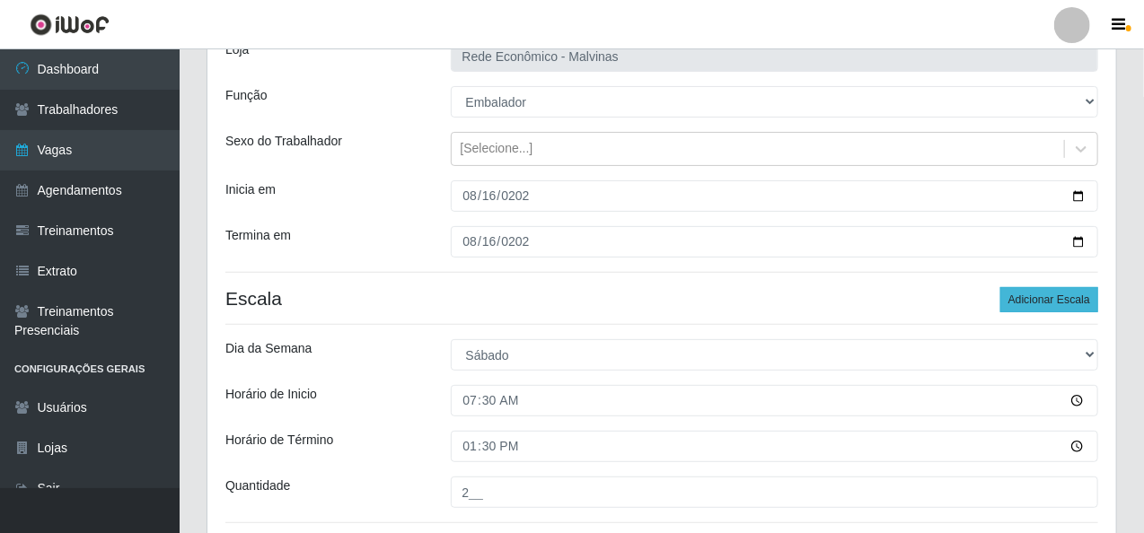
type input "1__"
click at [1042, 289] on button "Adicionar Escala" at bounding box center [1049, 299] width 98 height 25
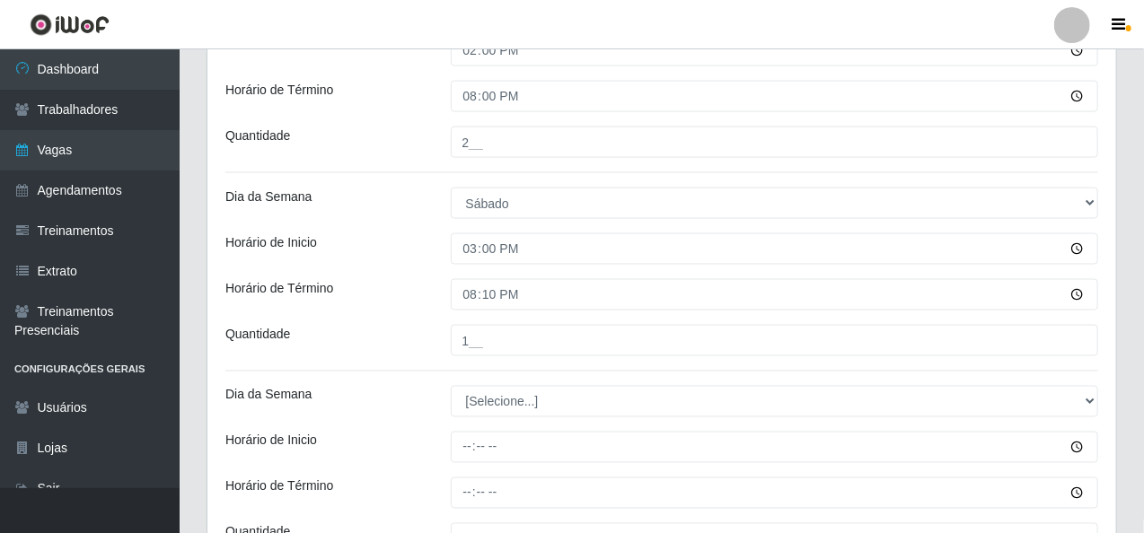
scroll to position [1120, 0]
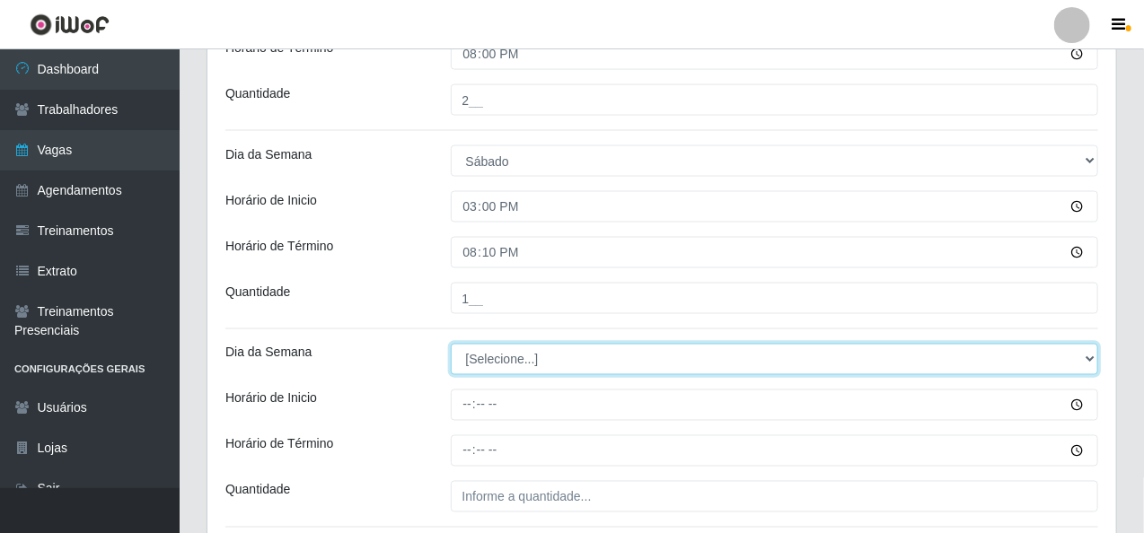
click at [1092, 359] on select "[Selecione...] Segunda Terça Quarta Quinta Sexta Sábado Domingo" at bounding box center [775, 359] width 648 height 31
select select "6"
click at [451, 344] on select "[Selecione...] Segunda Terça Quarta Quinta Sexta Sábado Domingo" at bounding box center [775, 359] width 648 height 31
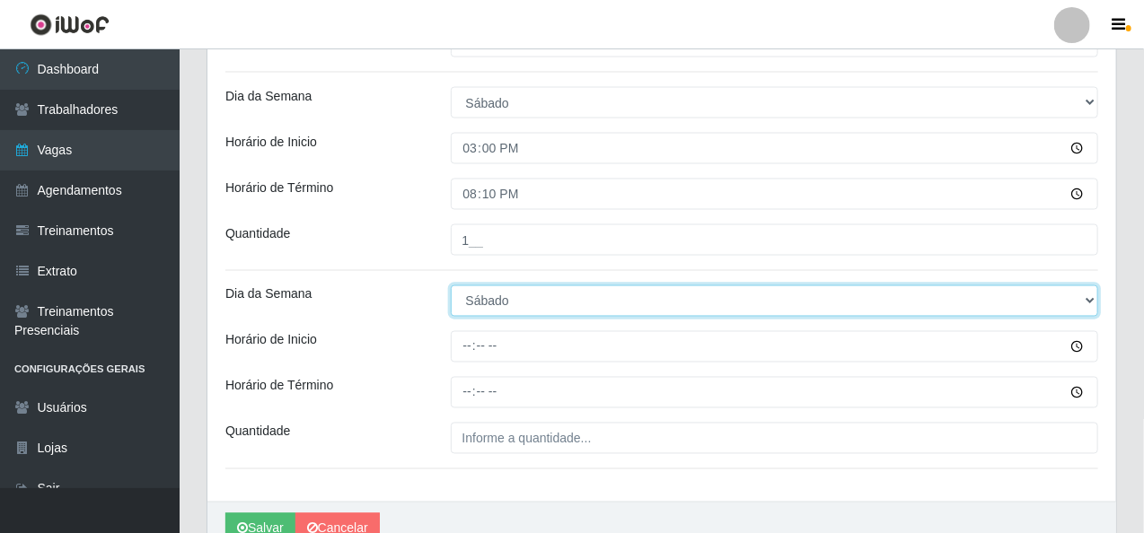
scroll to position [1210, 0]
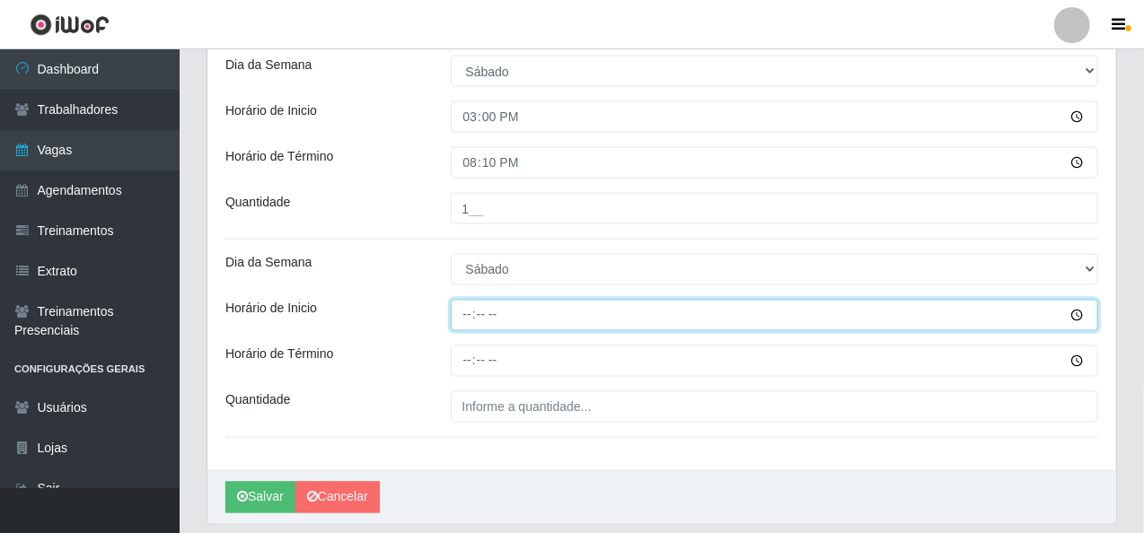
click at [463, 317] on input "Horário de Inicio" at bounding box center [775, 315] width 648 height 31
type input "16:00"
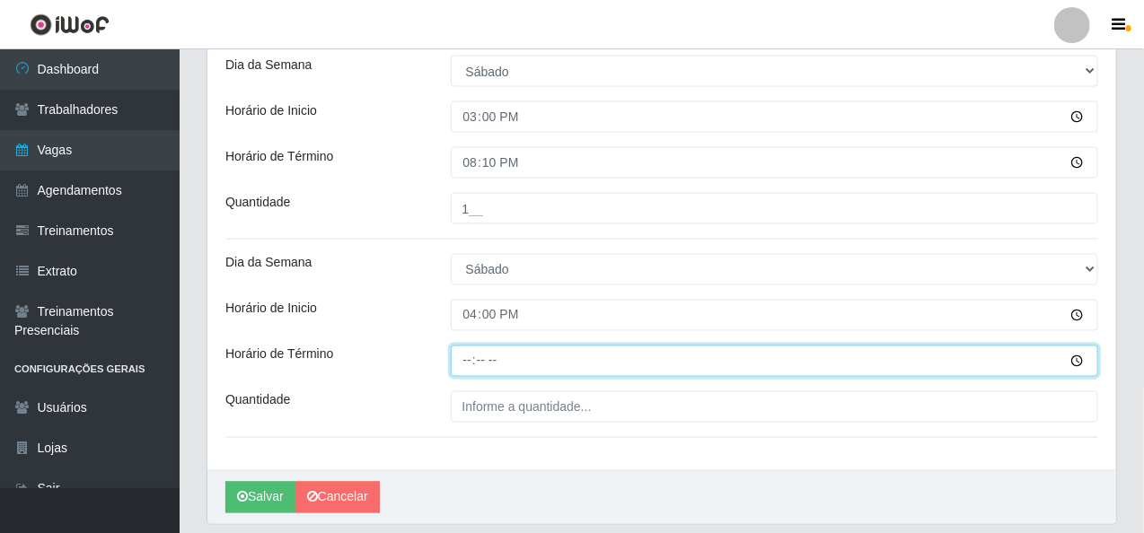
click at [454, 355] on input "Horário de Término" at bounding box center [775, 361] width 648 height 31
type input "20:15"
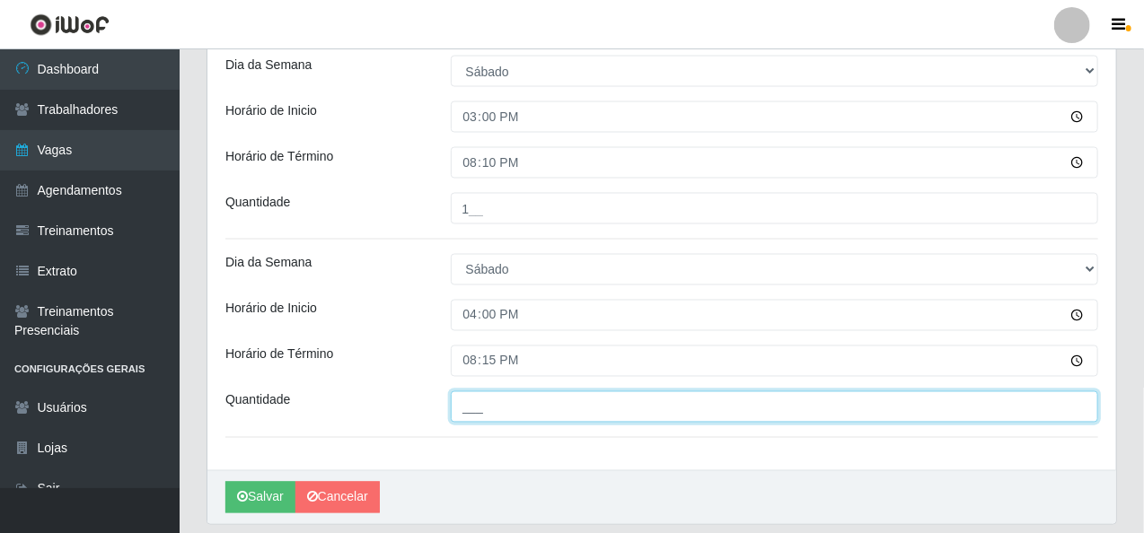
click at [472, 412] on input "___" at bounding box center [775, 407] width 648 height 31
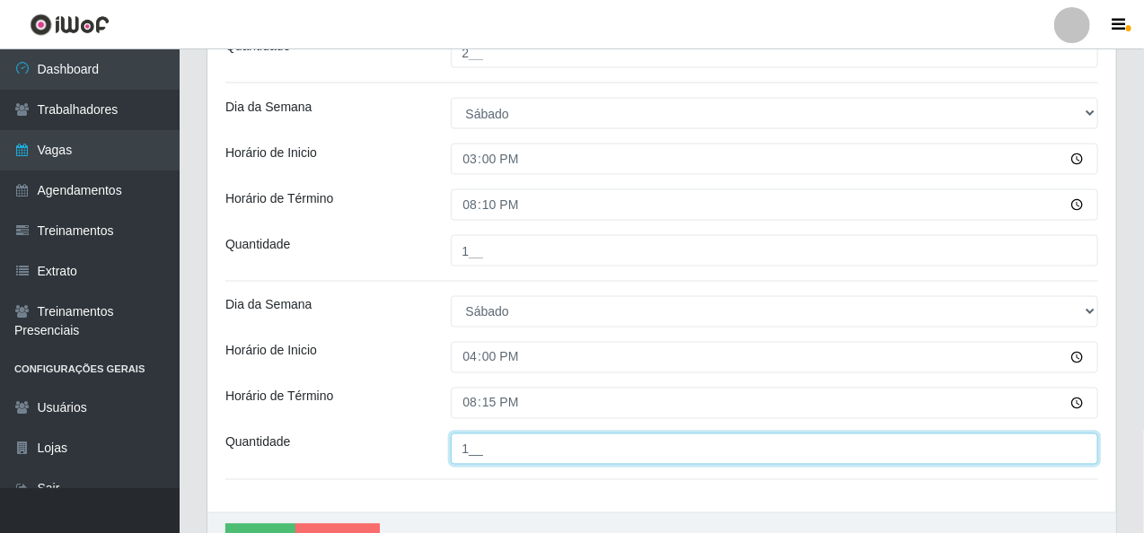
scroll to position [1257, 0]
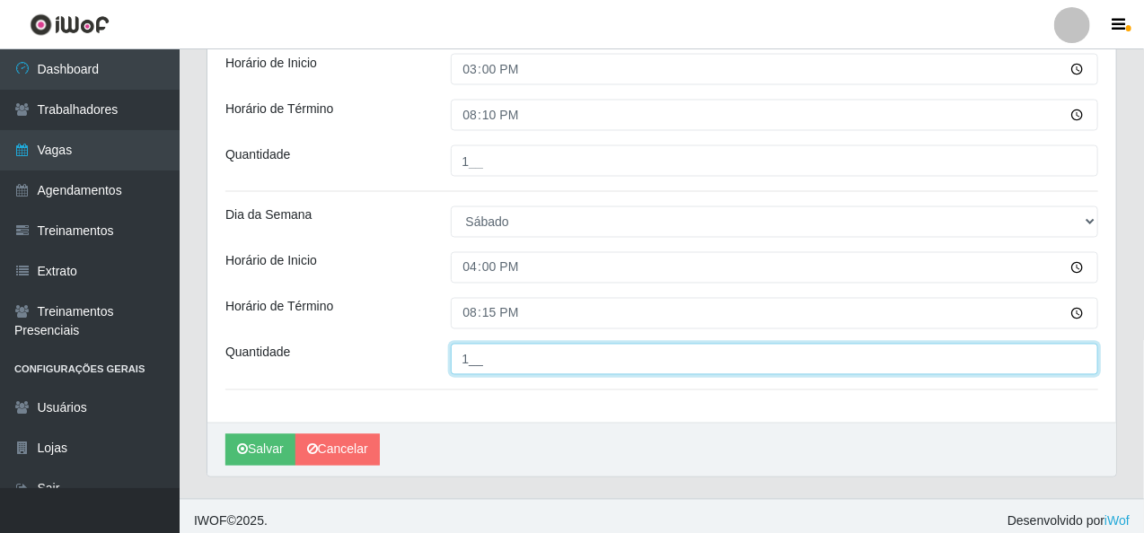
type input "1__"
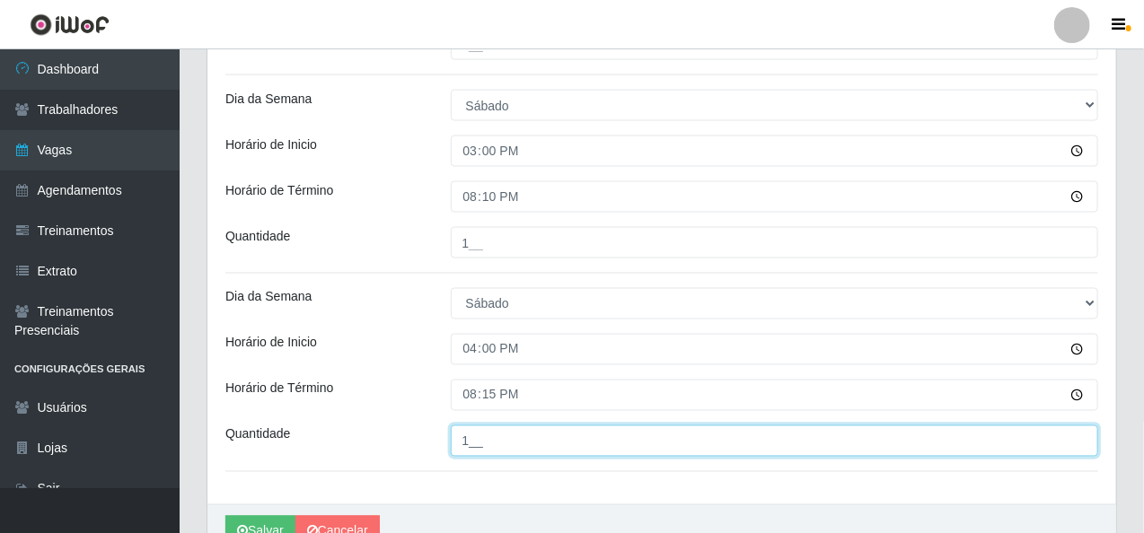
scroll to position [1265, 0]
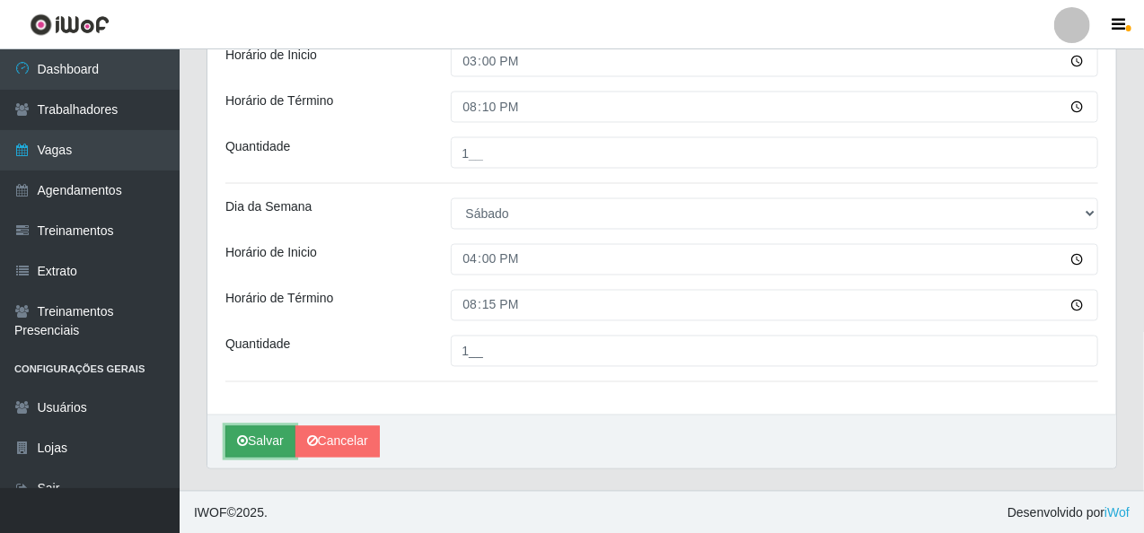
click at [254, 439] on button "Salvar" at bounding box center [260, 442] width 70 height 31
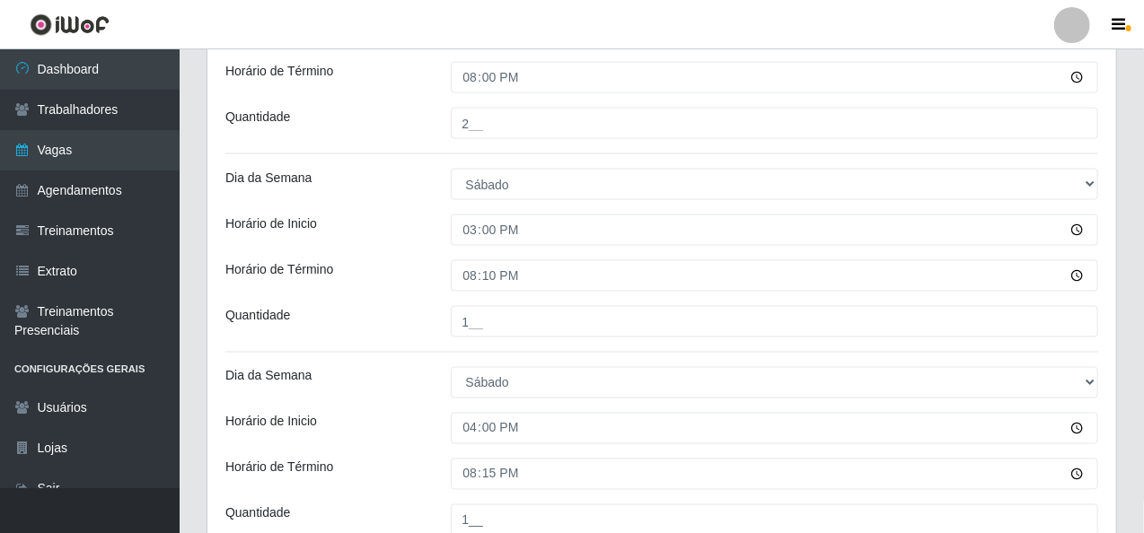
scroll to position [1086, 0]
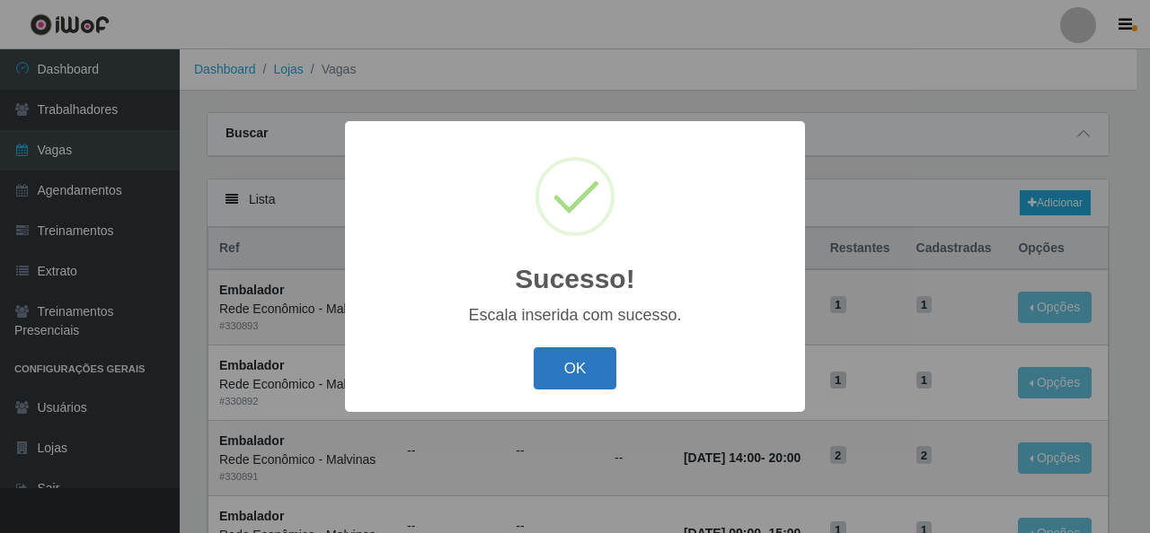
click at [571, 372] on button "OK" at bounding box center [575, 369] width 84 height 42
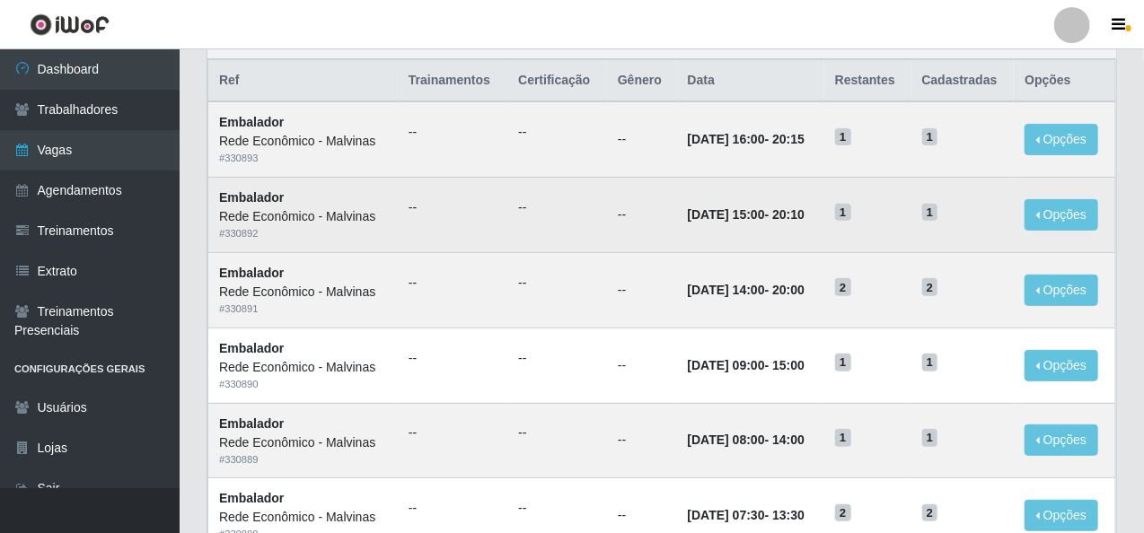
scroll to position [90, 0]
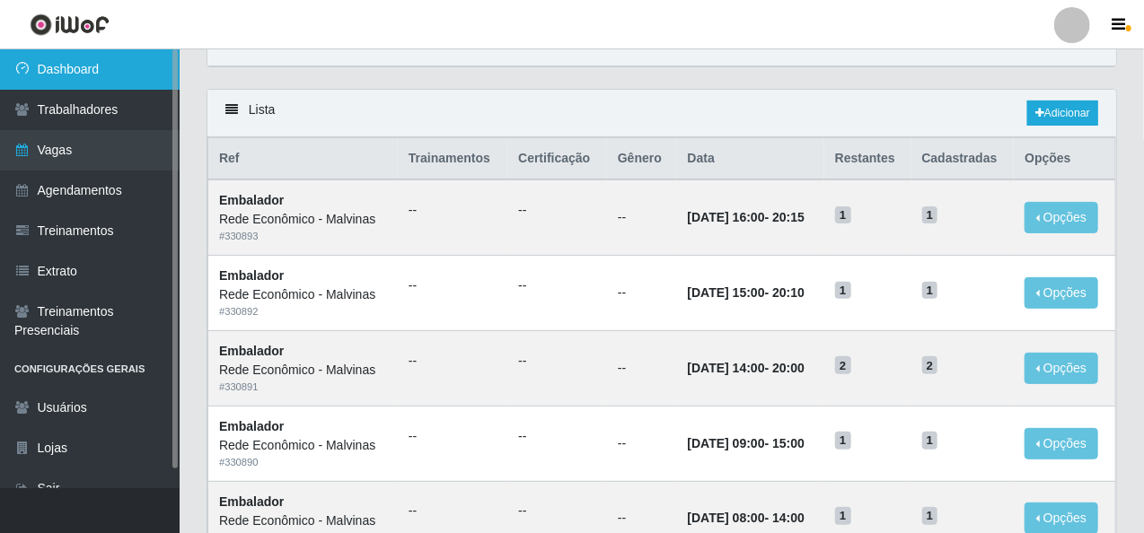
click at [134, 69] on link "Dashboard" at bounding box center [90, 69] width 180 height 40
